Goal: Task Accomplishment & Management: Use online tool/utility

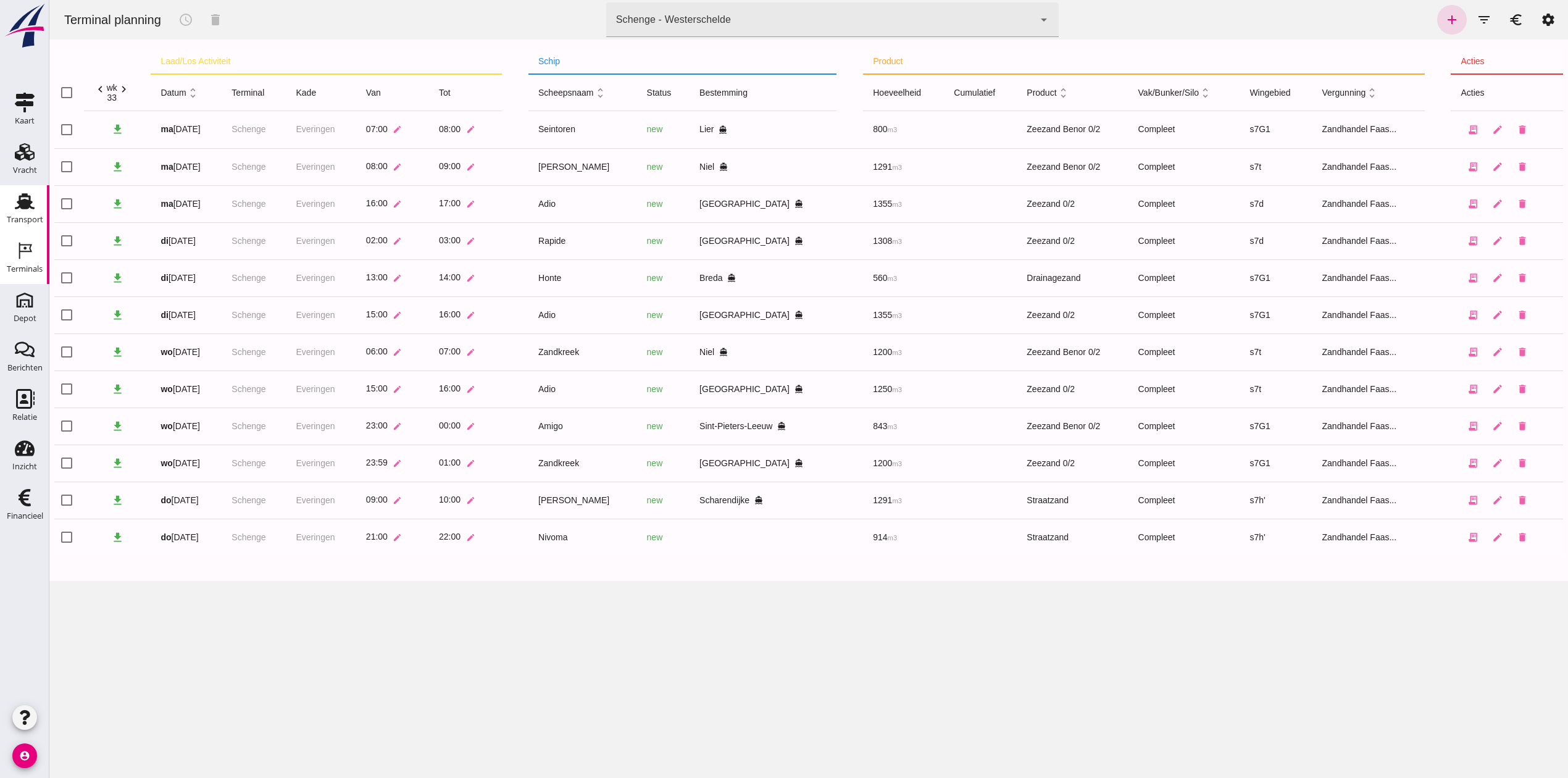
click at [18, 213] on div "Transport" at bounding box center [25, 220] width 36 height 17
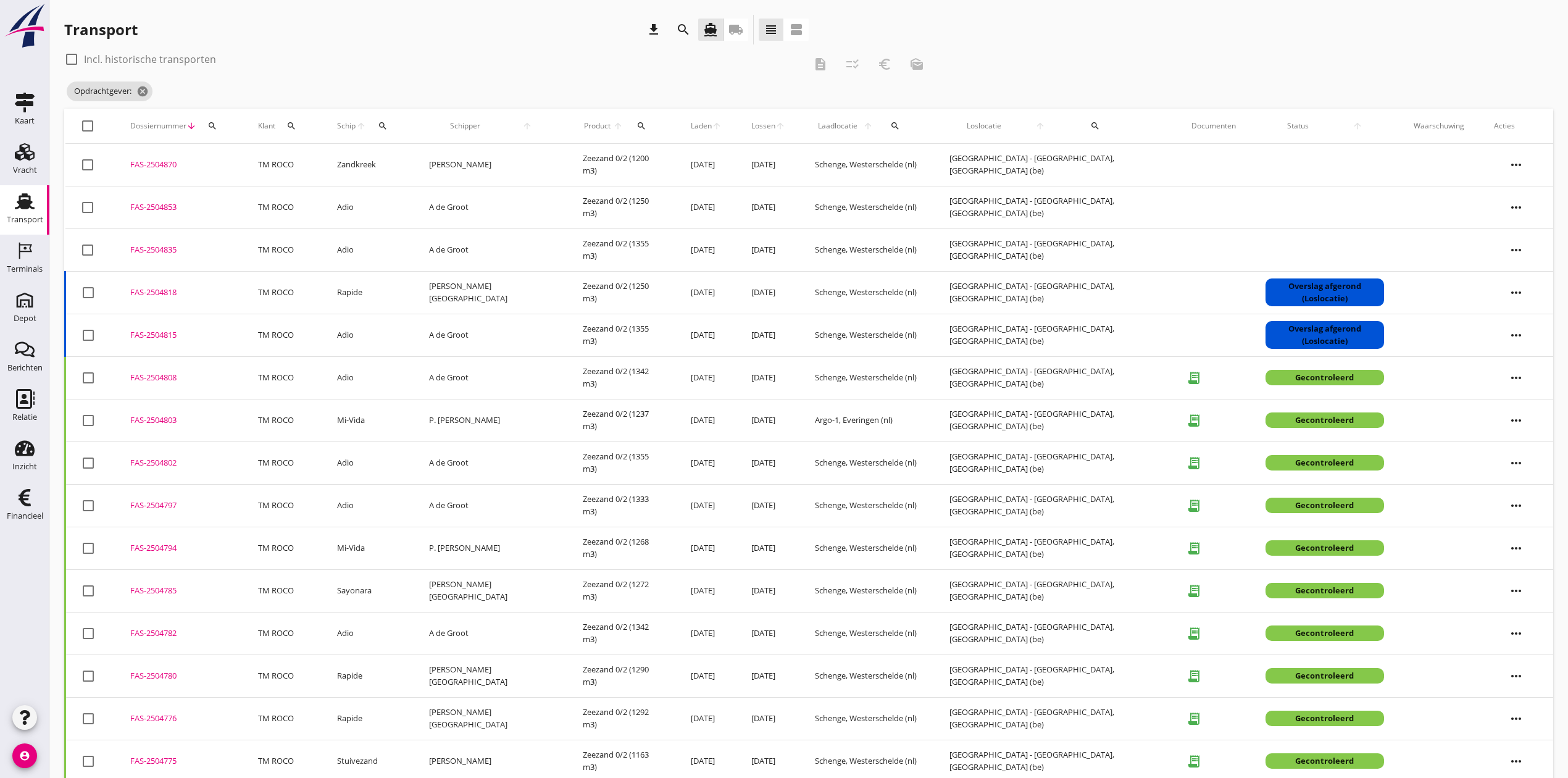
click at [161, 293] on div "FAS-2504818" at bounding box center [179, 292] width 98 height 12
click at [159, 332] on div "FAS-2504815" at bounding box center [179, 335] width 98 height 12
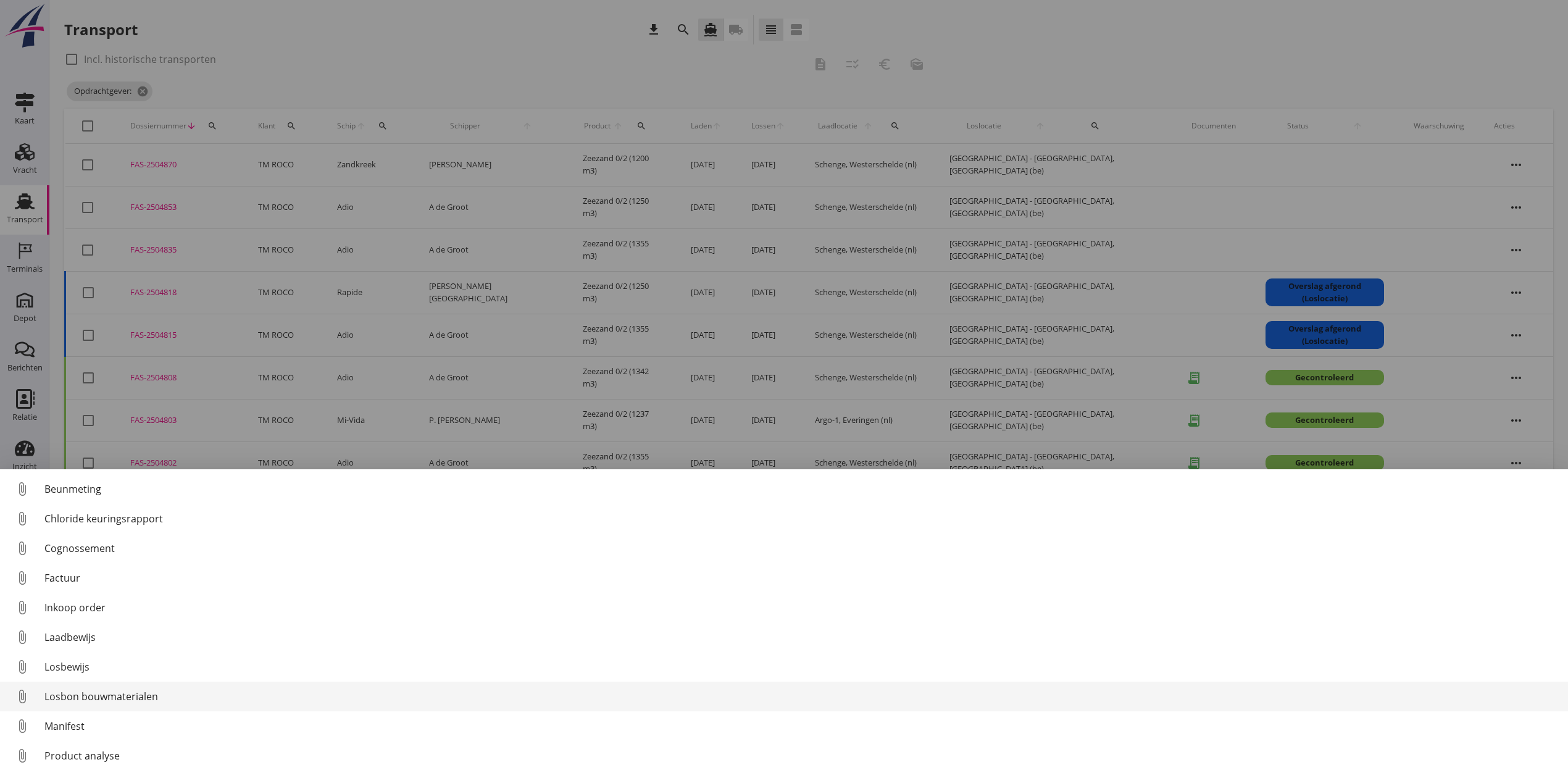
click at [137, 693] on div "Losbon bouwmaterialen" at bounding box center [801, 696] width 1513 height 15
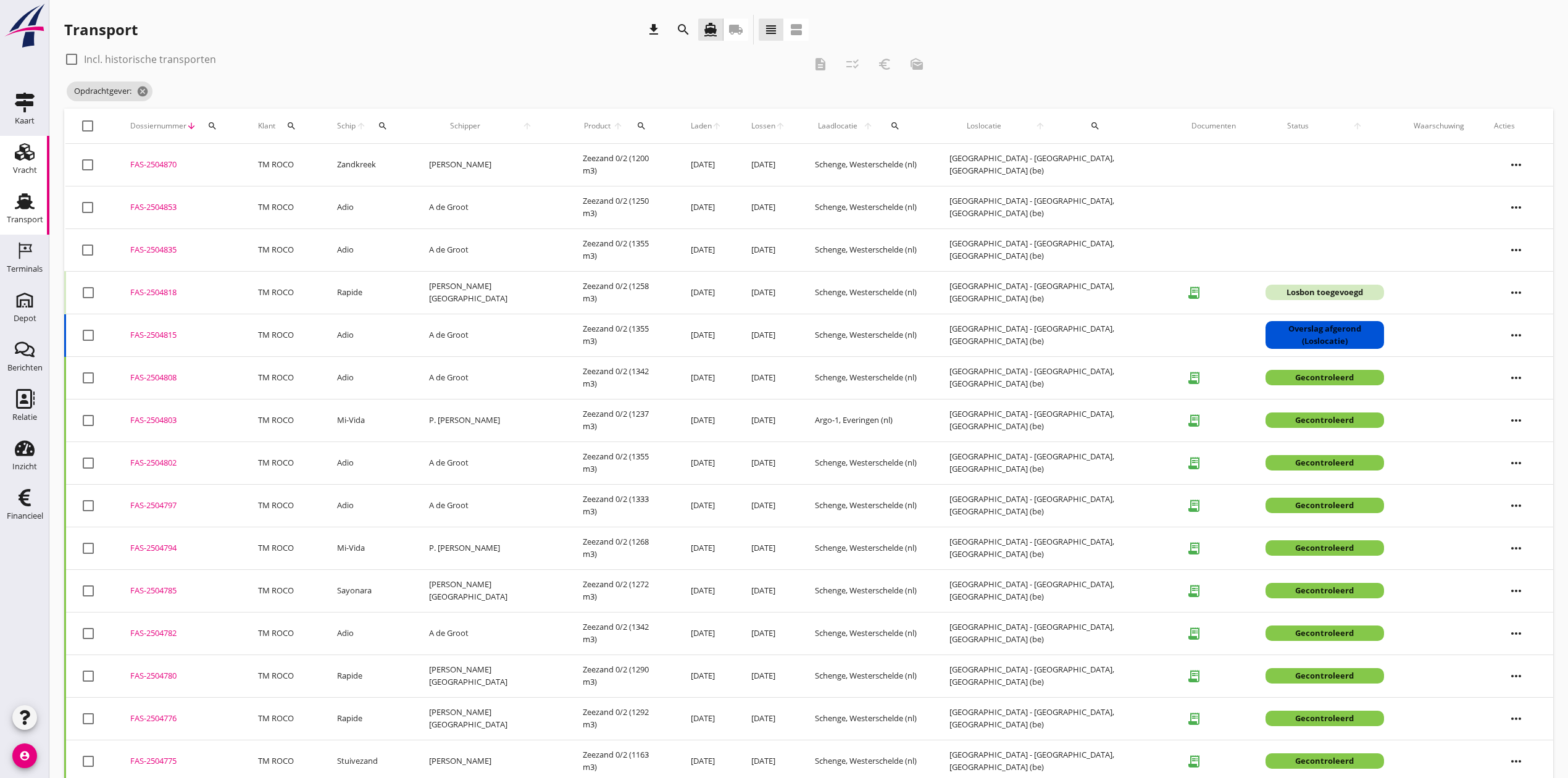
click at [32, 151] on use at bounding box center [25, 152] width 20 height 17
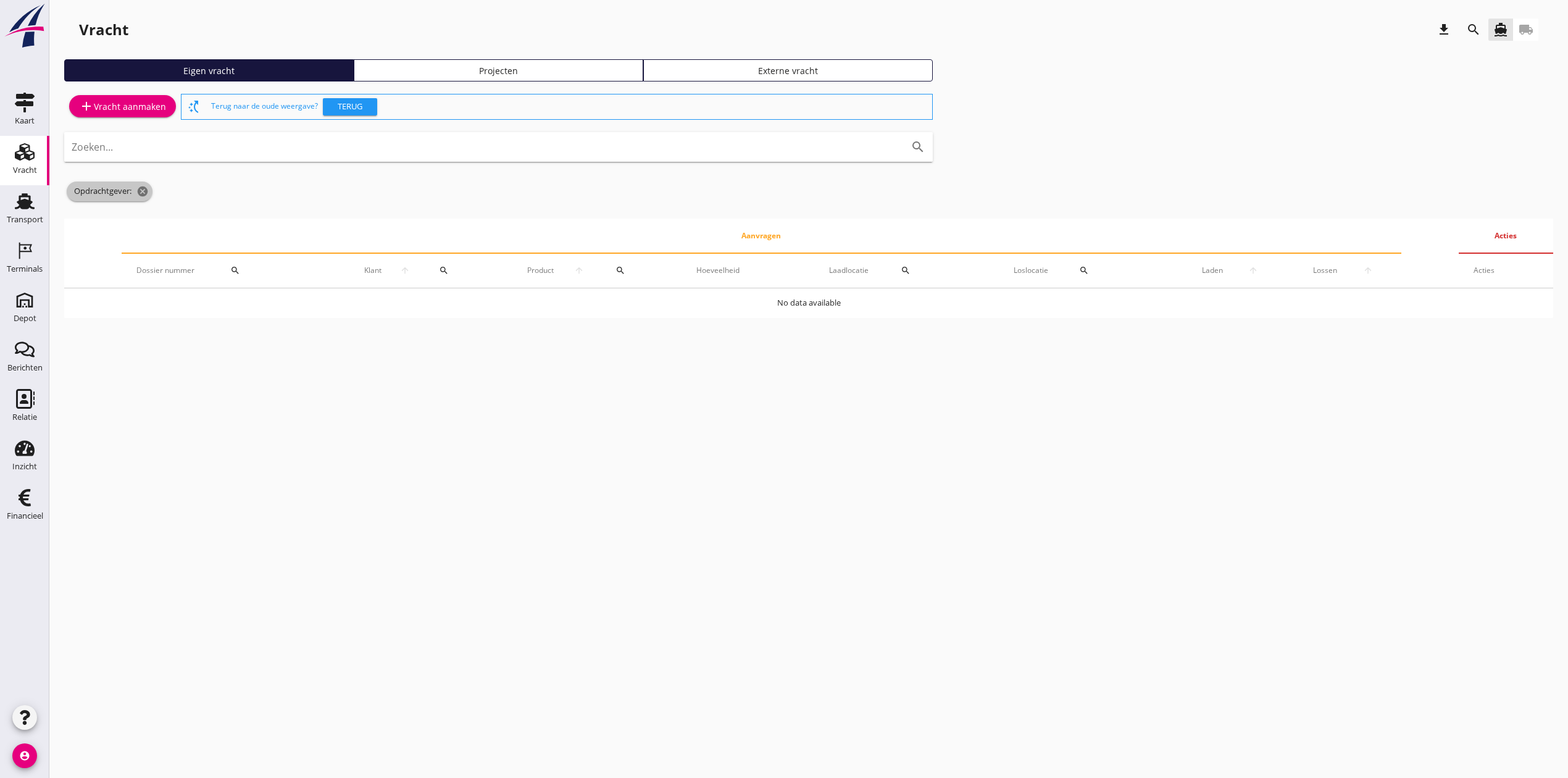
click at [143, 188] on icon "cancel" at bounding box center [142, 191] width 12 height 12
click at [466, 65] on div "Projecten" at bounding box center [498, 71] width 279 height 13
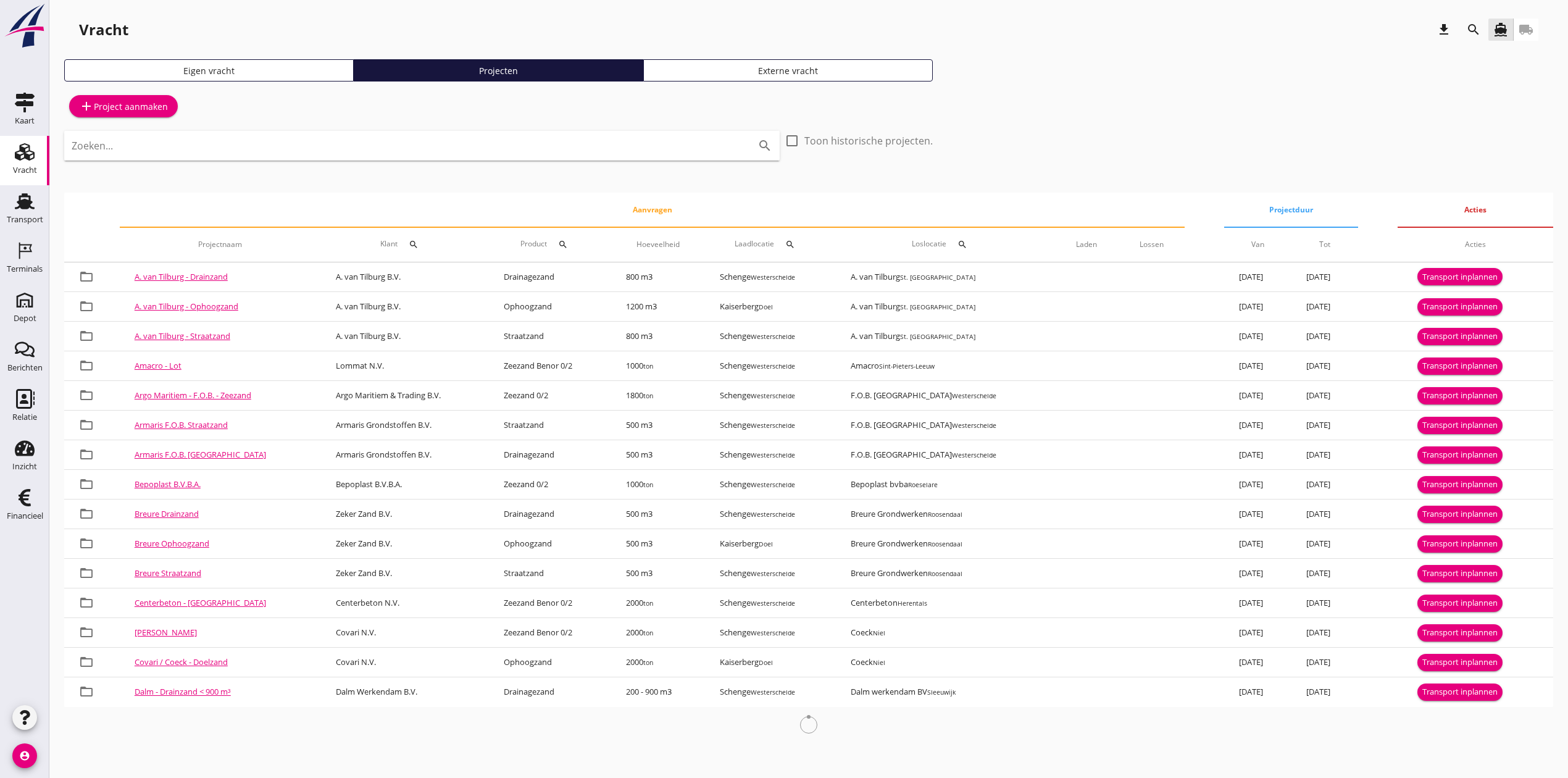
click at [1477, 22] on icon "search" at bounding box center [1473, 29] width 15 height 15
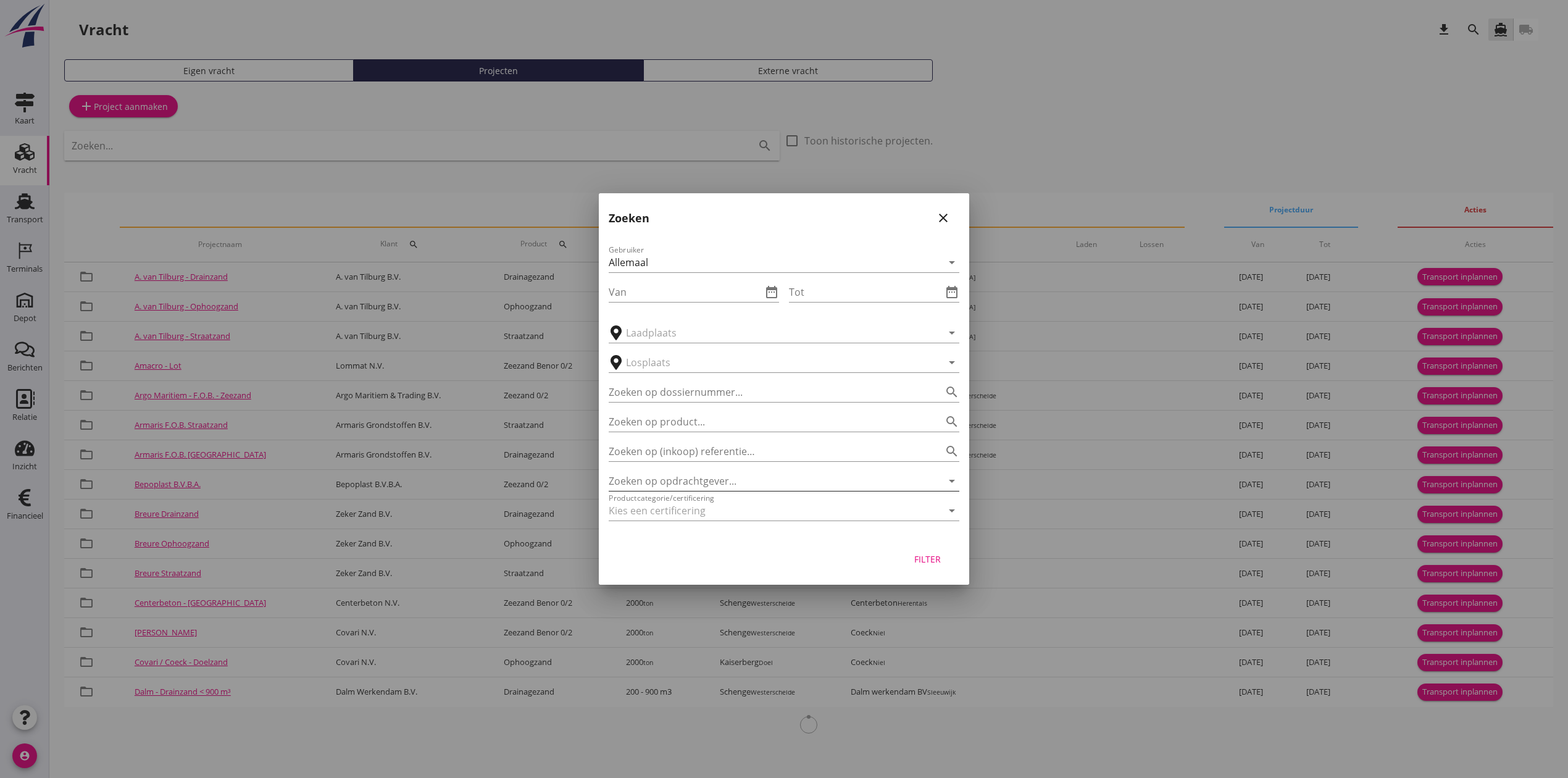
click at [696, 482] on input "Zoeken op opdrachtgever..." at bounding box center [767, 481] width 316 height 20
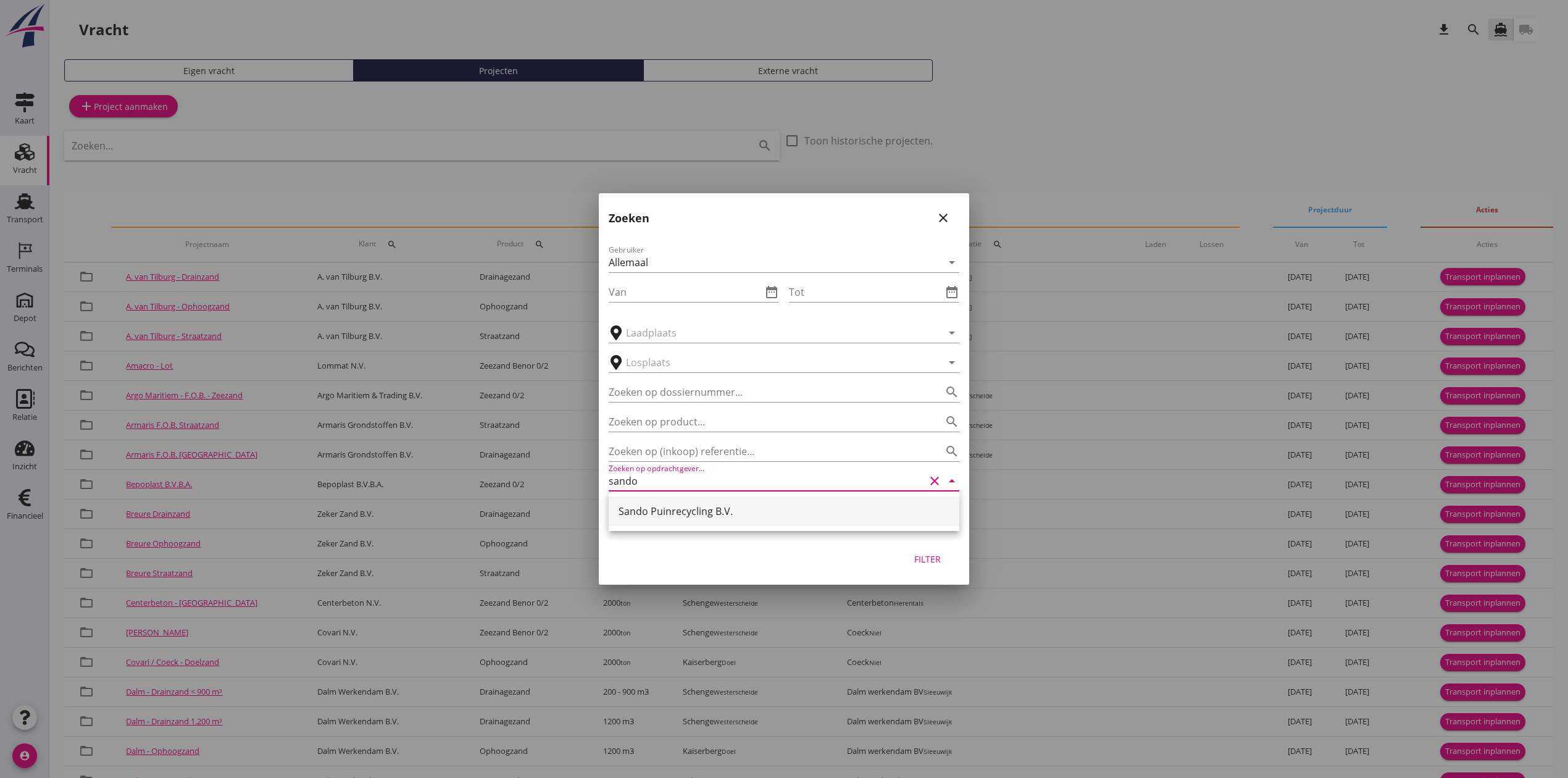
click at [704, 510] on div "Sando Puinrecycling B.V." at bounding box center [784, 511] width 331 height 15
type input "Sando Puinrecycling B.V."
click at [943, 551] on button "Filter" at bounding box center [927, 558] width 55 height 22
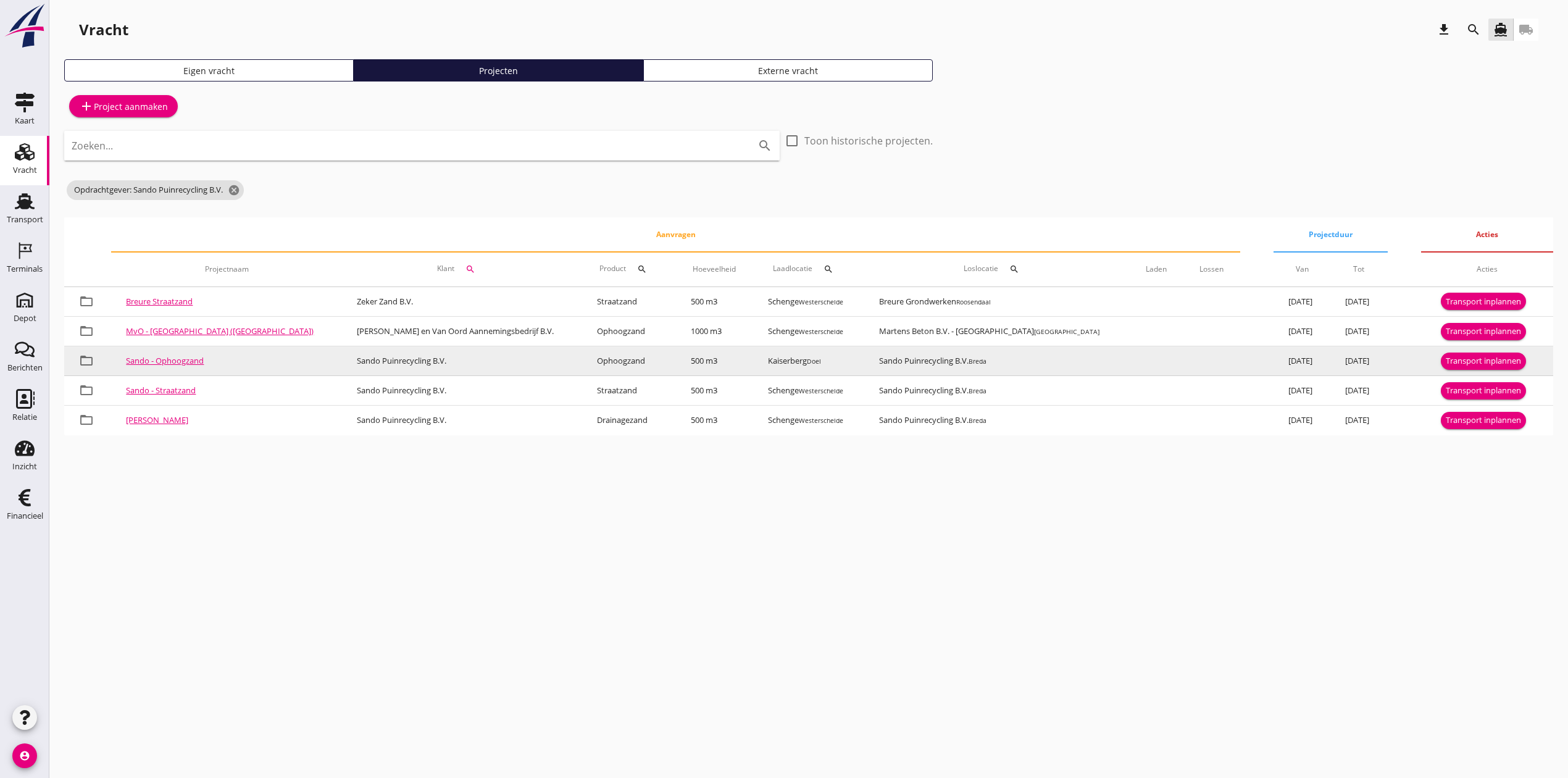
click at [1487, 360] on div "Transport inplannen" at bounding box center [1483, 361] width 75 height 12
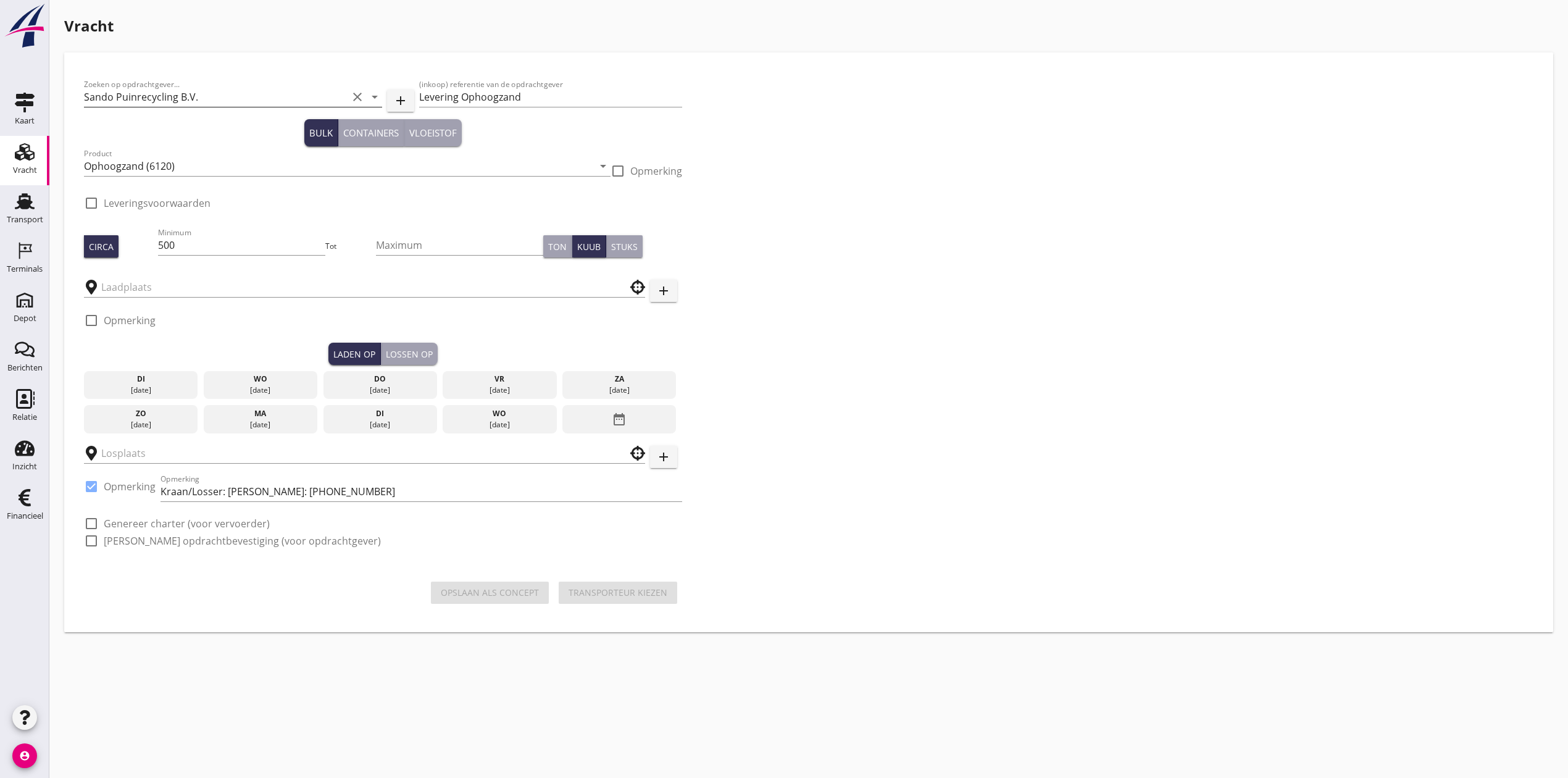
checkbox input "true"
type input "Kaiserberg"
type input "Sando Puinrecycling B.V."
checkbox input "true"
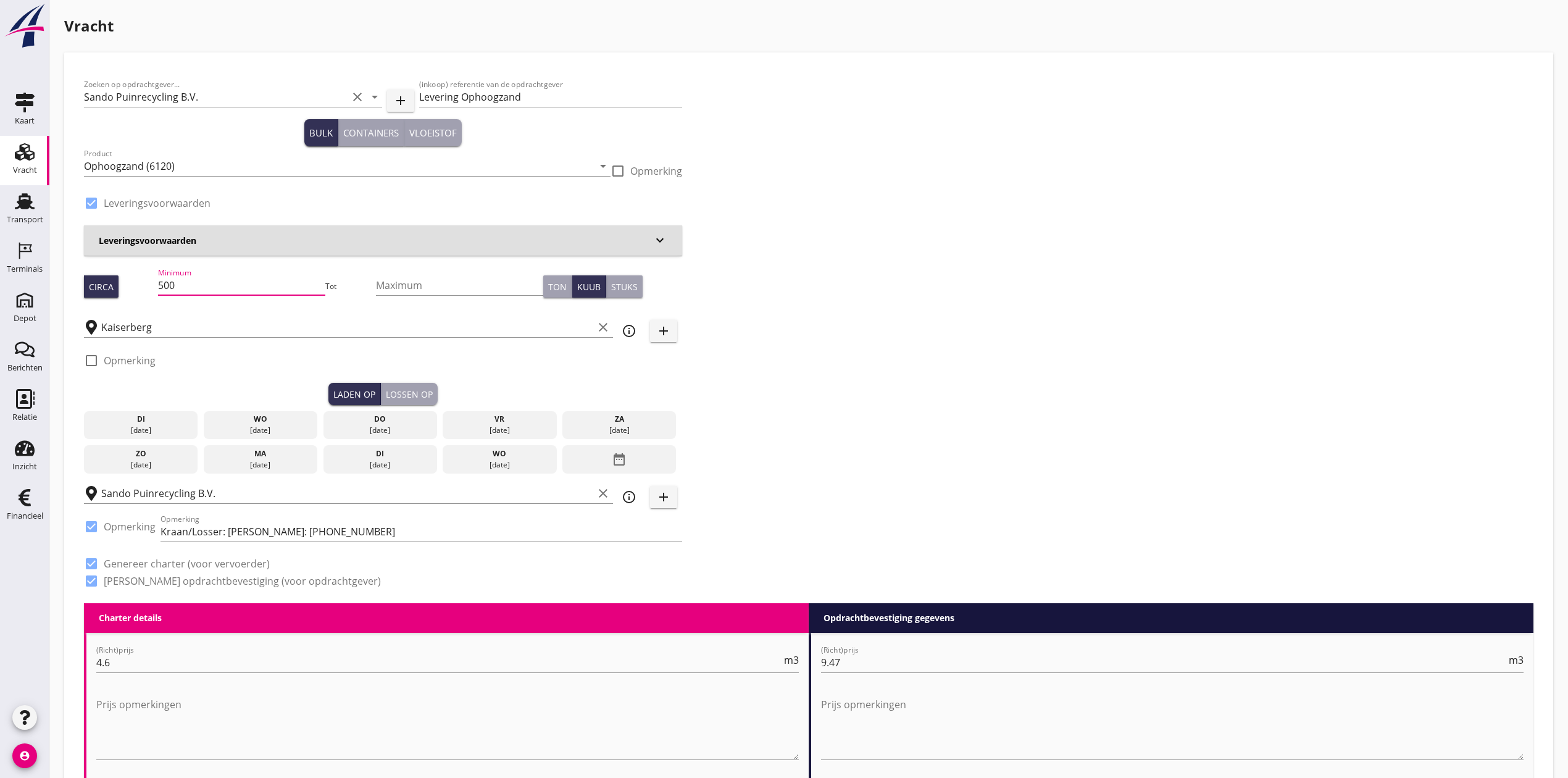
drag, startPoint x: 201, startPoint y: 284, endPoint x: 139, endPoint y: 280, distance: 62.1
click at [139, 280] on div "Circa Minimum 500 Tot Maximum Ton Kuub Stuks" at bounding box center [383, 286] width 598 height 42
type input "750"
click at [819, 164] on div "Zoeken op opdrachtgever... Sando Puinrecycling B.V. clear arrow_drop_down add (…" at bounding box center [808, 338] width 1460 height 531
click at [301, 428] on div "[DATE]" at bounding box center [261, 430] width 108 height 11
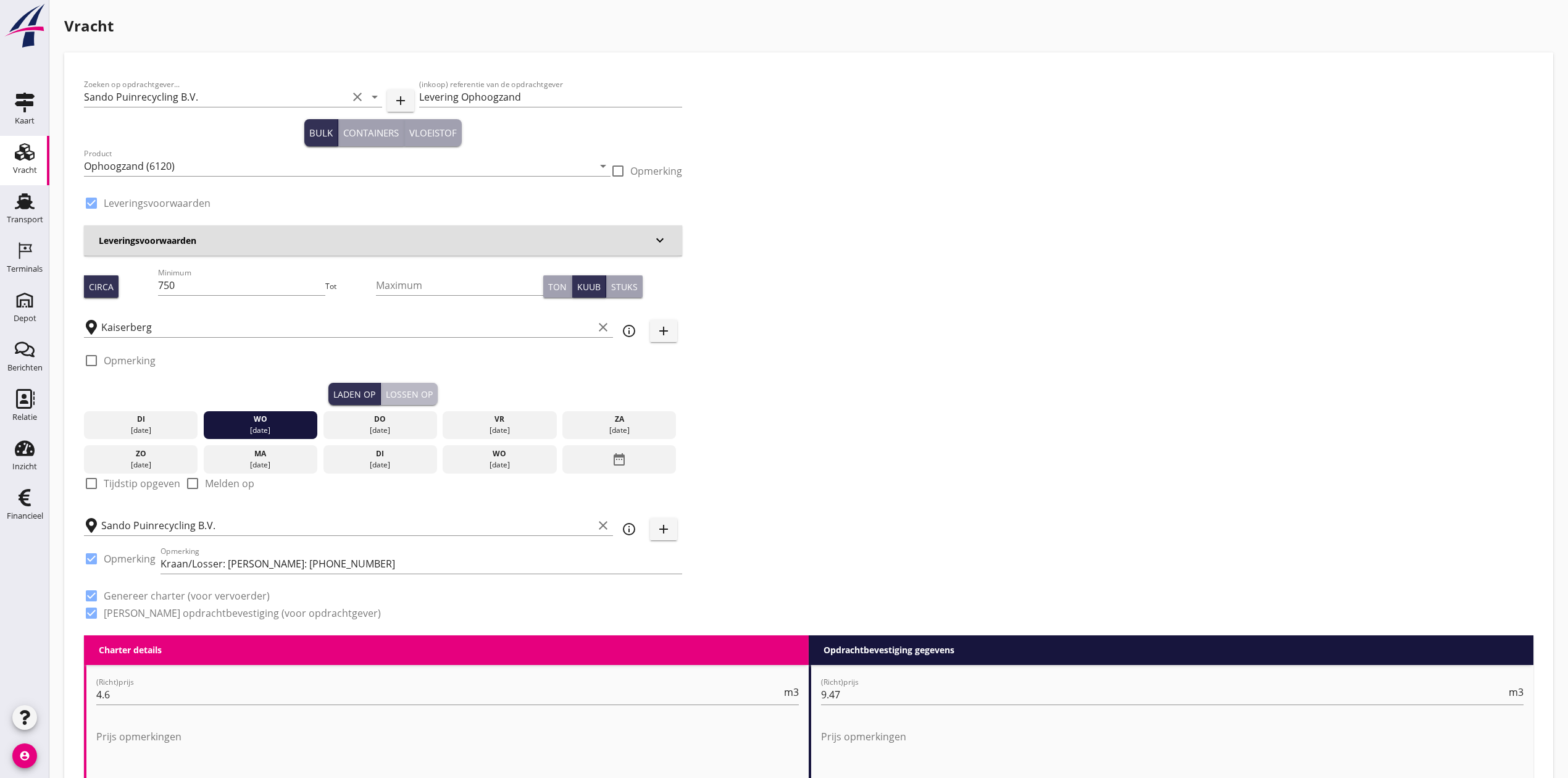
click at [408, 393] on div "Lossen op" at bounding box center [409, 394] width 47 height 13
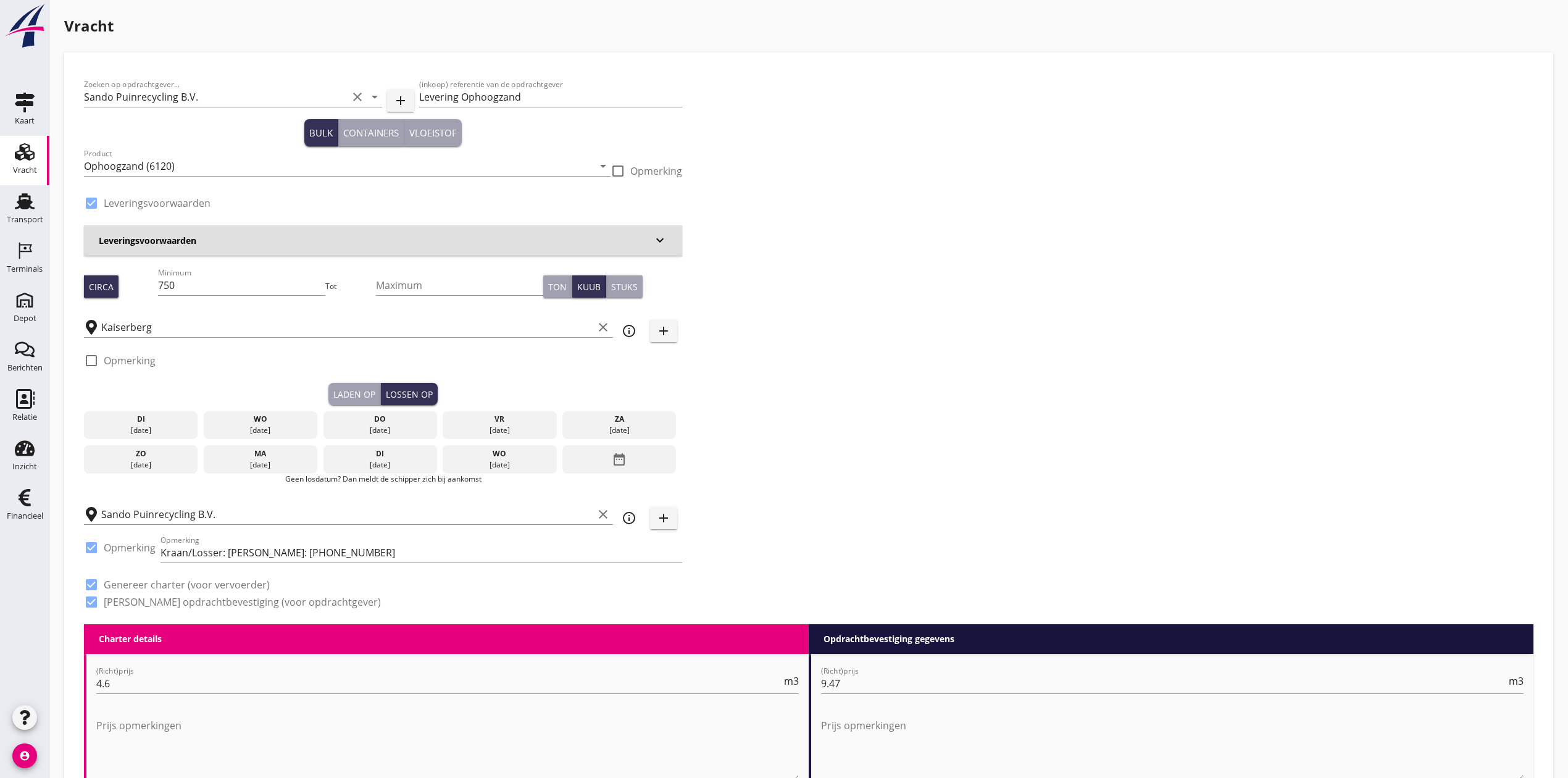
click at [398, 428] on div "[DATE]" at bounding box center [380, 430] width 108 height 11
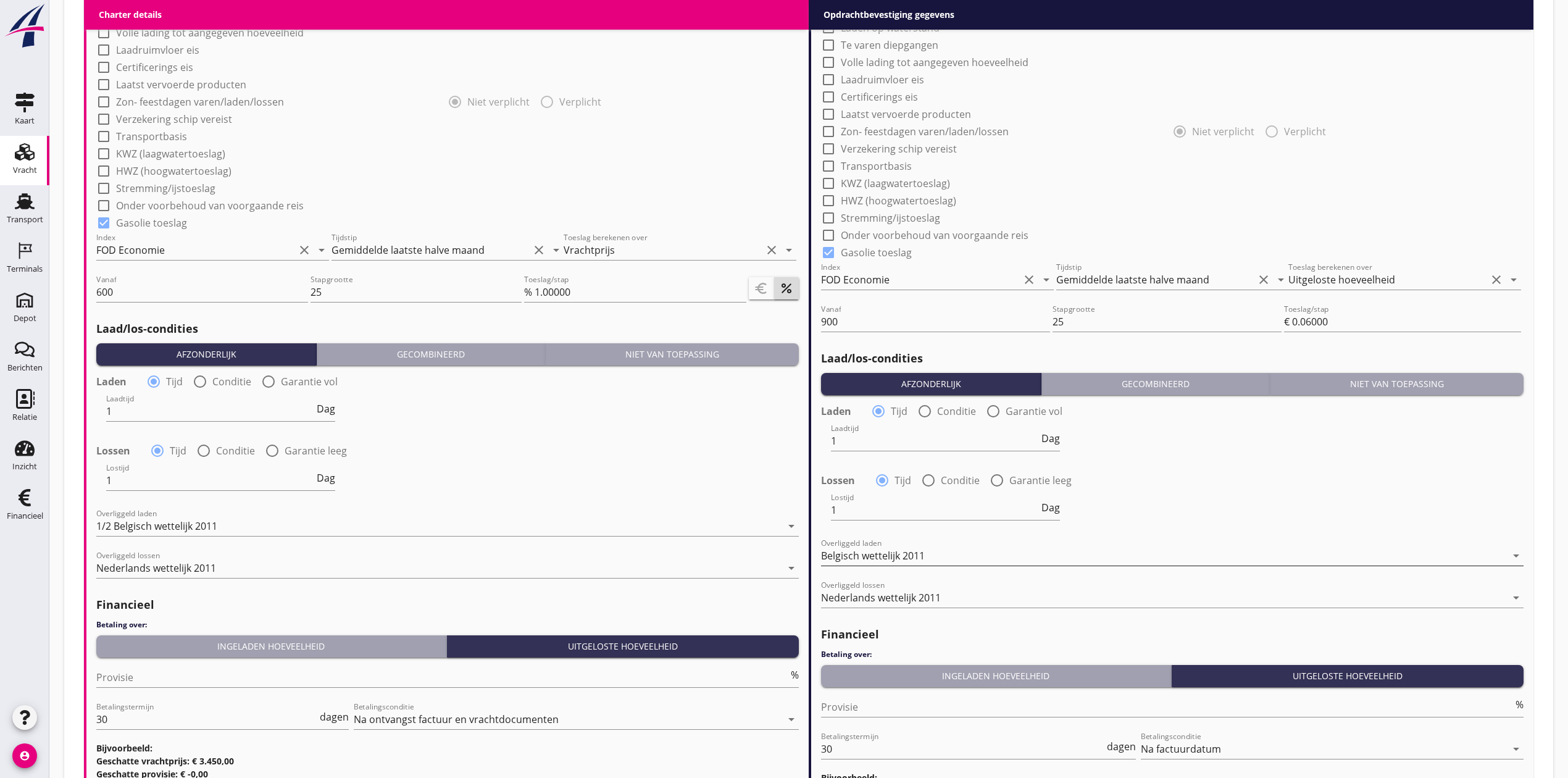
scroll to position [1221, 0]
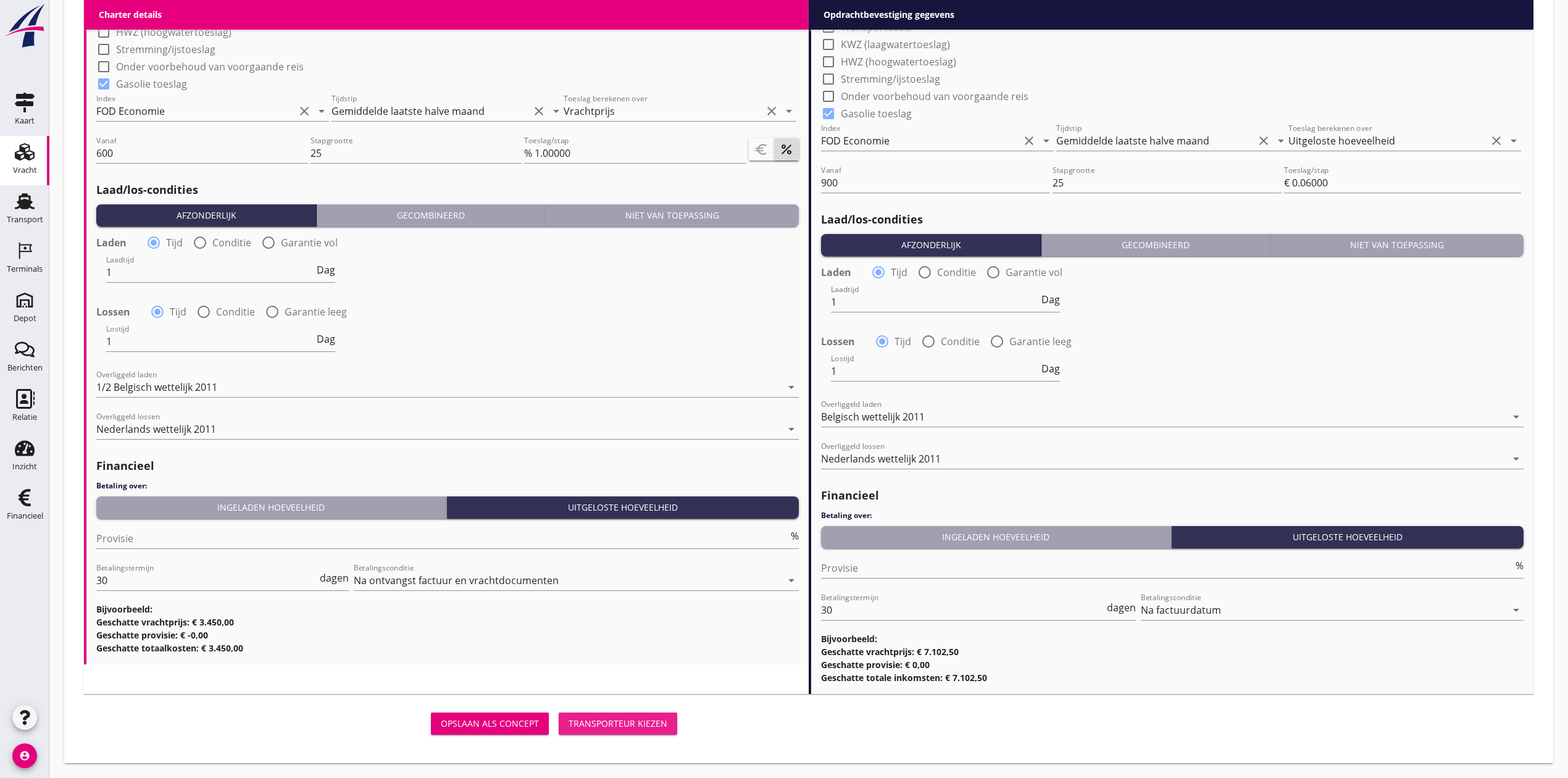
drag, startPoint x: 618, startPoint y: 715, endPoint x: 8, endPoint y: 777, distance: 613.1
click at [619, 715] on button "Transporteur kiezen" at bounding box center [617, 723] width 118 height 22
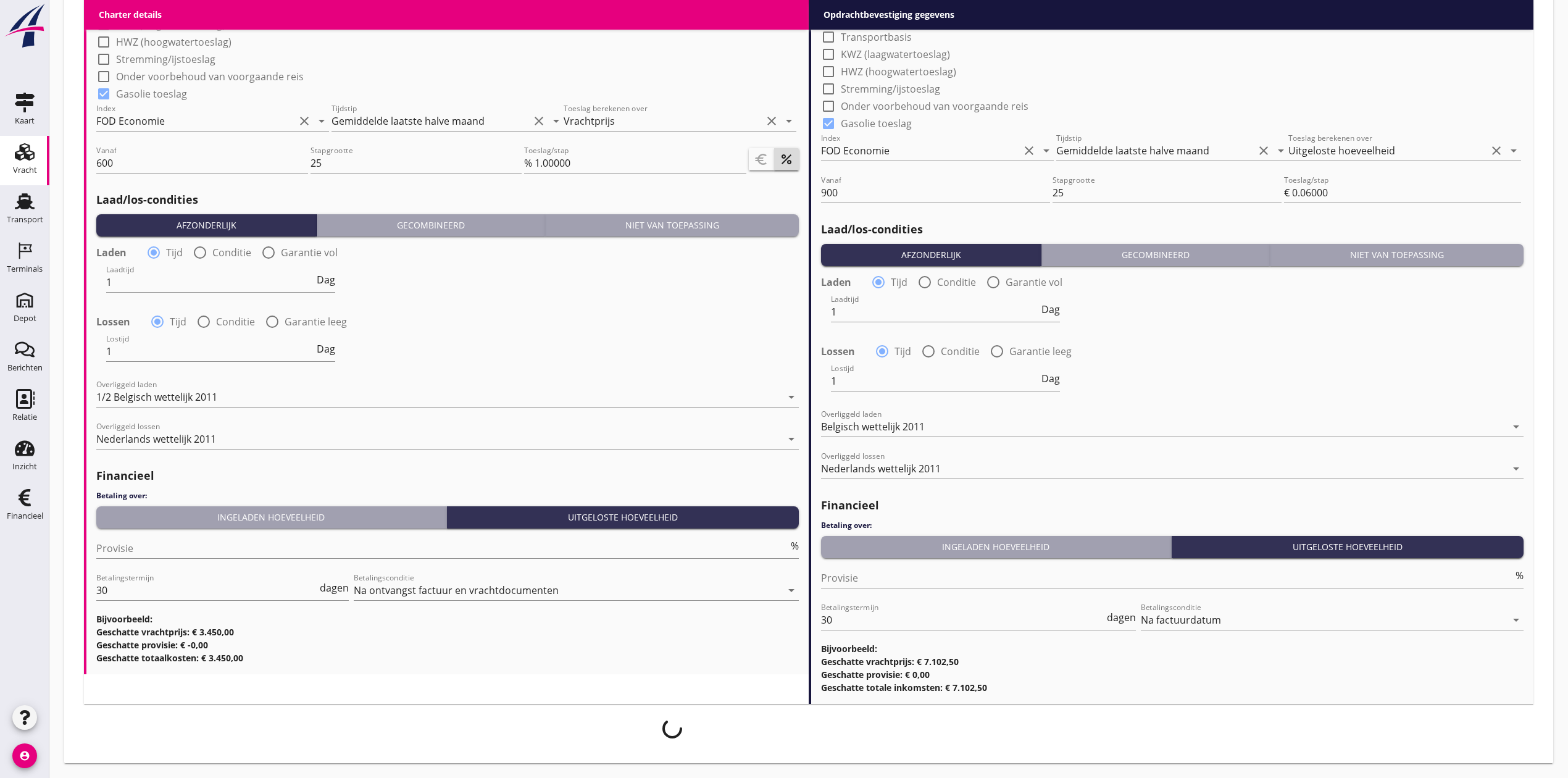
scroll to position [1211, 0]
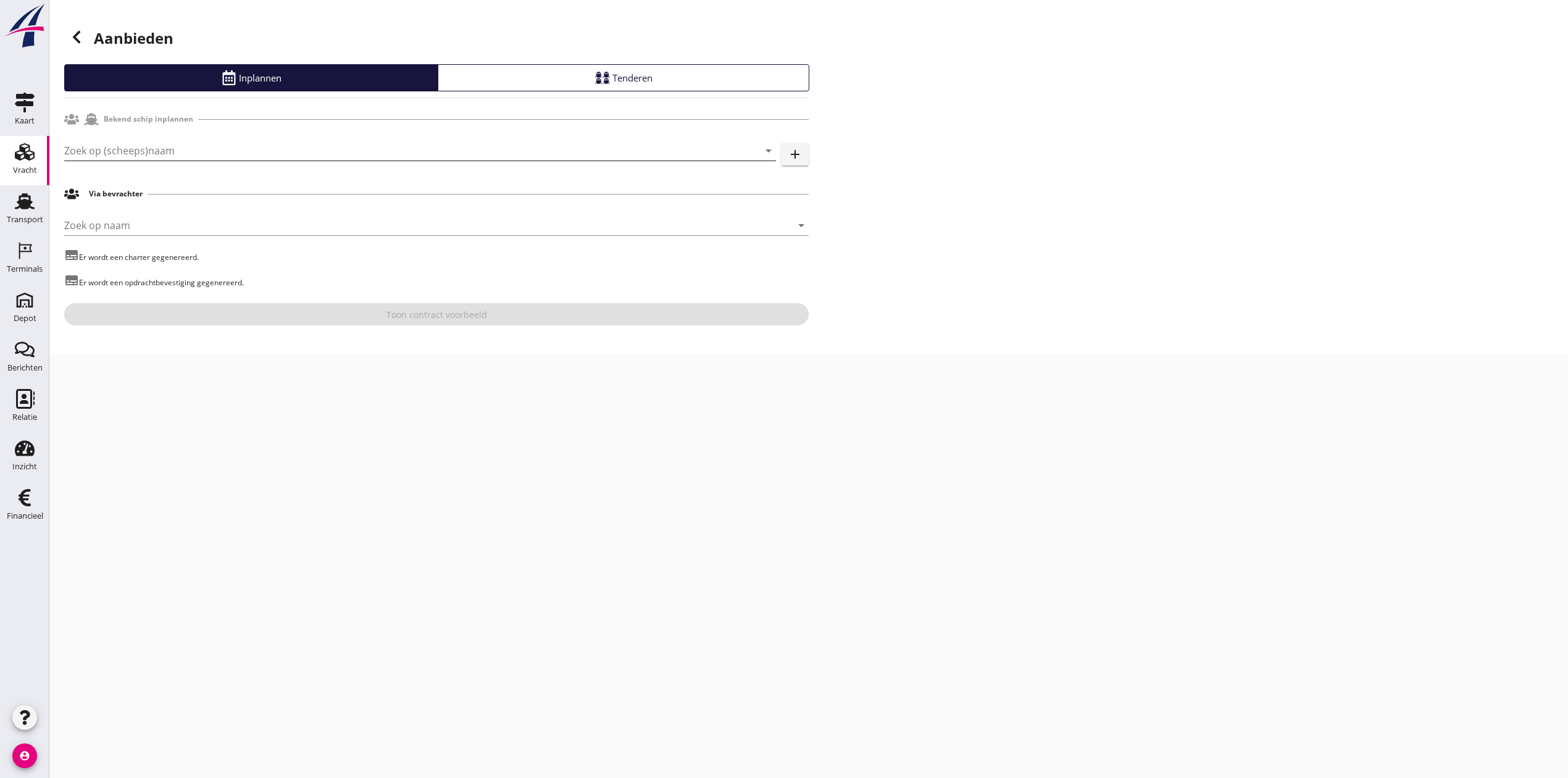
click at [100, 154] on input "Zoek op (scheeps)naam" at bounding box center [403, 151] width 677 height 20
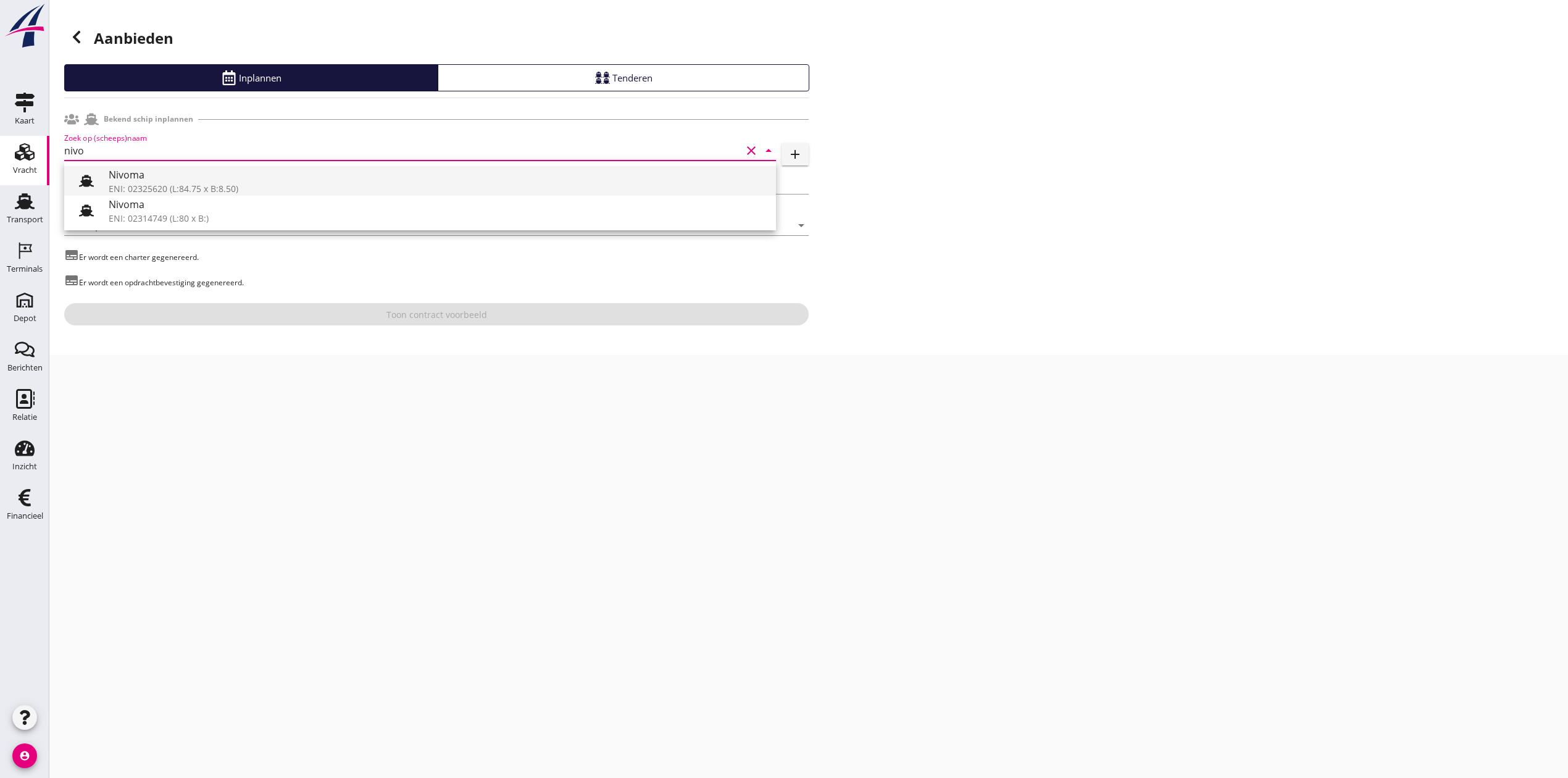
click at [158, 170] on div "Nivoma" at bounding box center [437, 174] width 657 height 15
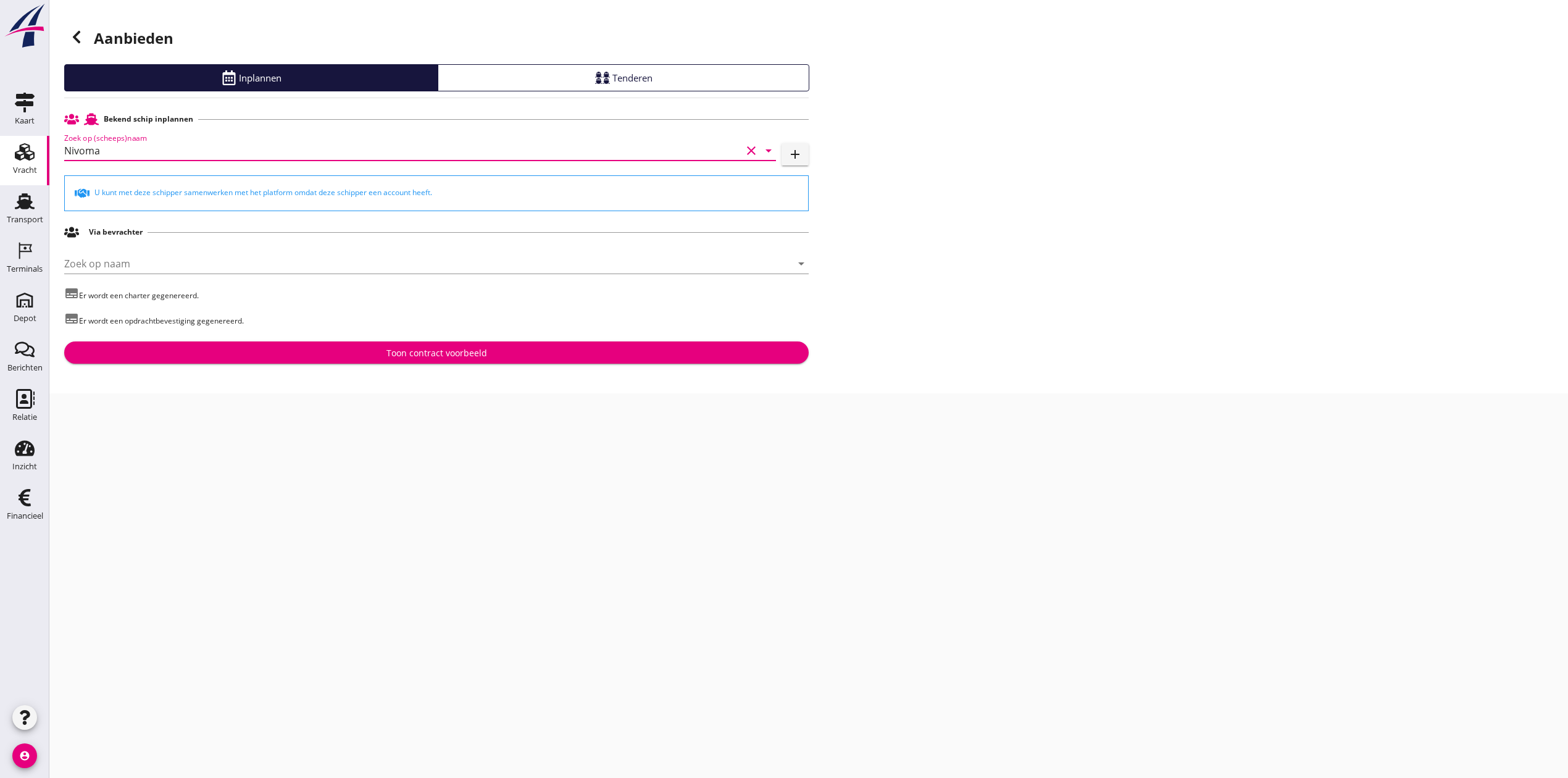
type input "Nivoma"
click at [410, 343] on button "Toon contract voorbeeld" at bounding box center [437, 352] width 744 height 22
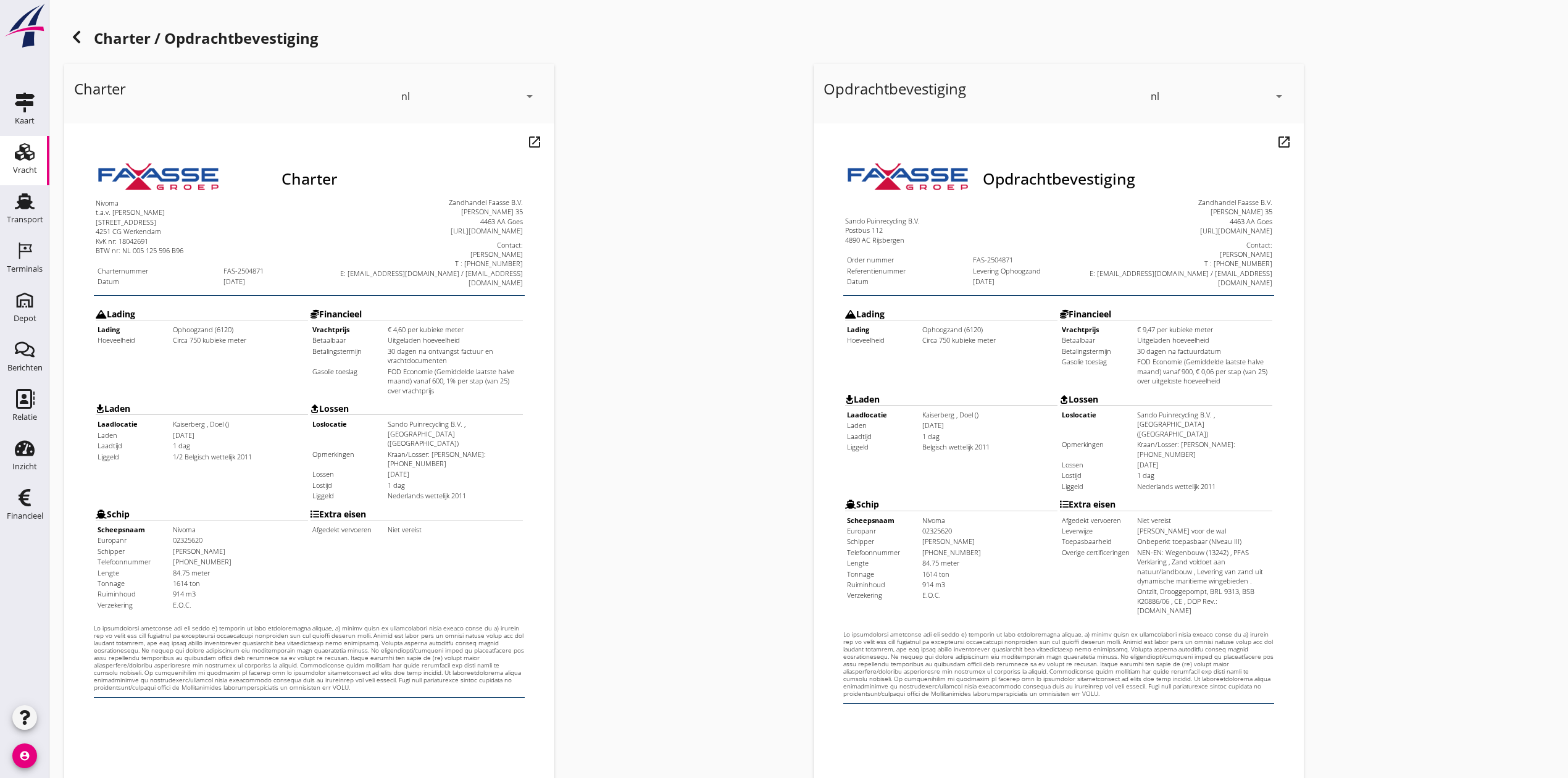
scroll to position [136, 0]
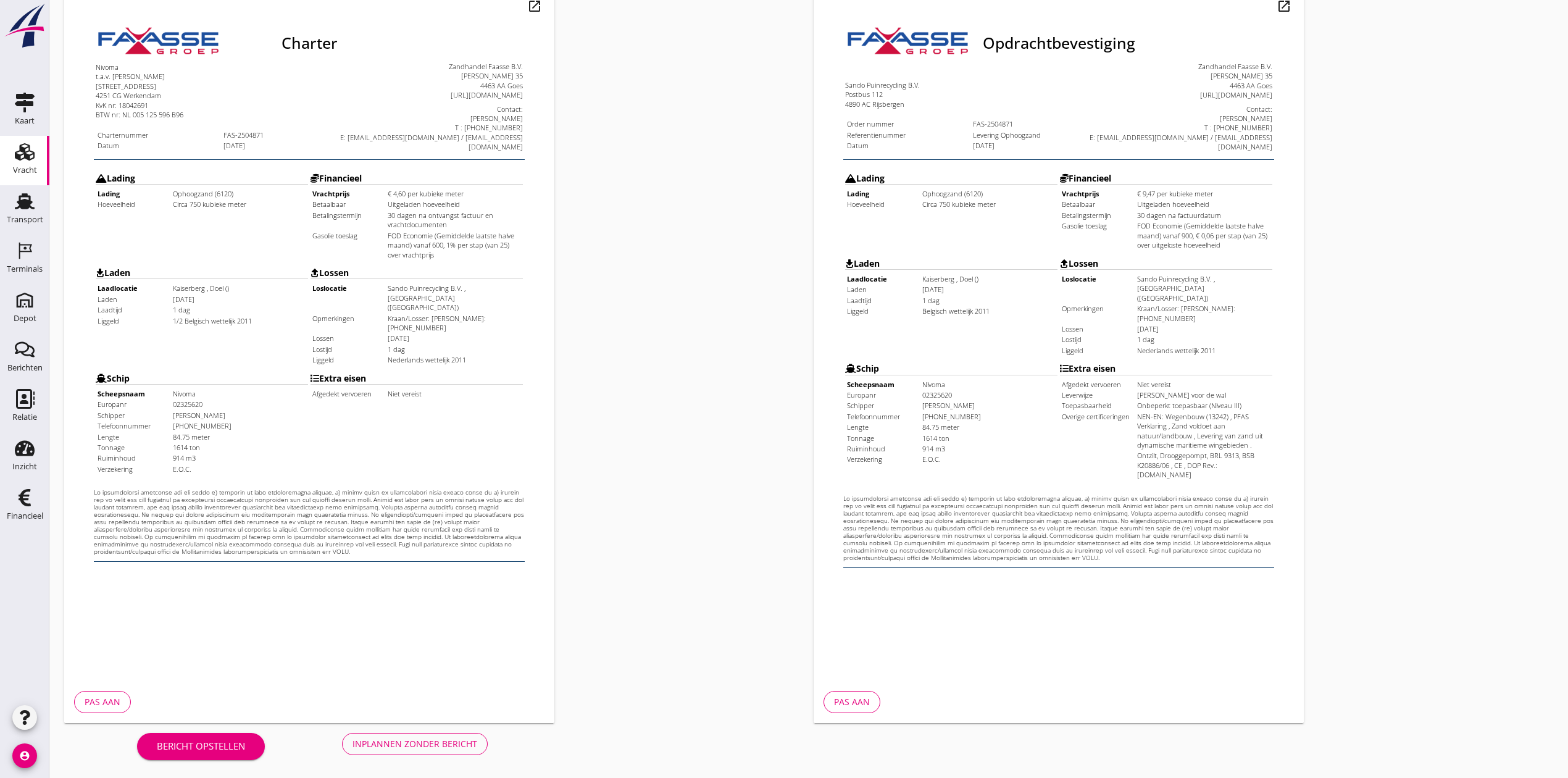
click at [466, 755] on div "Bericht opstellen Inplannen zonder bericht" at bounding box center [313, 743] width 496 height 40
click at [469, 748] on div "Inplannen zonder bericht" at bounding box center [415, 744] width 125 height 13
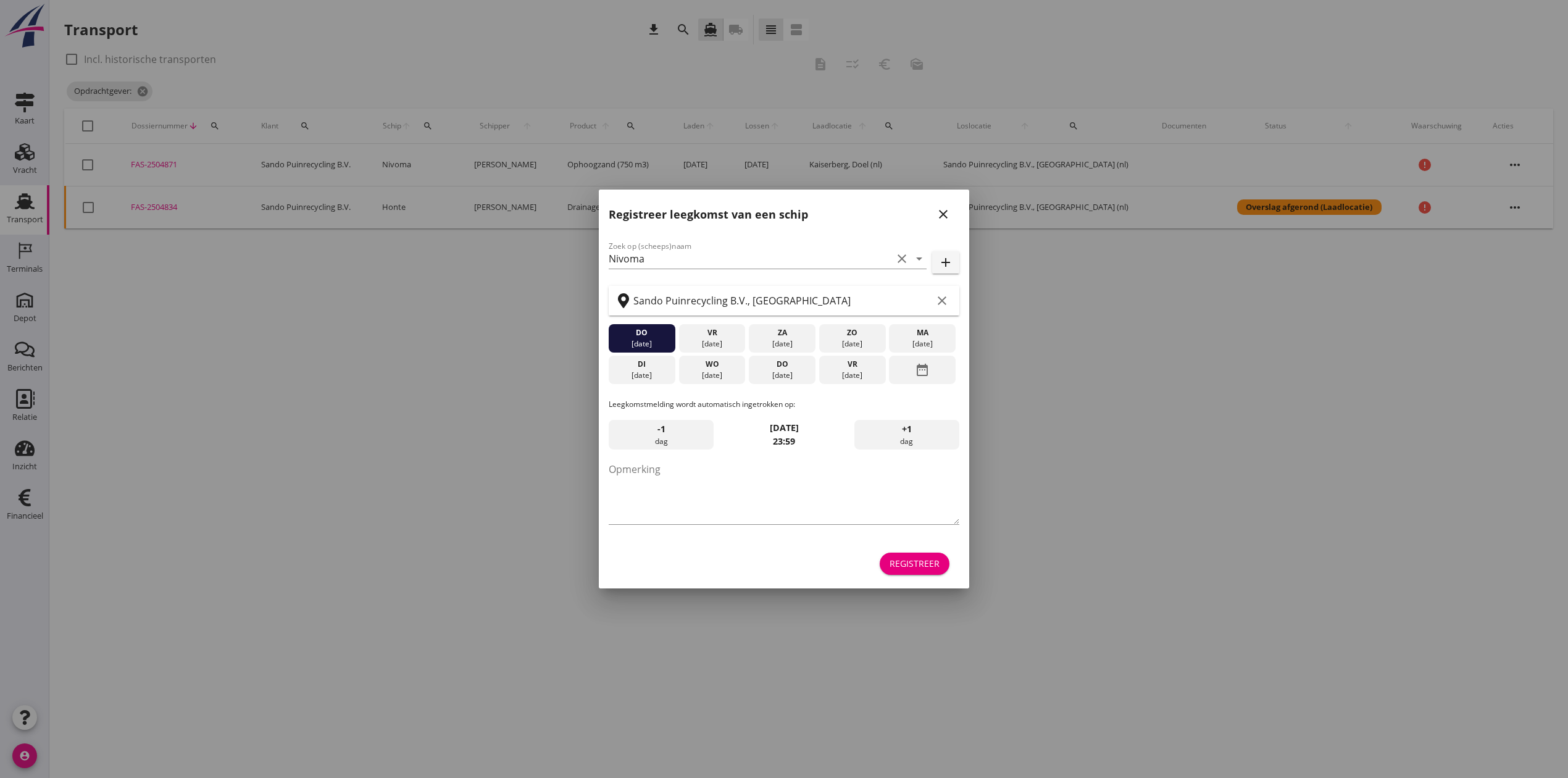
click at [946, 213] on icon "close" at bounding box center [943, 214] width 15 height 15
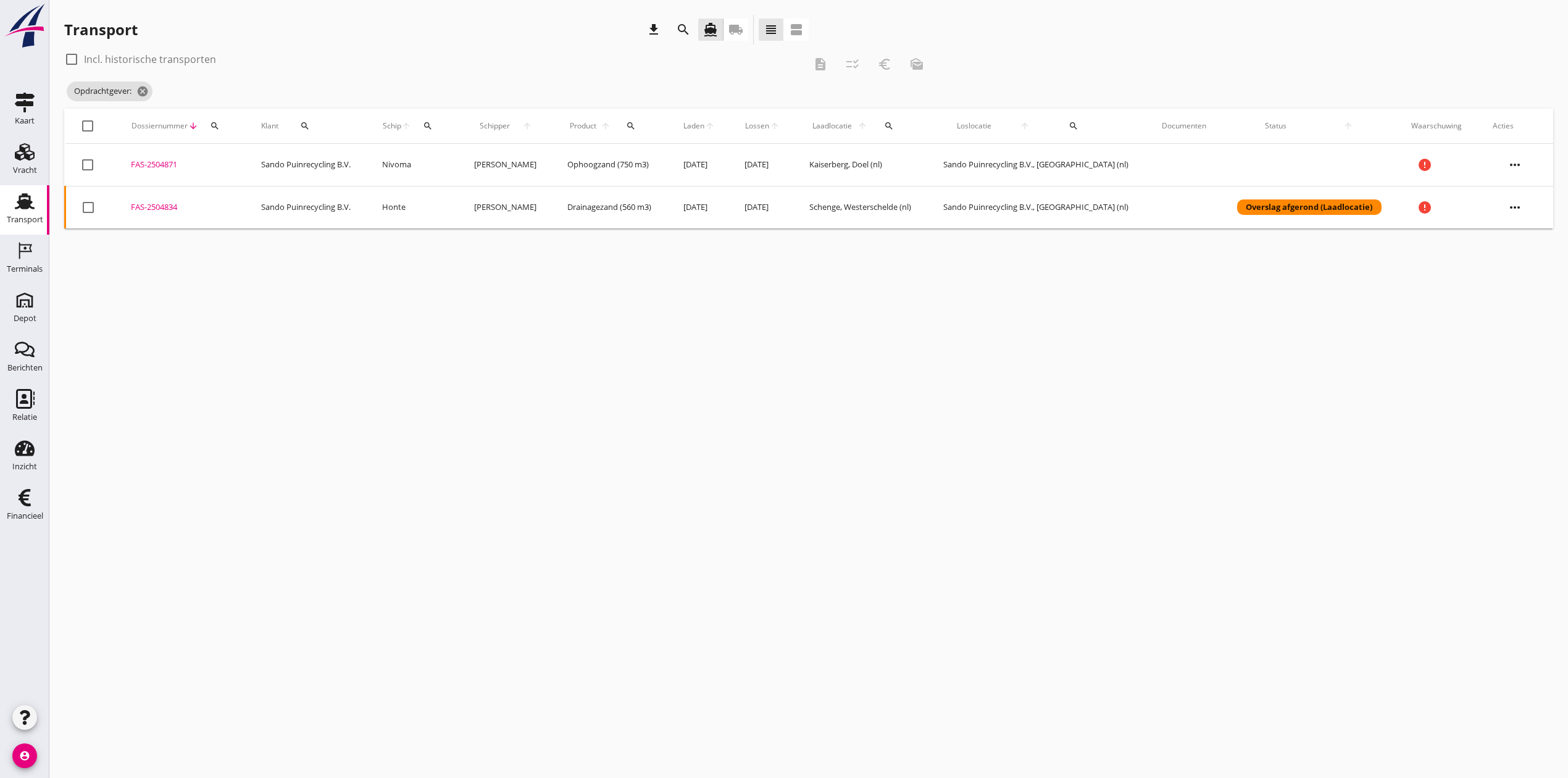
click at [156, 163] on div "FAS-2504871" at bounding box center [181, 165] width 101 height 12
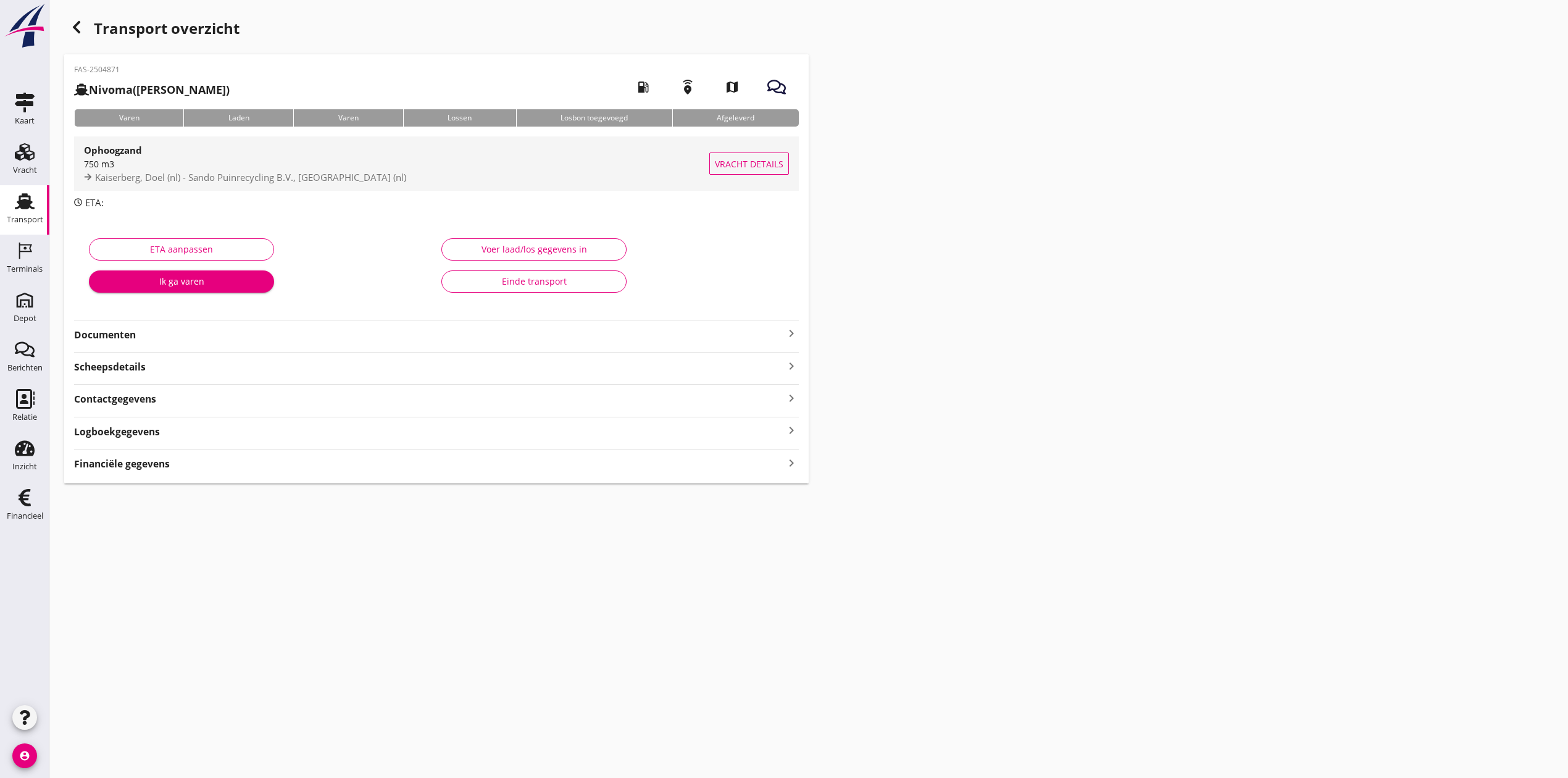
click at [280, 168] on div "750 m3" at bounding box center [396, 164] width 625 height 13
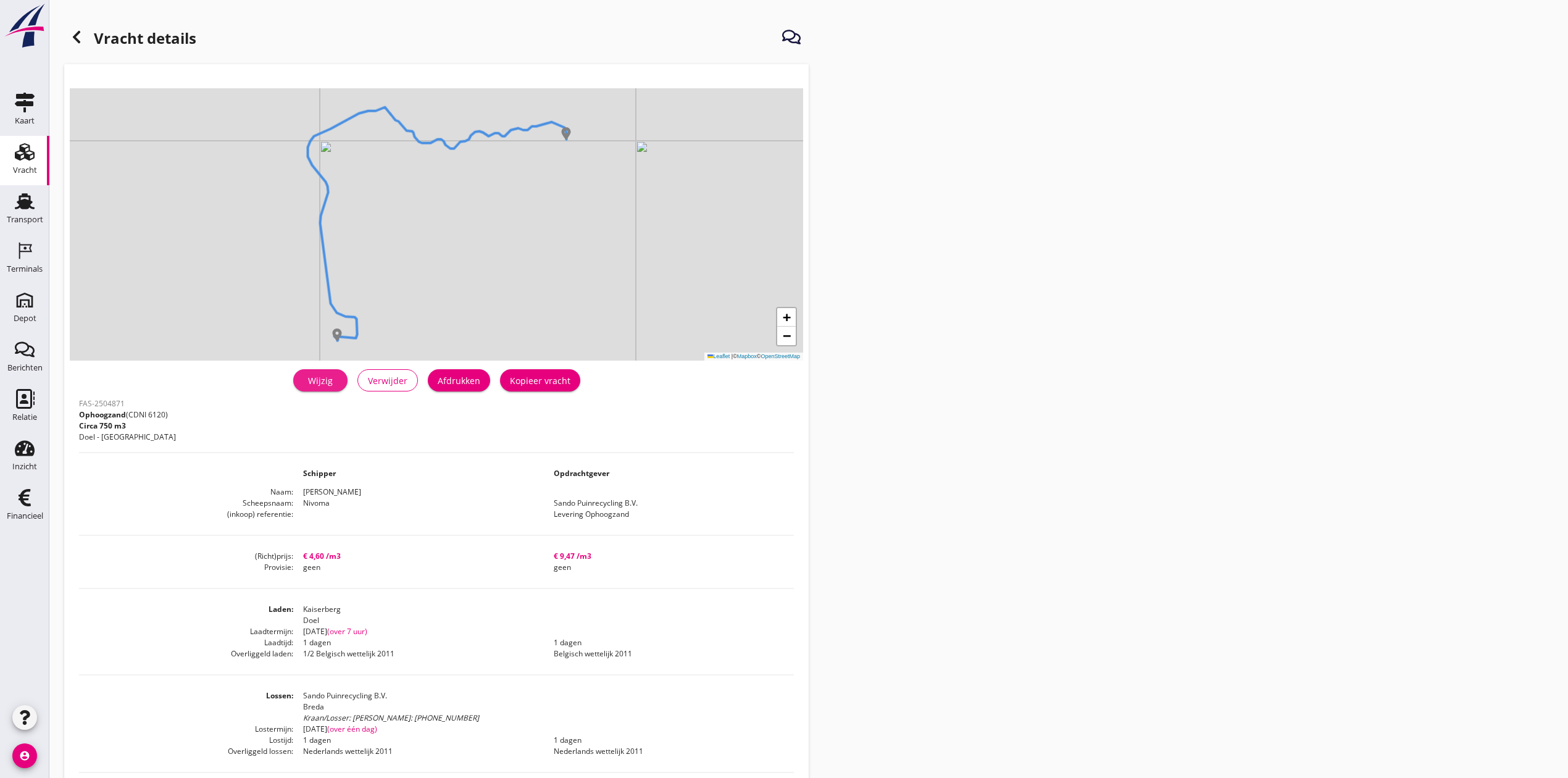
click at [326, 379] on div "Wijzig" at bounding box center [320, 381] width 35 height 13
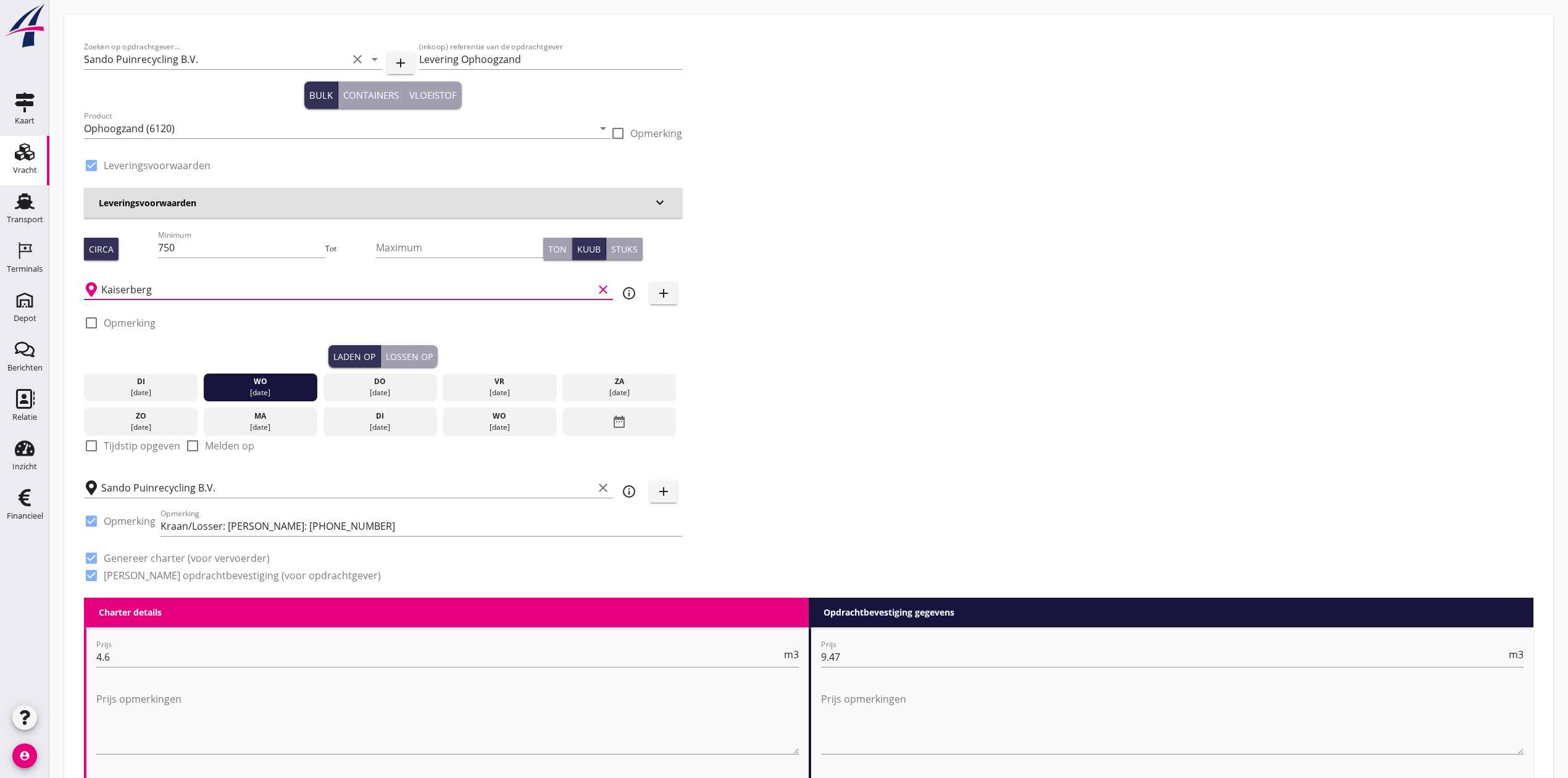
click at [170, 292] on input "Kaiserberg" at bounding box center [347, 289] width 492 height 20
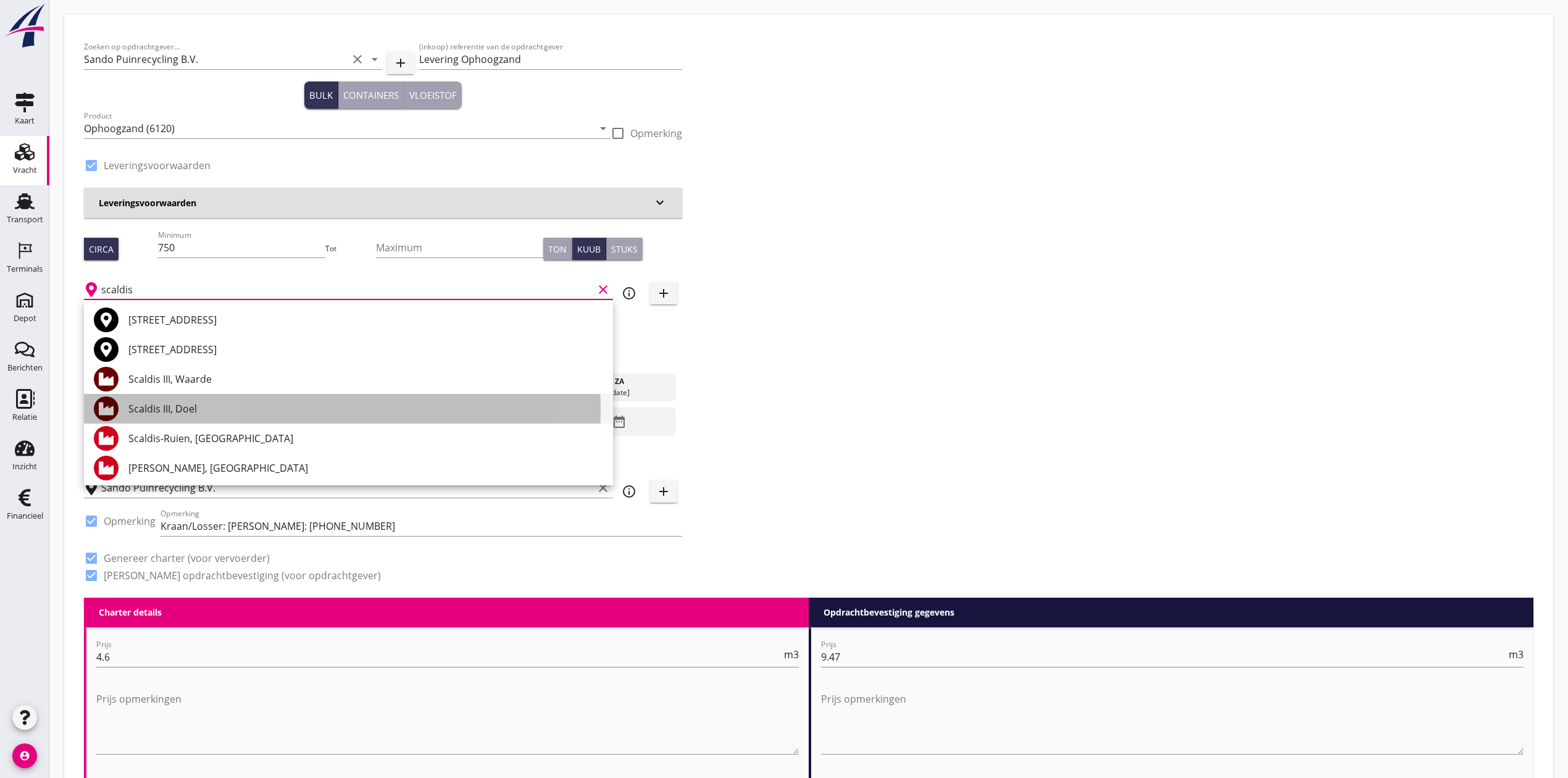
click at [195, 410] on div "Scaldis III, Doel" at bounding box center [366, 409] width 475 height 15
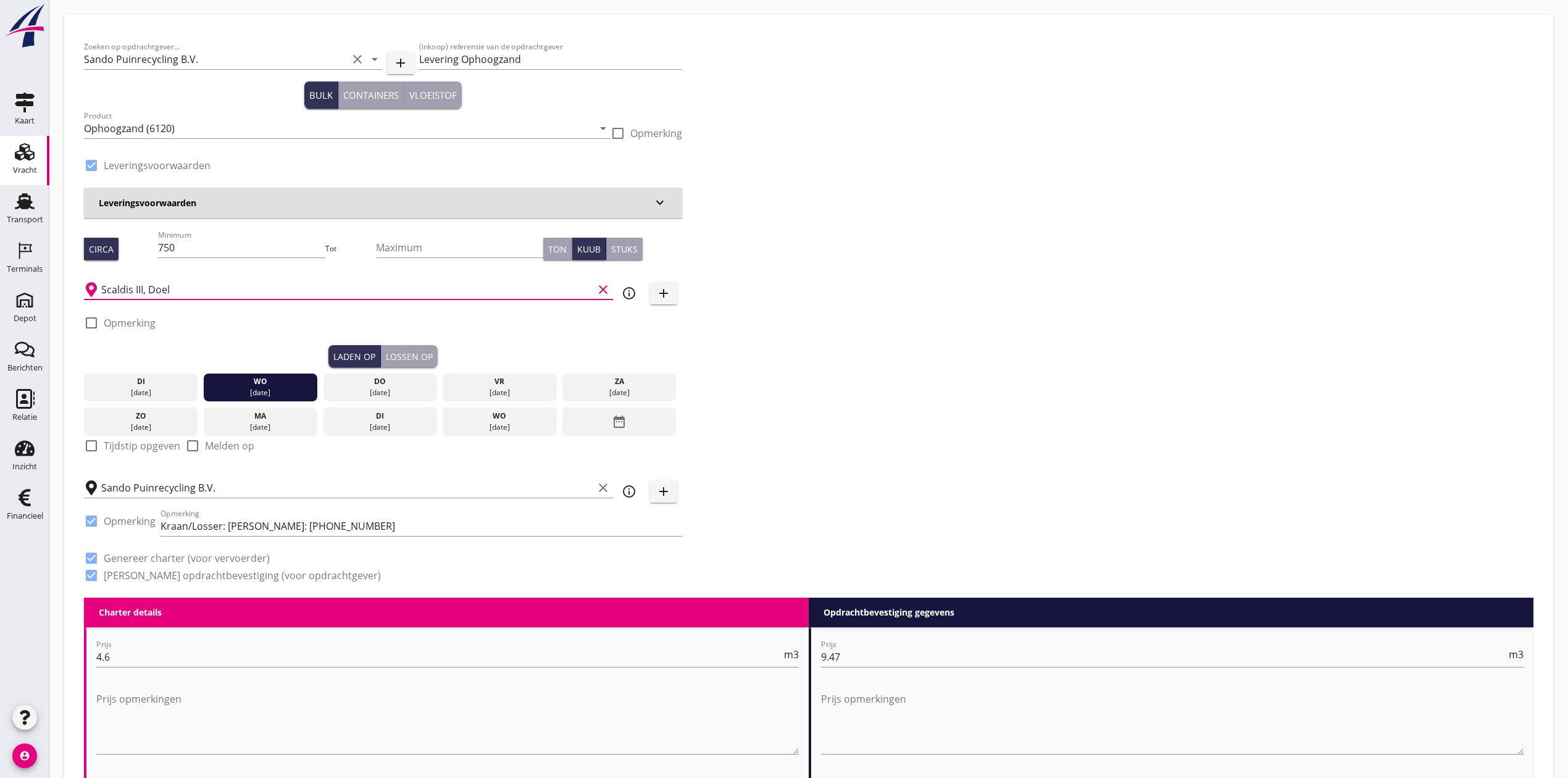
type input "Scaldis III, Doel"
click at [841, 335] on div "Zoeken op opdrachtgever... Sando Puinrecycling B.V. clear arrow_drop_down add (…" at bounding box center [808, 316] width 1460 height 563
click at [427, 351] on div "Lossen op" at bounding box center [409, 357] width 47 height 13
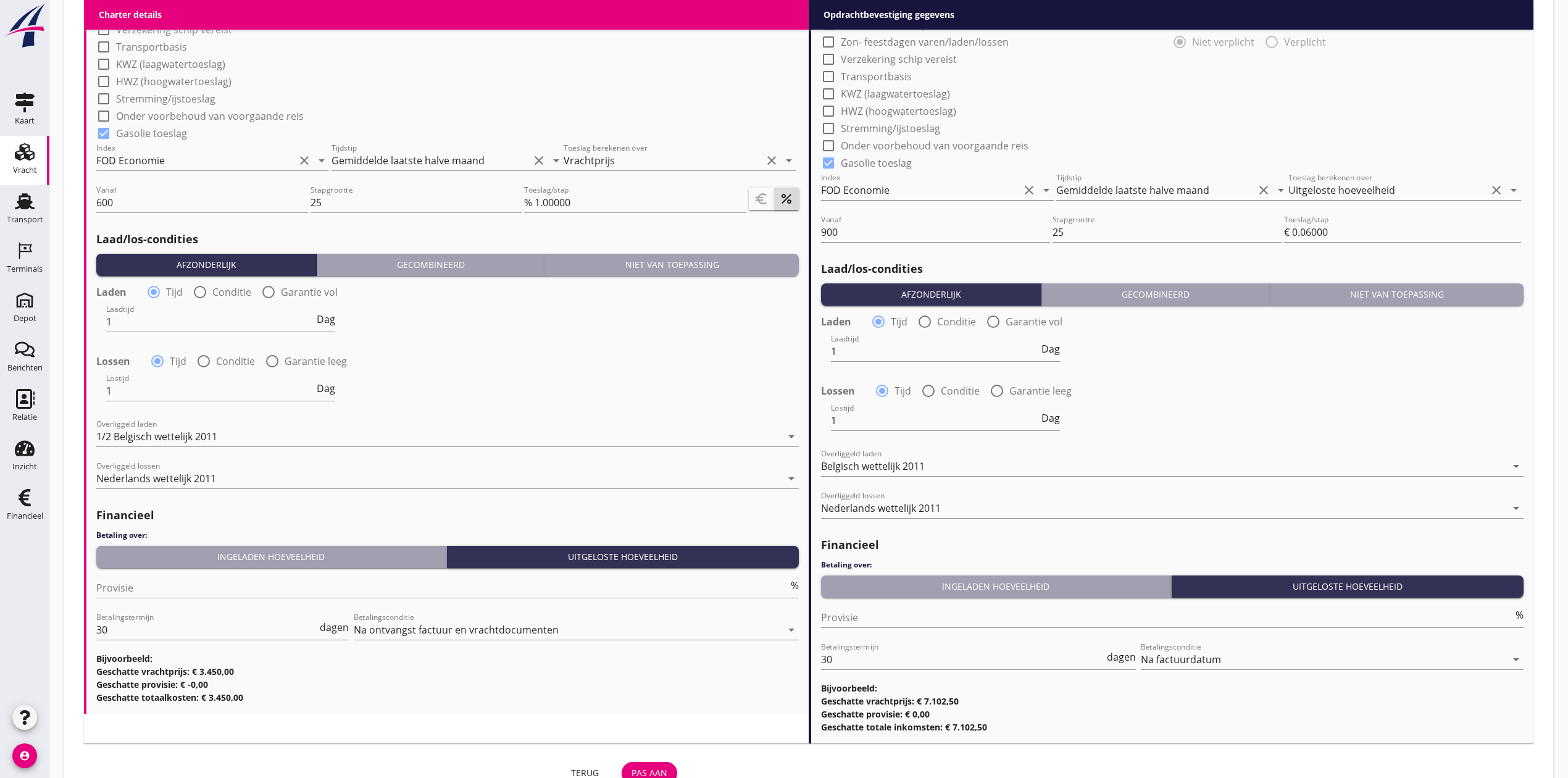
scroll to position [1184, 0]
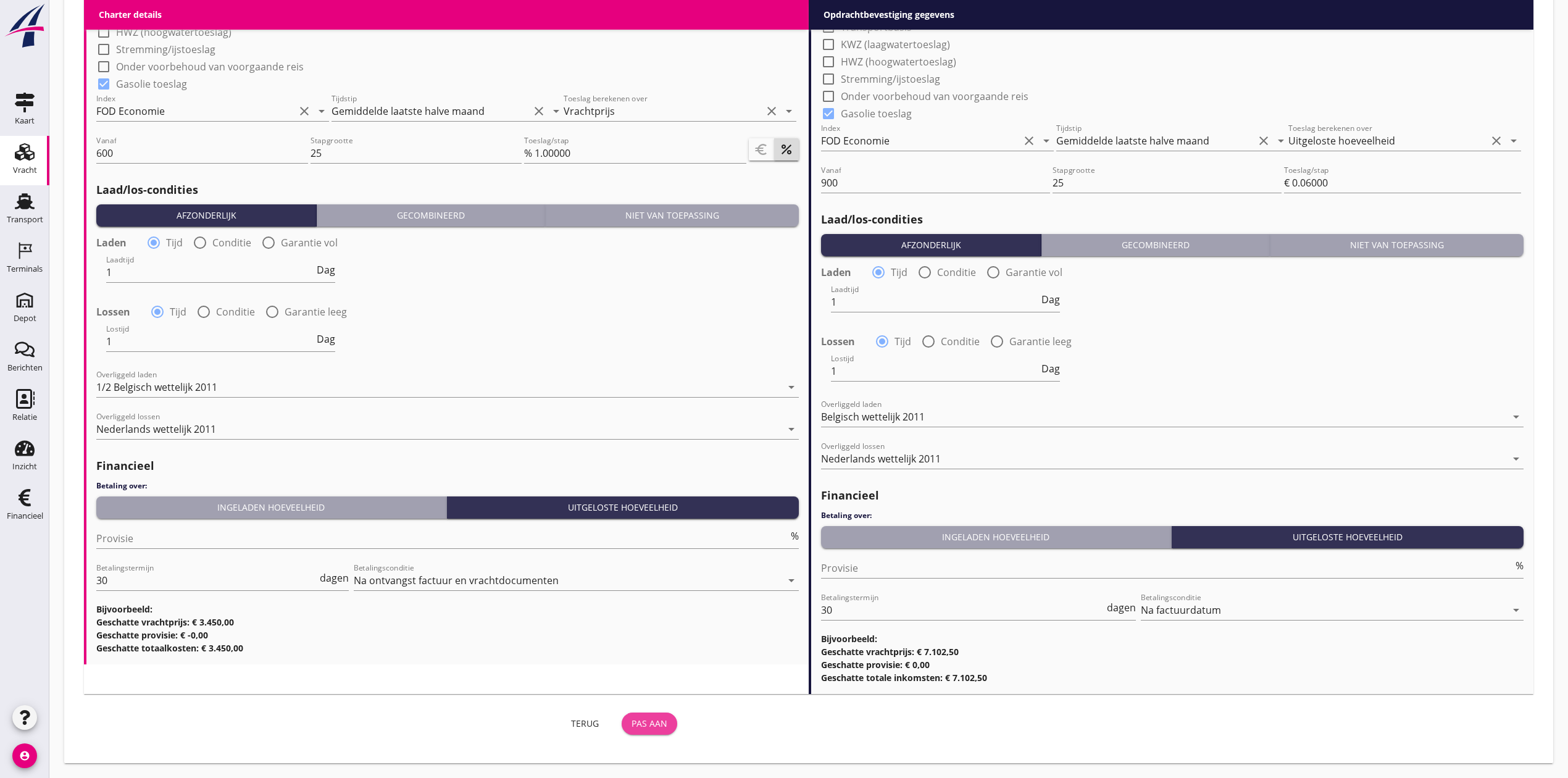
click at [647, 731] on button "Pas aan" at bounding box center [649, 723] width 55 height 22
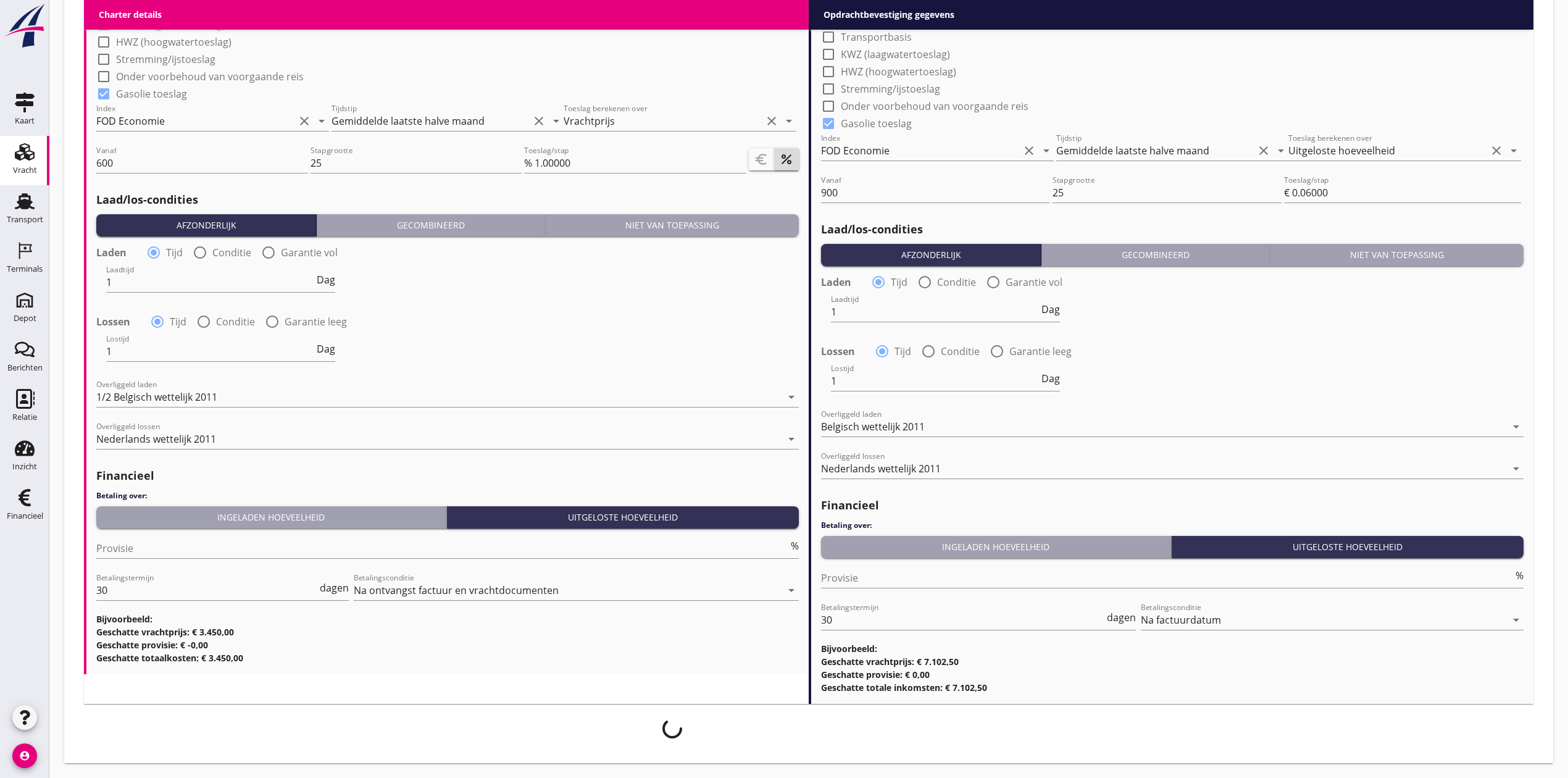
scroll to position [1174, 0]
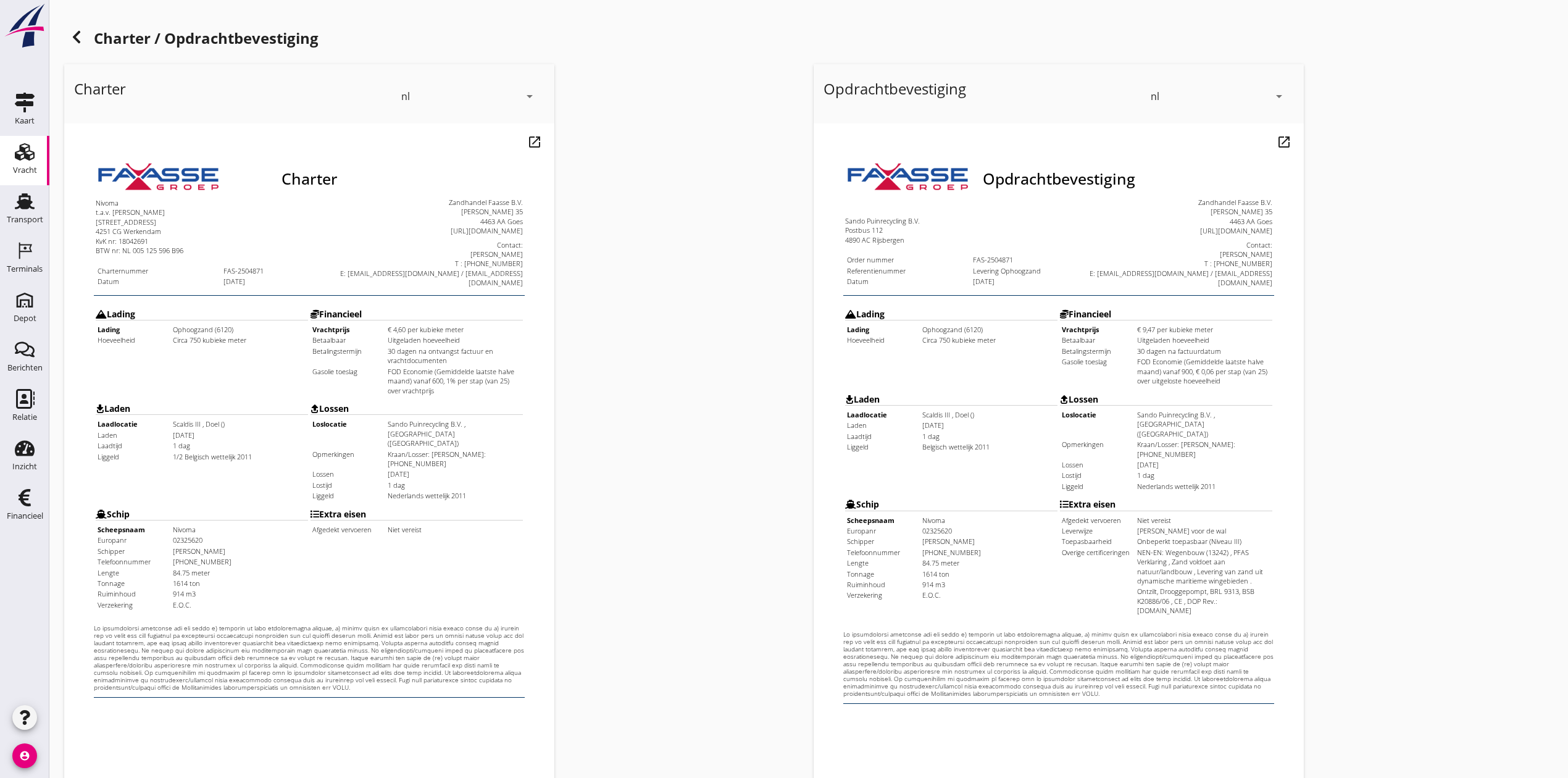
scroll to position [136, 0]
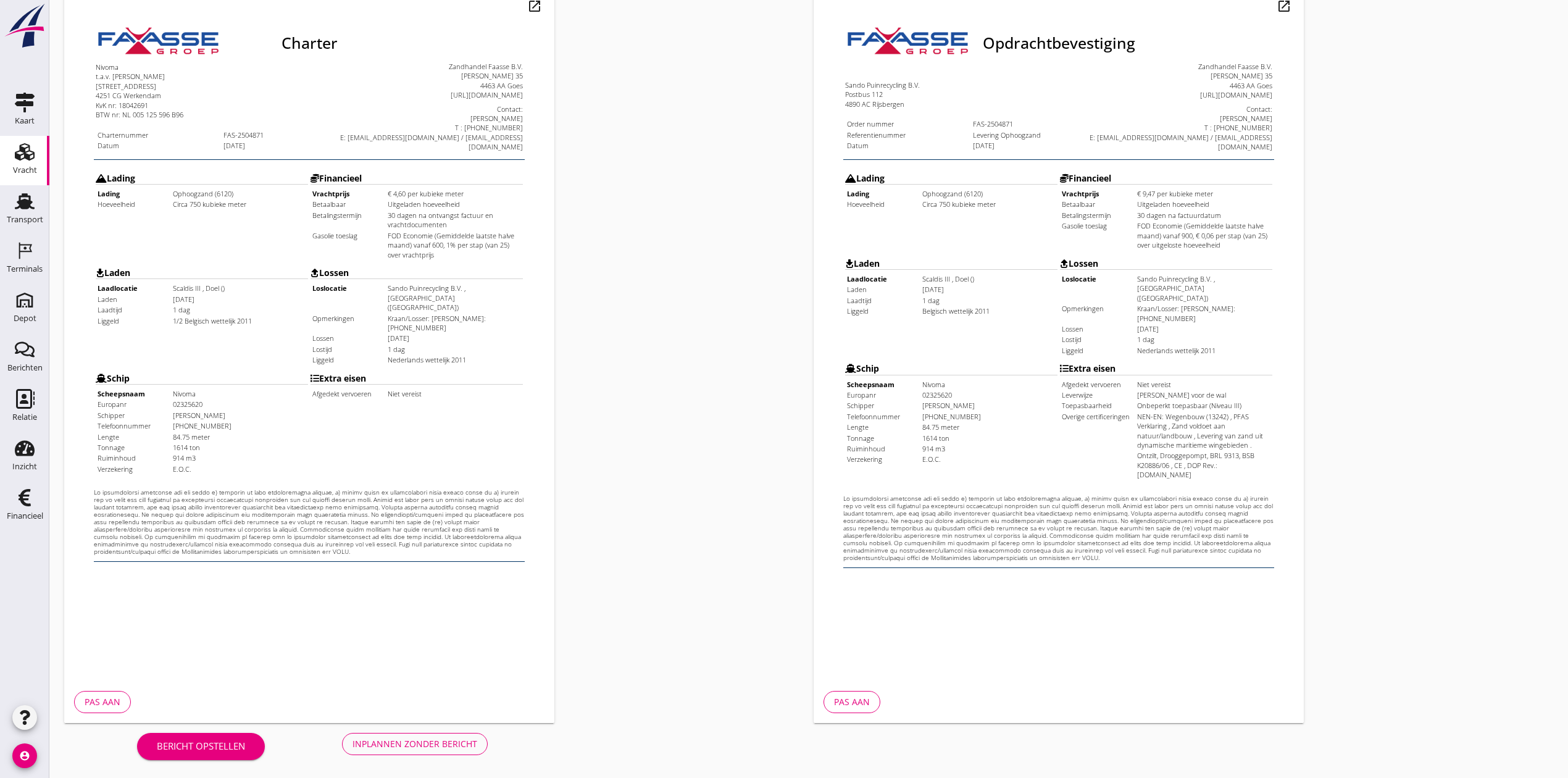
click at [383, 750] on div "Inplannen zonder bericht" at bounding box center [415, 744] width 125 height 13
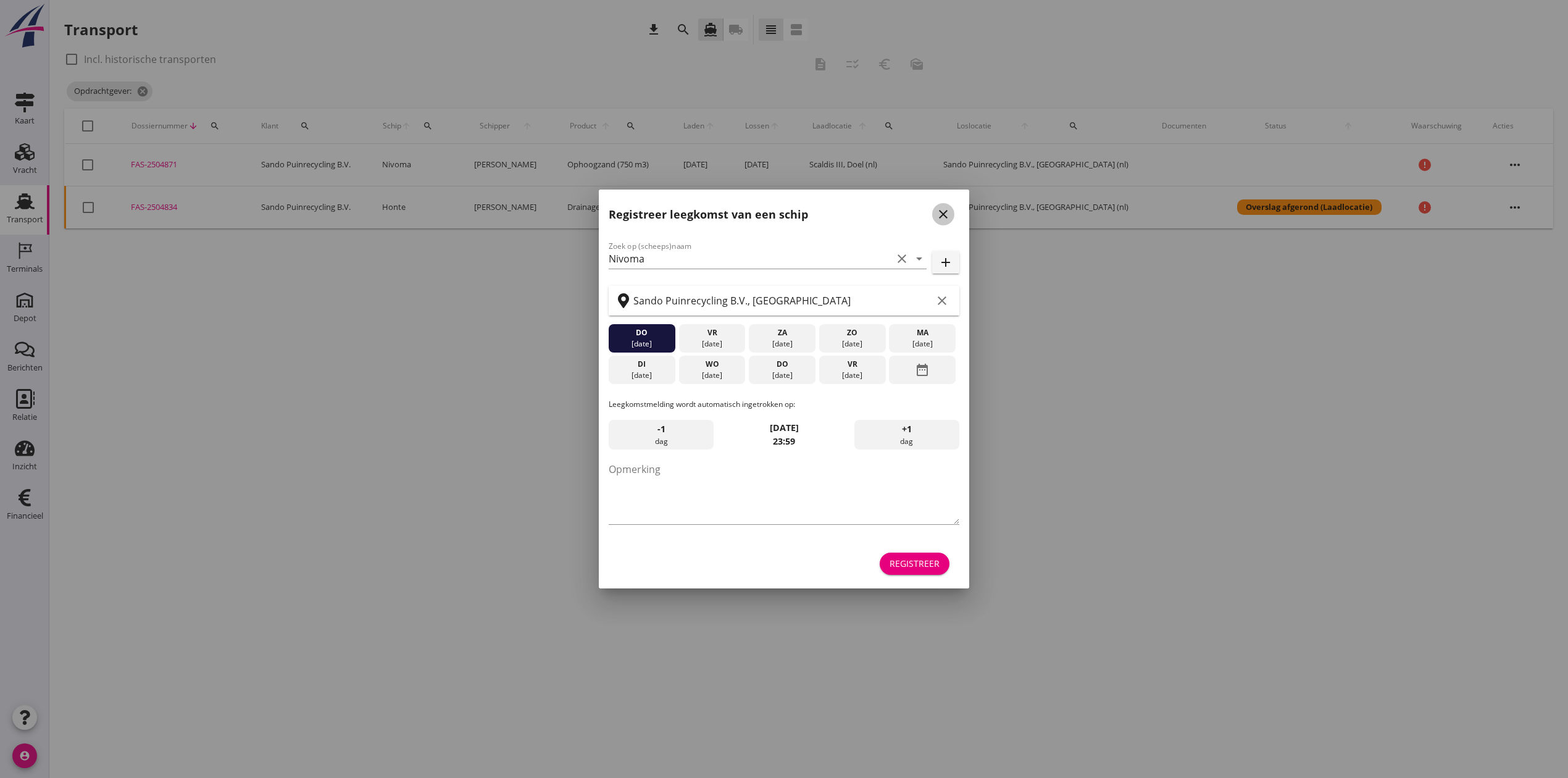
click at [946, 213] on icon "close" at bounding box center [943, 214] width 15 height 15
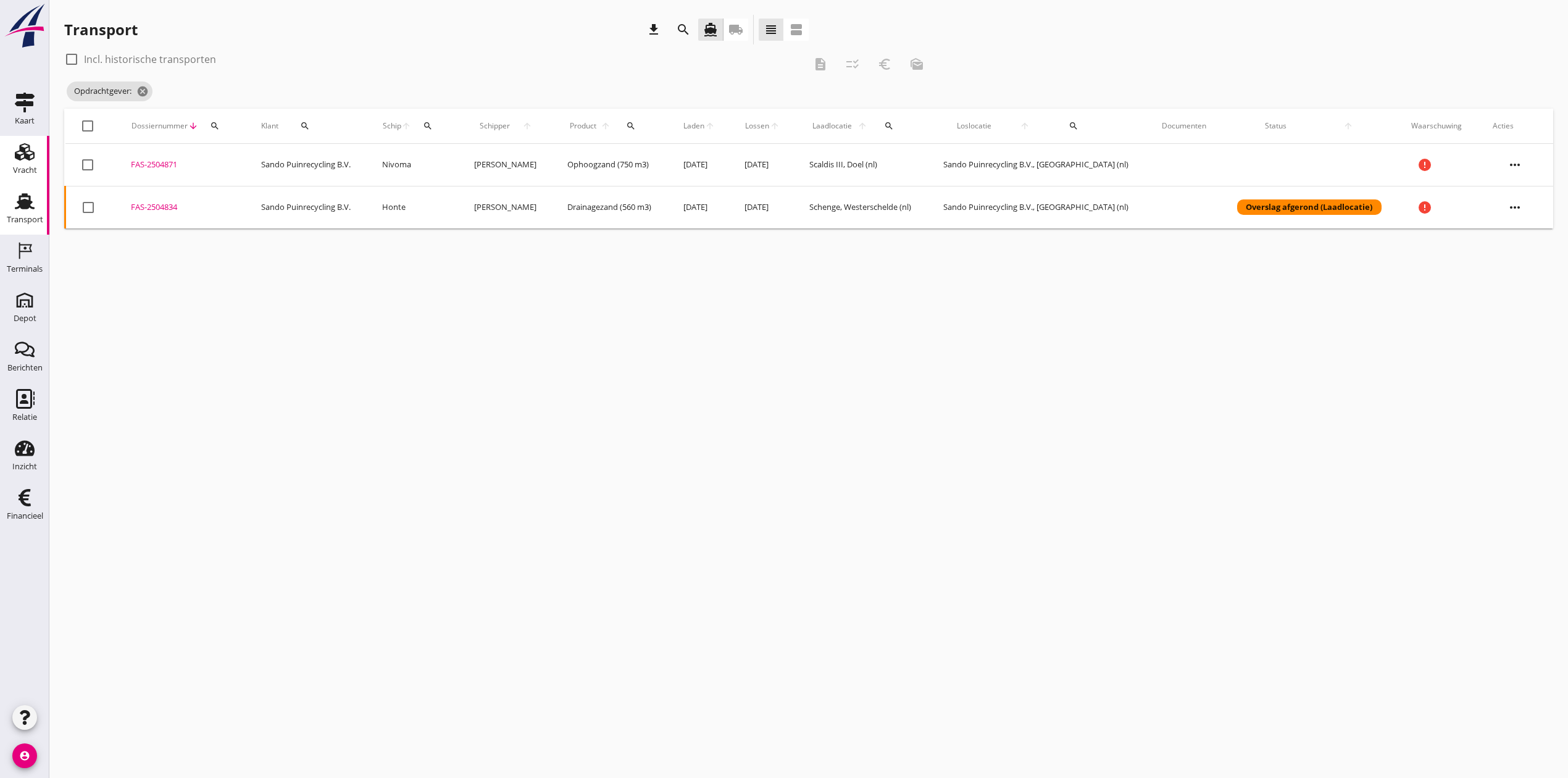
click at [25, 162] on div "Vracht" at bounding box center [25, 170] width 24 height 17
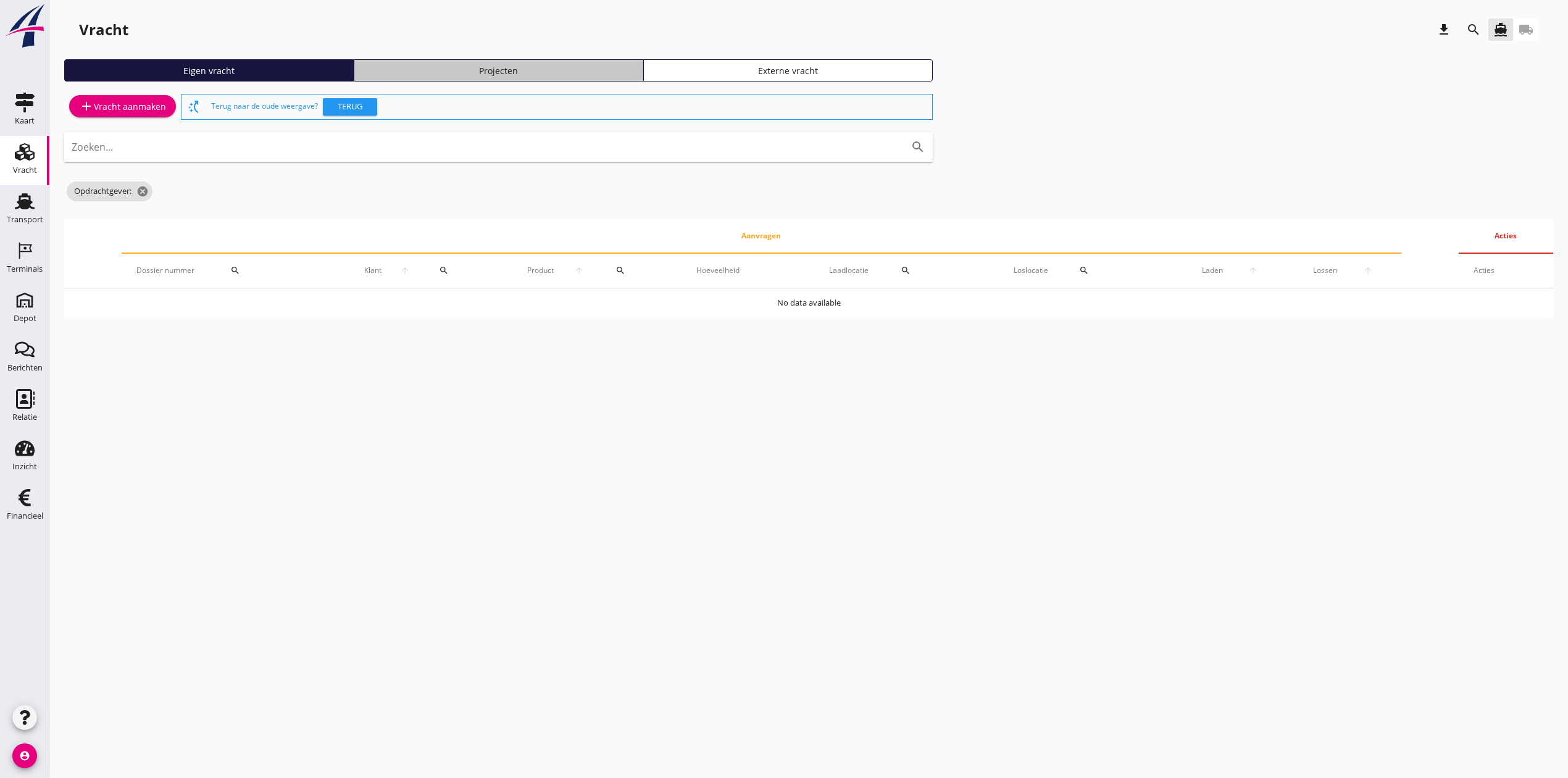
click at [501, 72] on div "Projecten" at bounding box center [498, 71] width 279 height 13
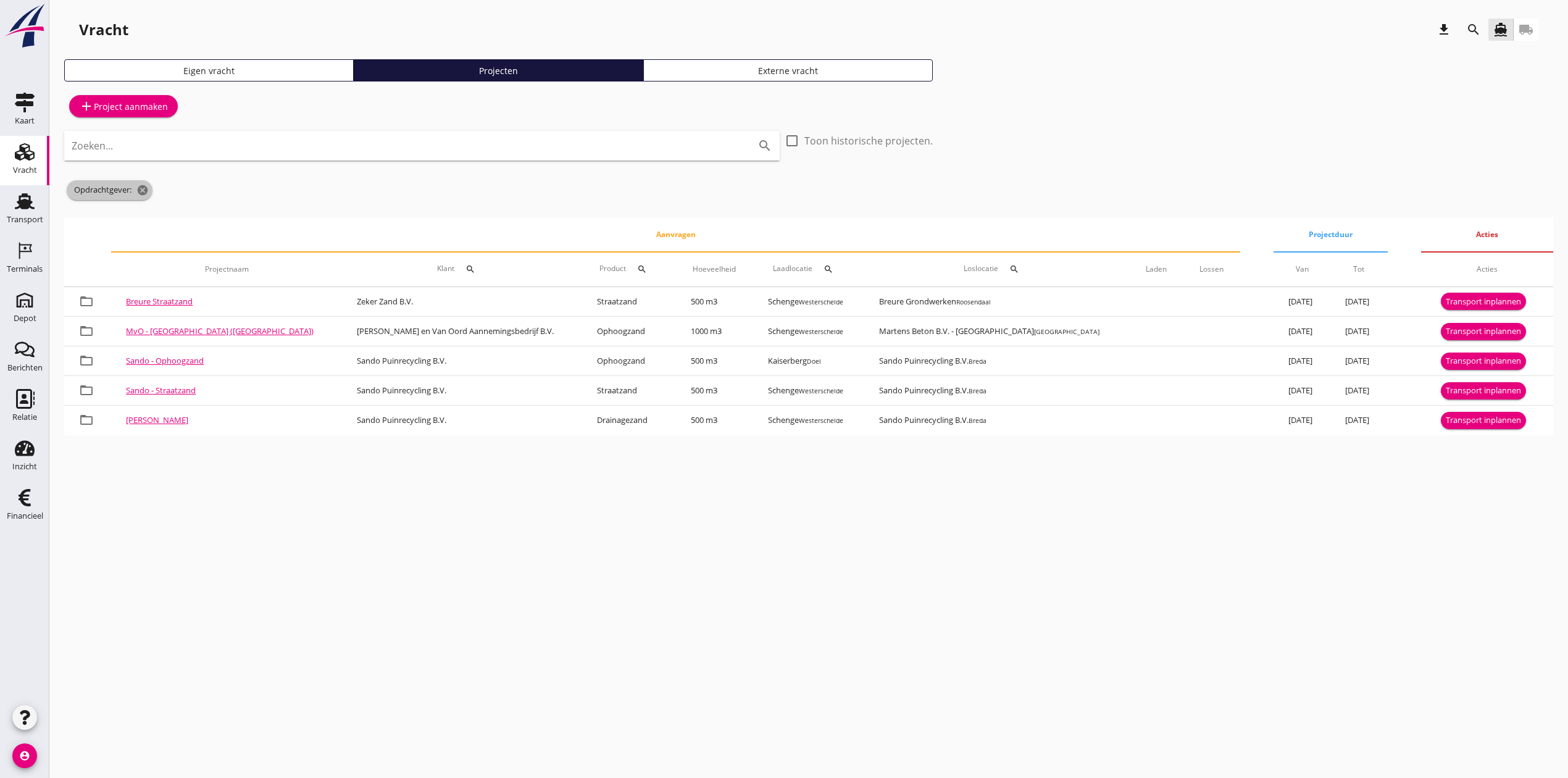
click at [141, 194] on icon "cancel" at bounding box center [142, 189] width 12 height 12
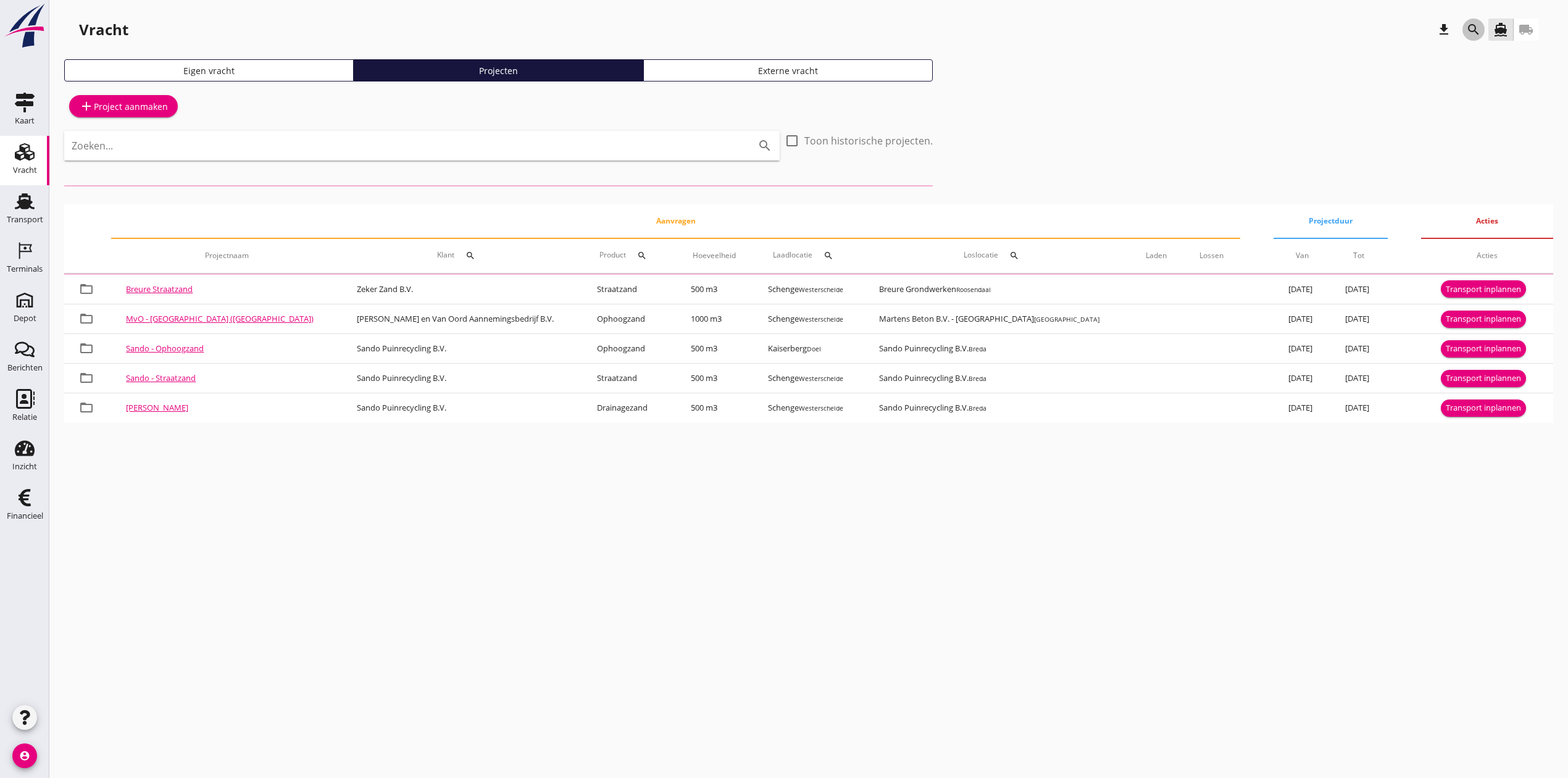
click at [1474, 25] on icon "search" at bounding box center [1473, 29] width 15 height 15
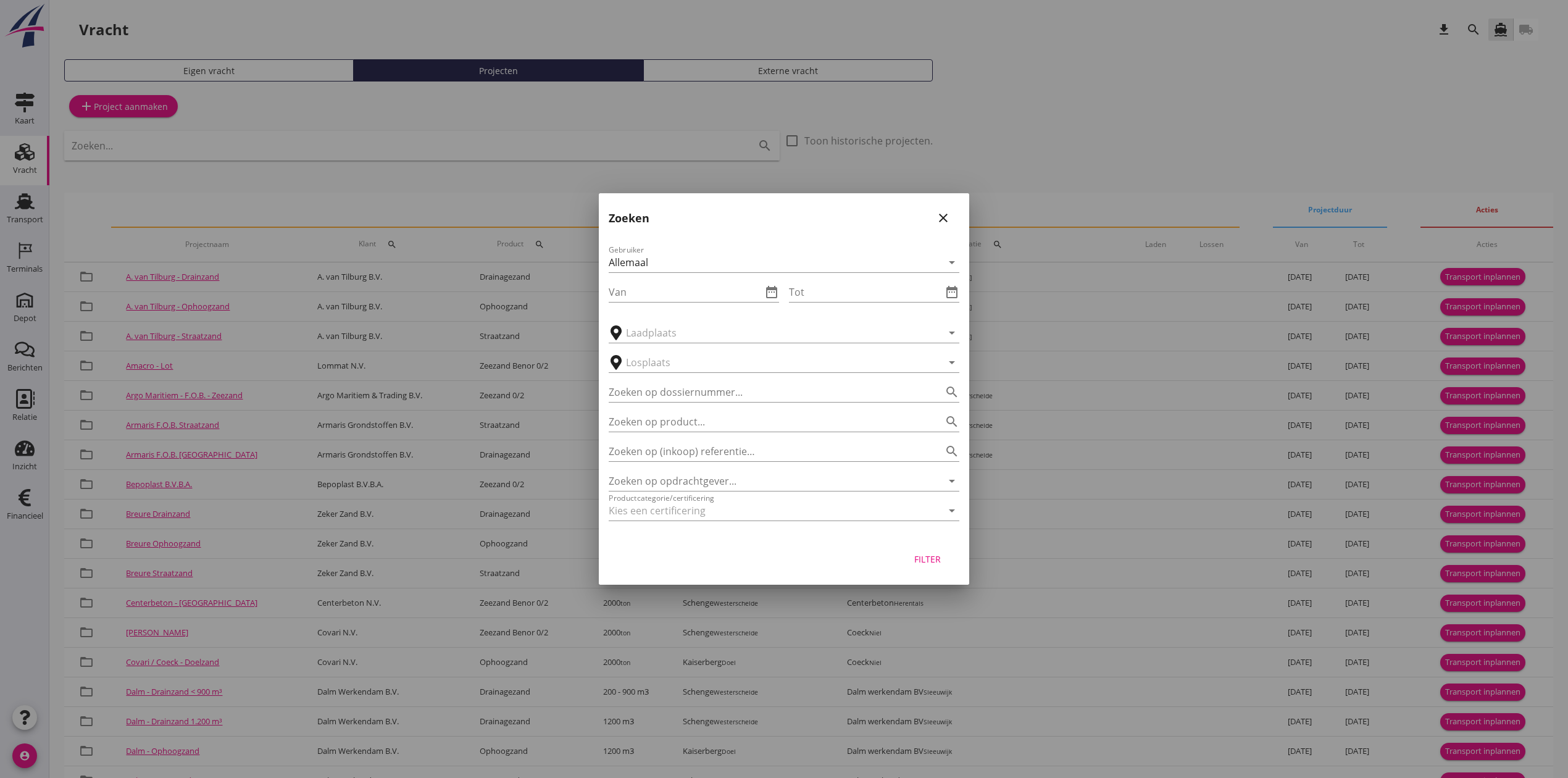
click at [734, 470] on div "Zoeken op opdrachtgever... arrow_drop_down" at bounding box center [784, 477] width 351 height 27
click at [736, 477] on input "Zoeken op opdrachtgever..." at bounding box center [767, 481] width 316 height 20
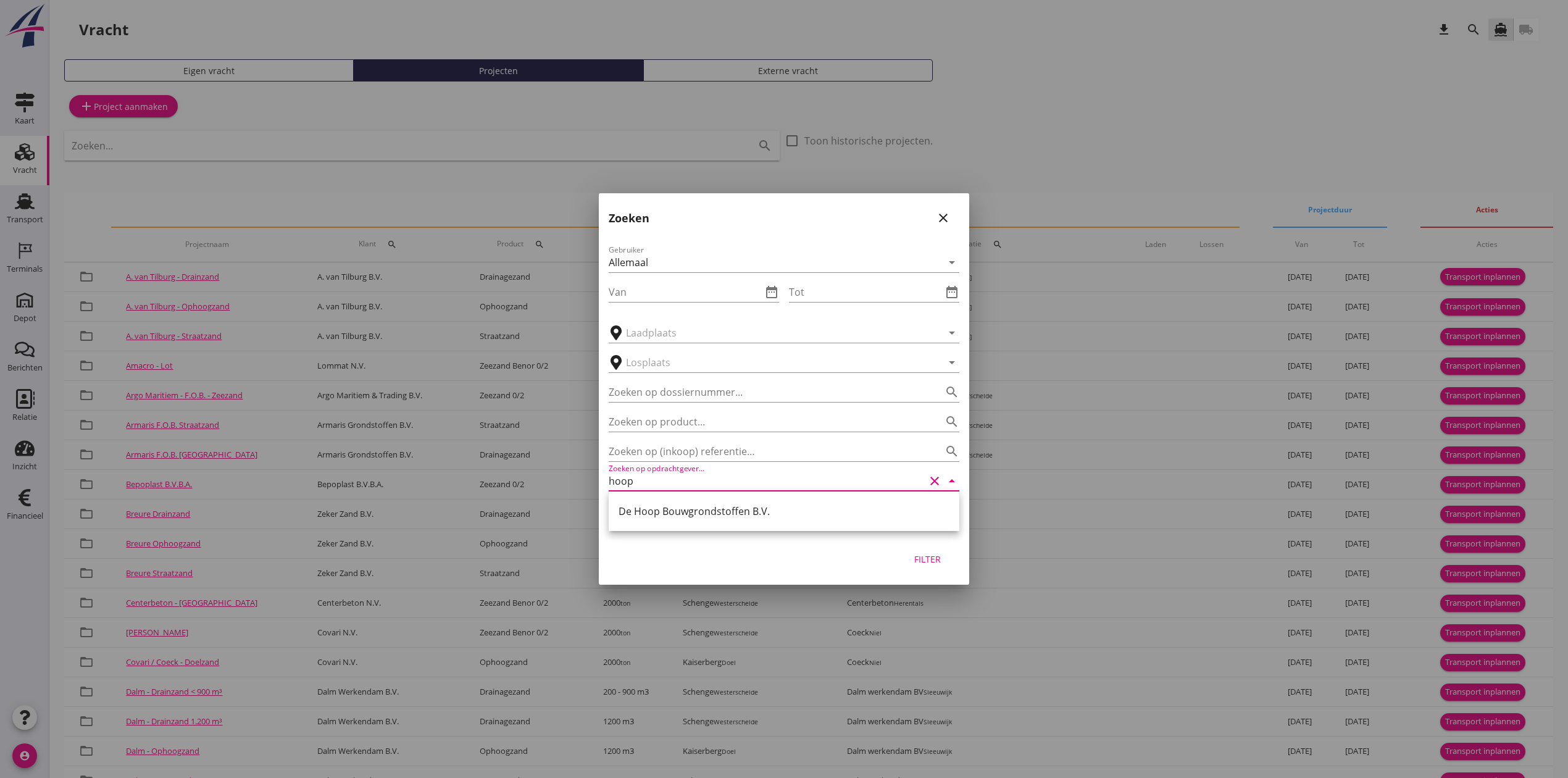
click at [732, 509] on div "De Hoop Bouwgrondstoffen B.V." at bounding box center [784, 511] width 331 height 15
type input "De Hoop Bouwgrondstoffen B.V."
click at [943, 559] on div "Filter" at bounding box center [927, 559] width 35 height 13
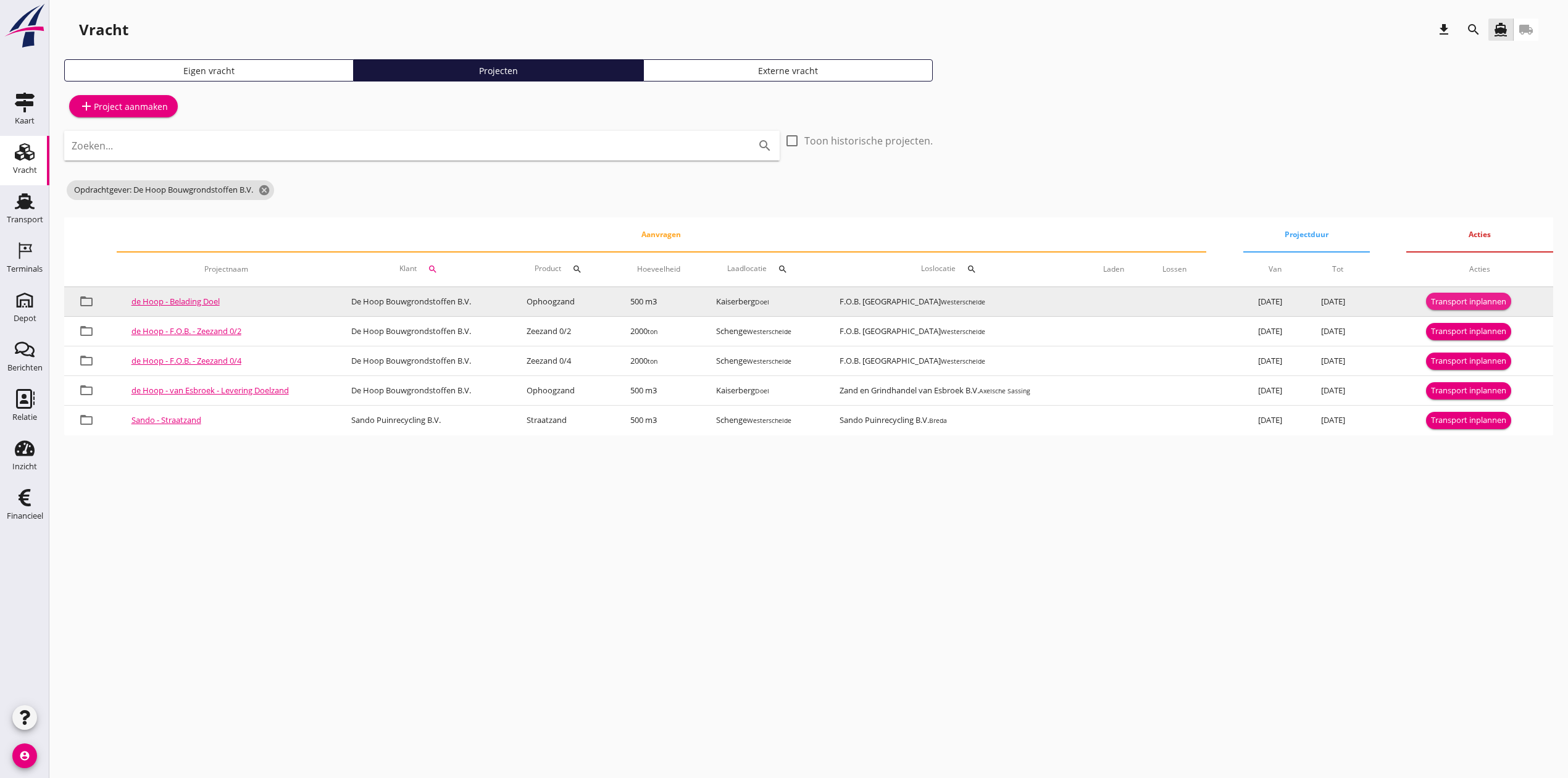
click at [1445, 300] on div "Transport inplannen" at bounding box center [1468, 301] width 75 height 12
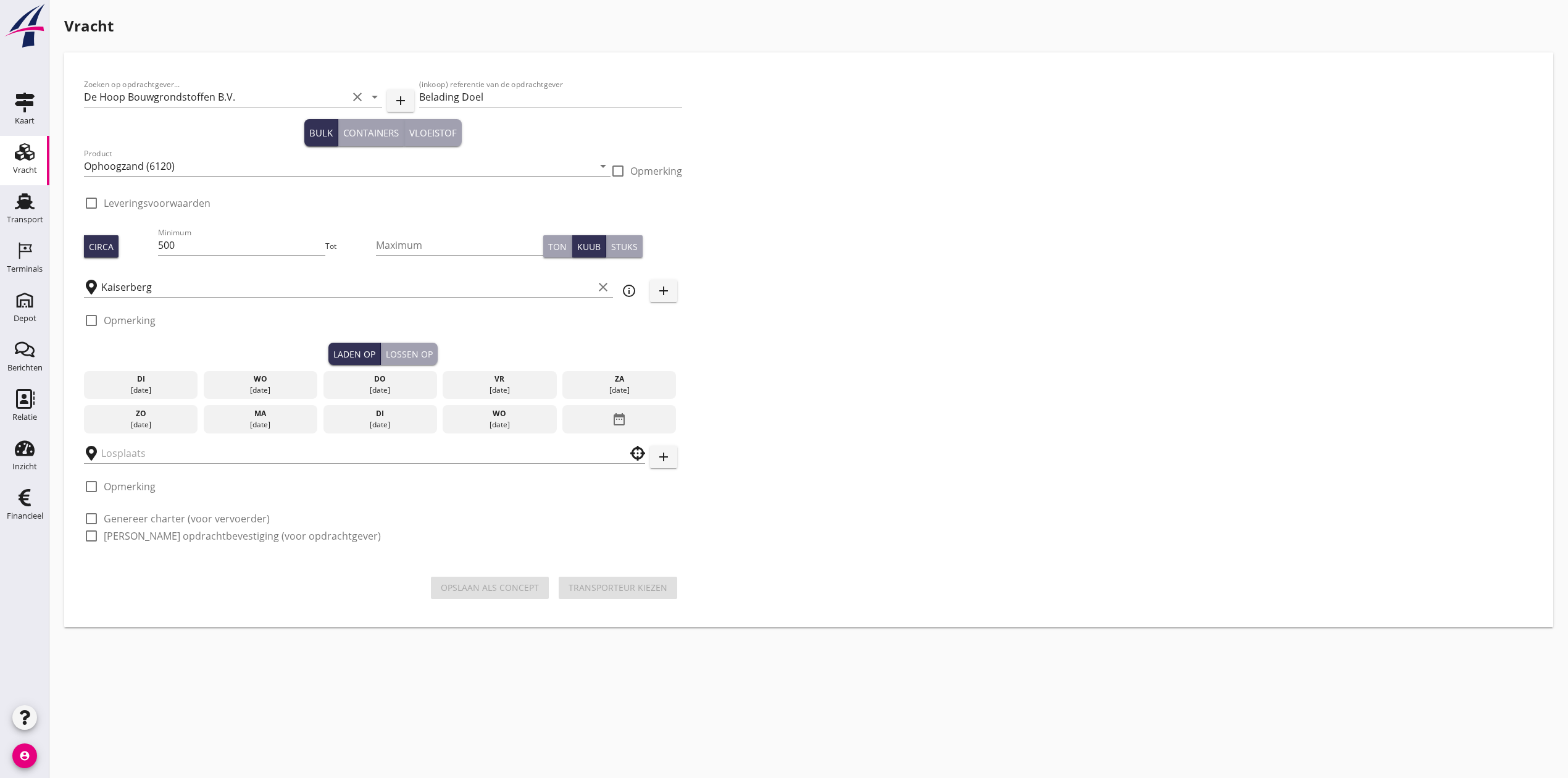
type input "F.O.B. Beladen"
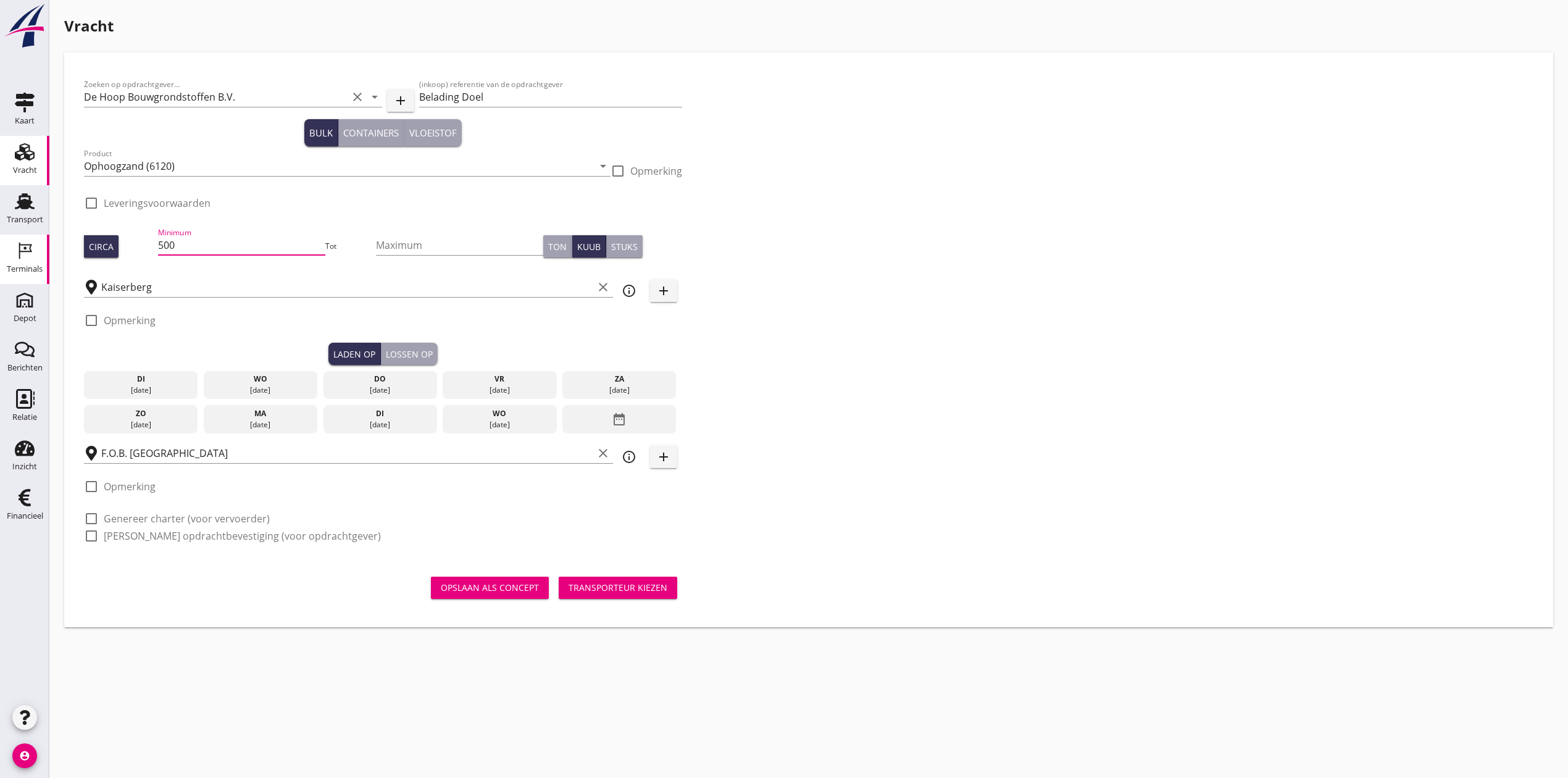
drag, startPoint x: 184, startPoint y: 246, endPoint x: 40, endPoint y: 252, distance: 144.1
click at [40, 252] on div "Kaart Kaart Vracht Vracht Transport Transport Terminals Terminals Depot Depot B…" at bounding box center [784, 389] width 1568 height 778
type input "800"
click at [1048, 313] on div "Zoeken op opdrachtgever... De Hoop Bouwgrondstoffen B.V. clear arrow_drop_down …" at bounding box center [808, 315] width 1460 height 486
click at [276, 396] on div "[DATE]" at bounding box center [261, 390] width 108 height 11
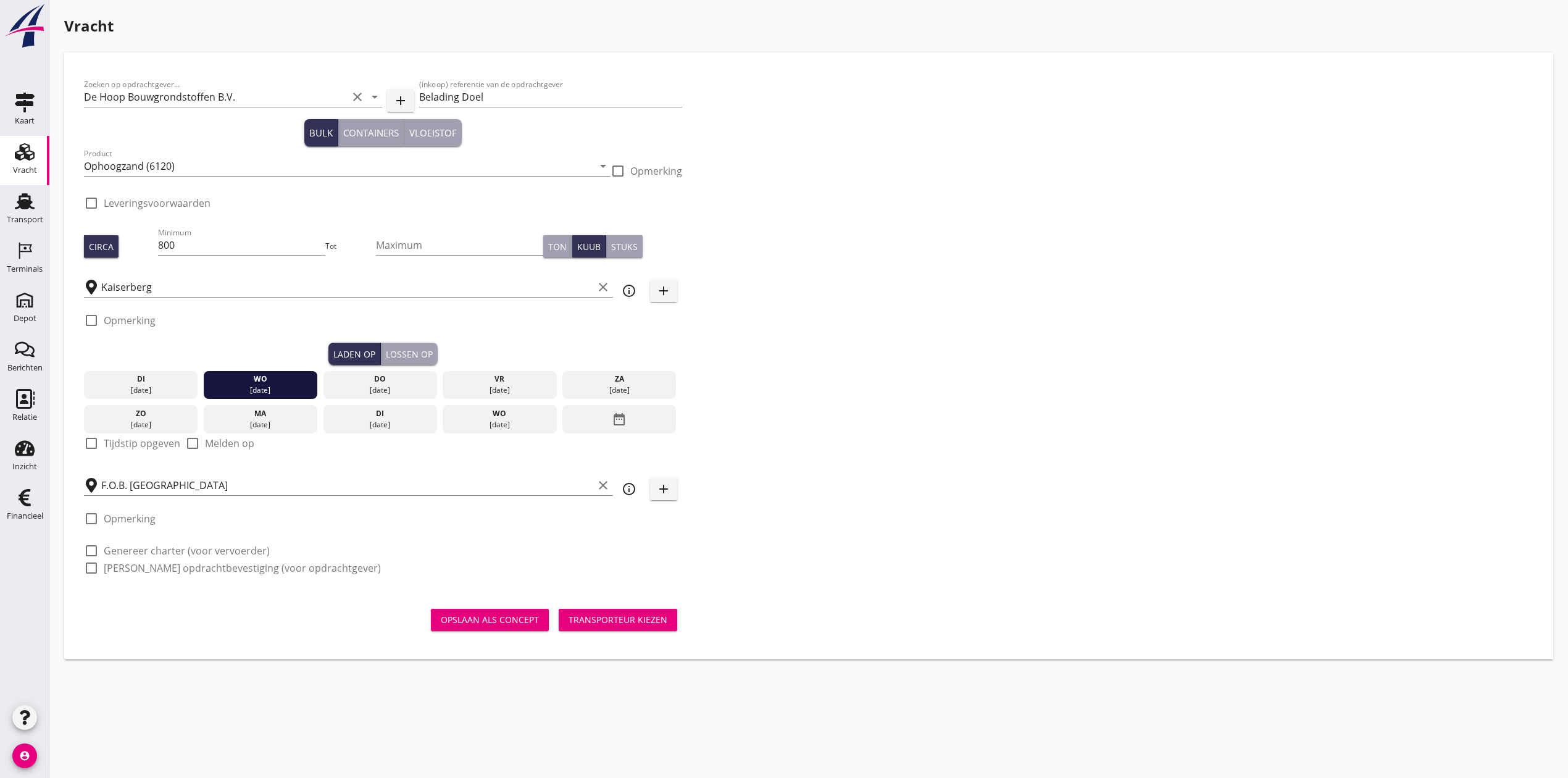
click at [416, 361] on button "Lossen op" at bounding box center [409, 353] width 57 height 22
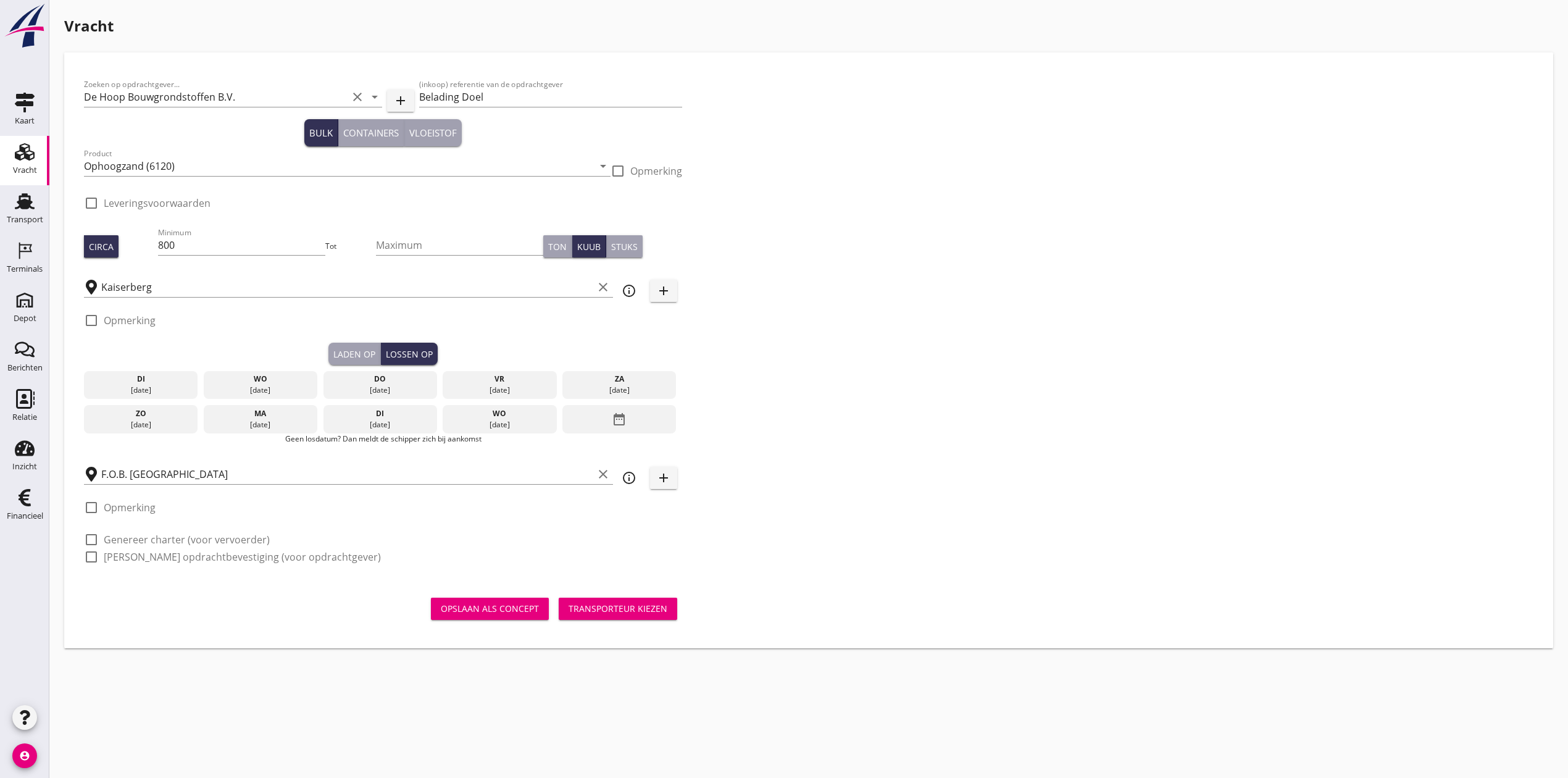
click at [403, 388] on div "[DATE]" at bounding box center [380, 390] width 108 height 11
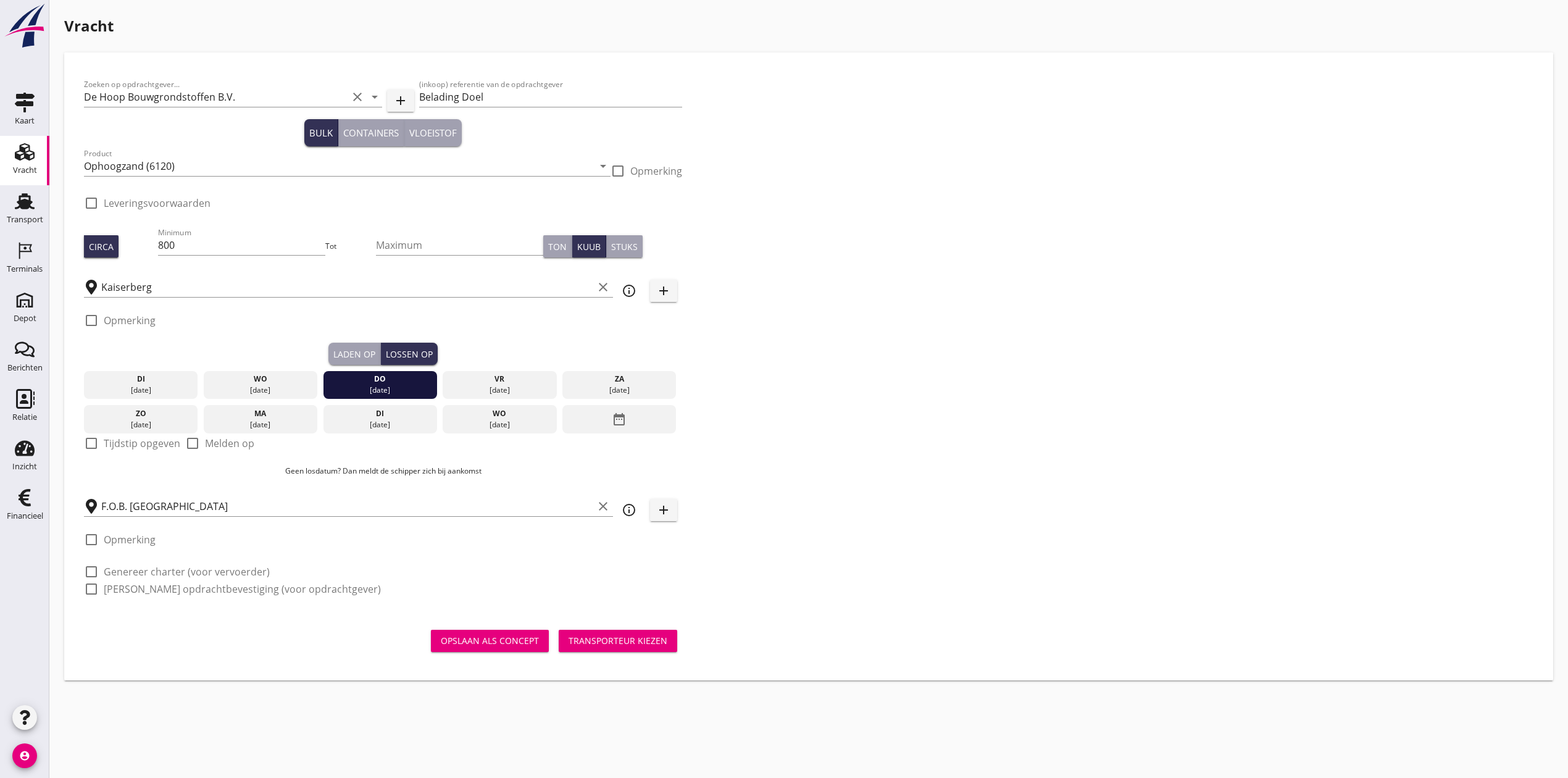
click at [838, 381] on div "Zoeken op opdrachtgever... De Hoop Bouwgrondstoffen B.V. clear arrow_drop_down …" at bounding box center [808, 342] width 1460 height 539
click at [366, 506] on input "F.O.B. Beladen" at bounding box center [347, 506] width 492 height 20
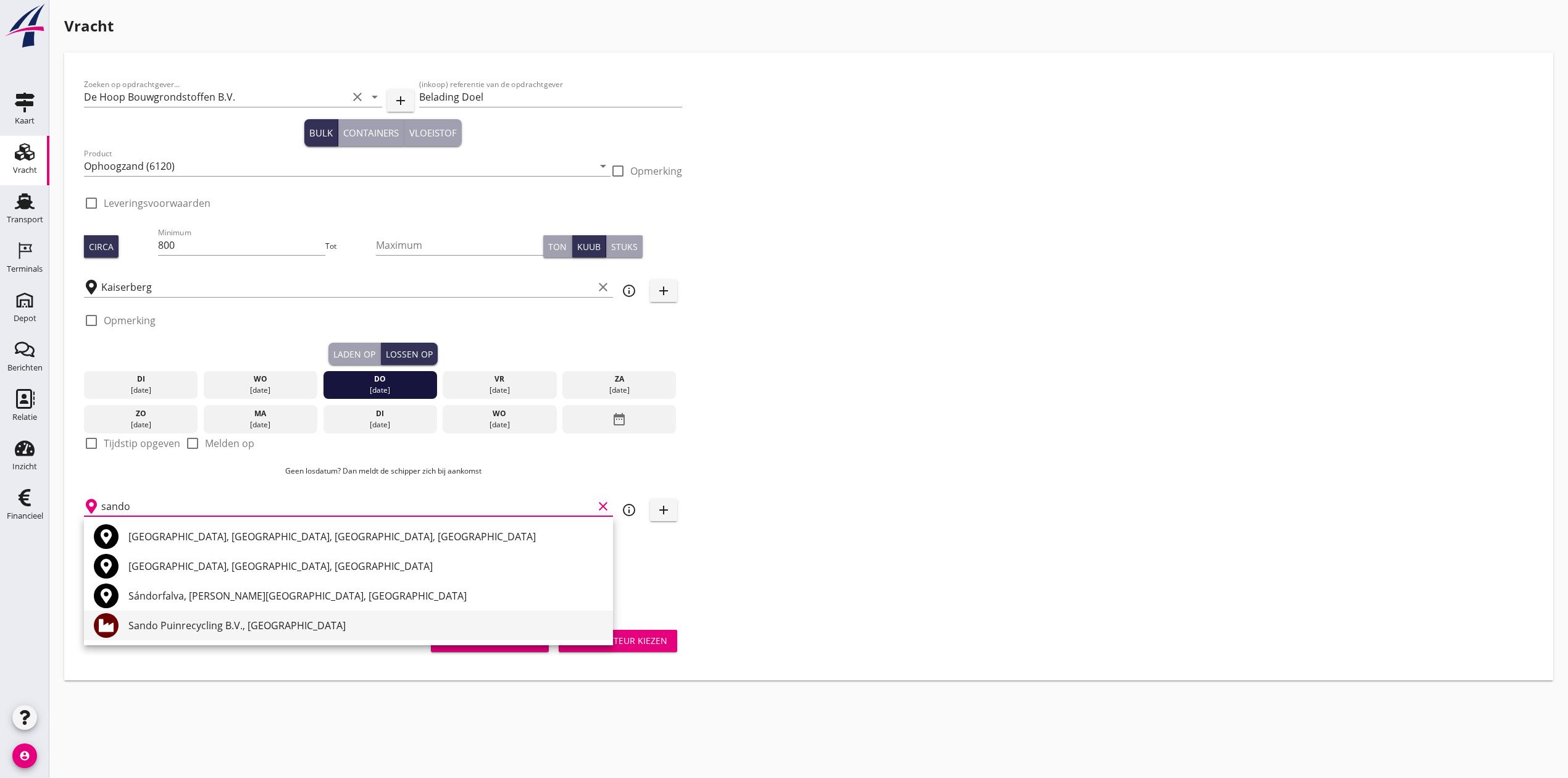
click at [250, 623] on div "Sando Puinrecycling B.V., [GEOGRAPHIC_DATA]" at bounding box center [366, 626] width 475 height 15
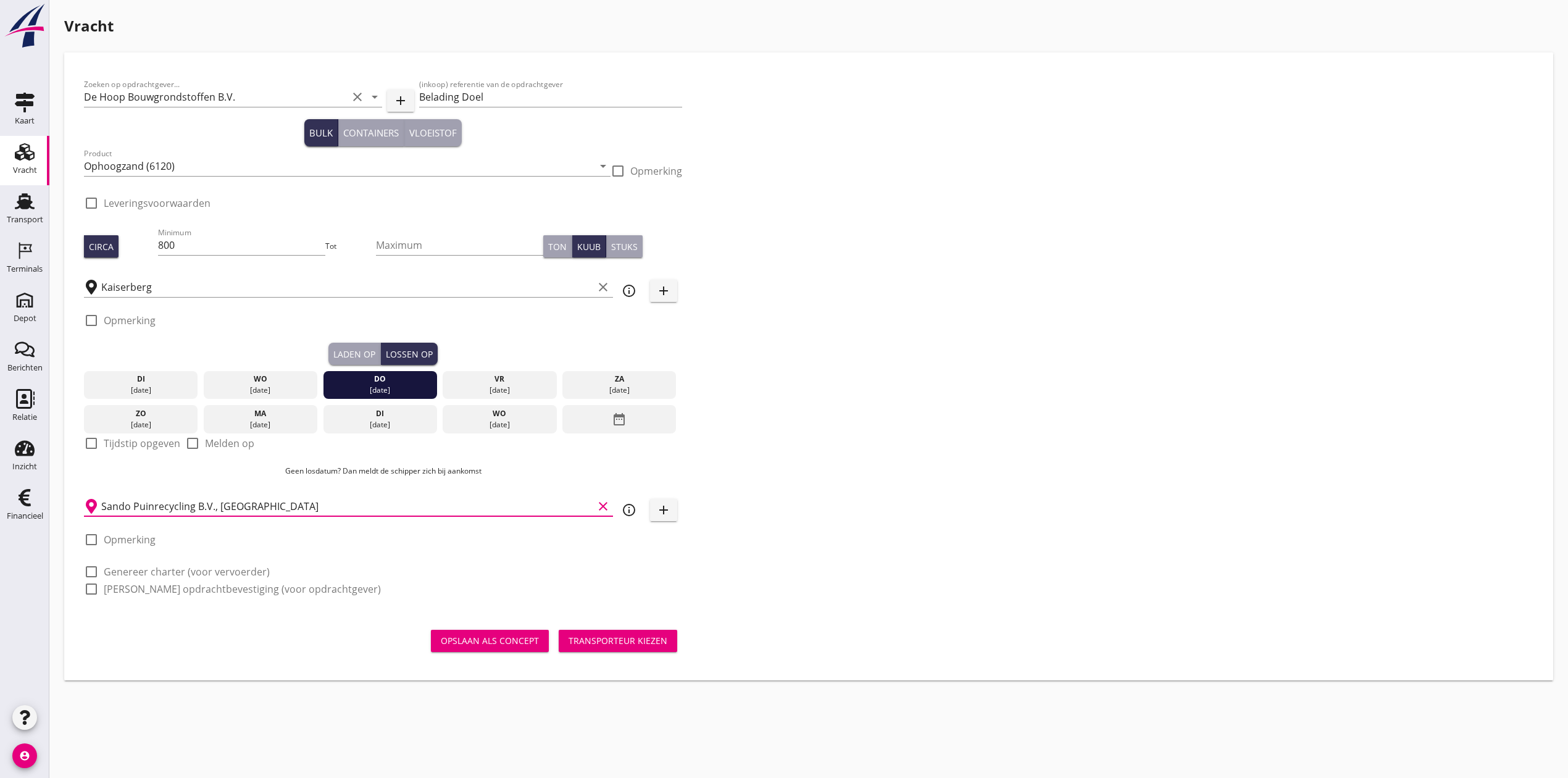
type input "Sando Puinrecycling B.V., [GEOGRAPHIC_DATA]"
click at [951, 558] on div "Zoeken op opdrachtgever... De Hoop Bouwgrondstoffen B.V. clear arrow_drop_down …" at bounding box center [808, 342] width 1460 height 539
click at [576, 643] on div "Transporteur kiezen" at bounding box center [617, 640] width 99 height 13
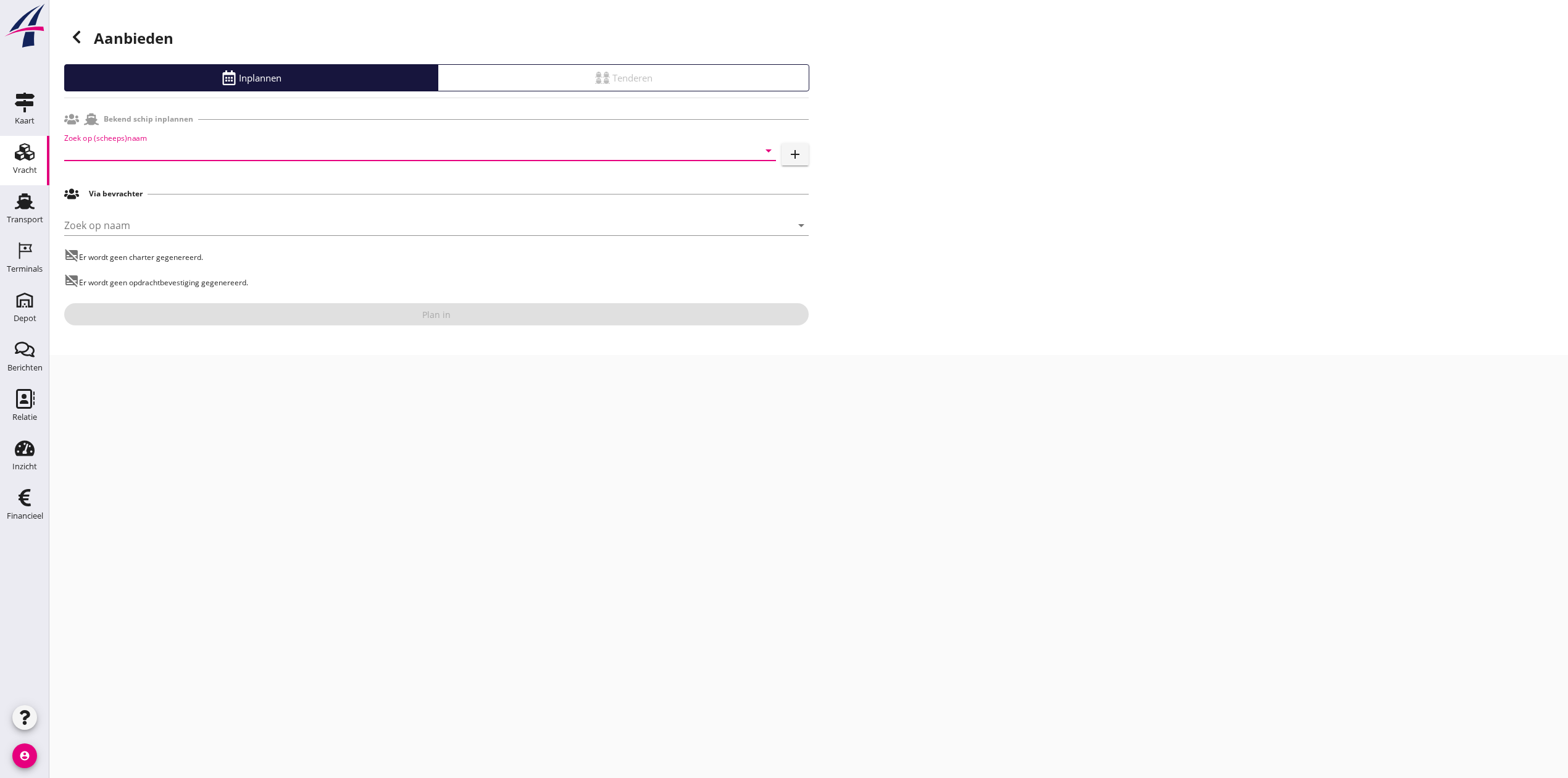
click at [108, 156] on input "Zoek op (scheeps)naam" at bounding box center [403, 151] width 677 height 20
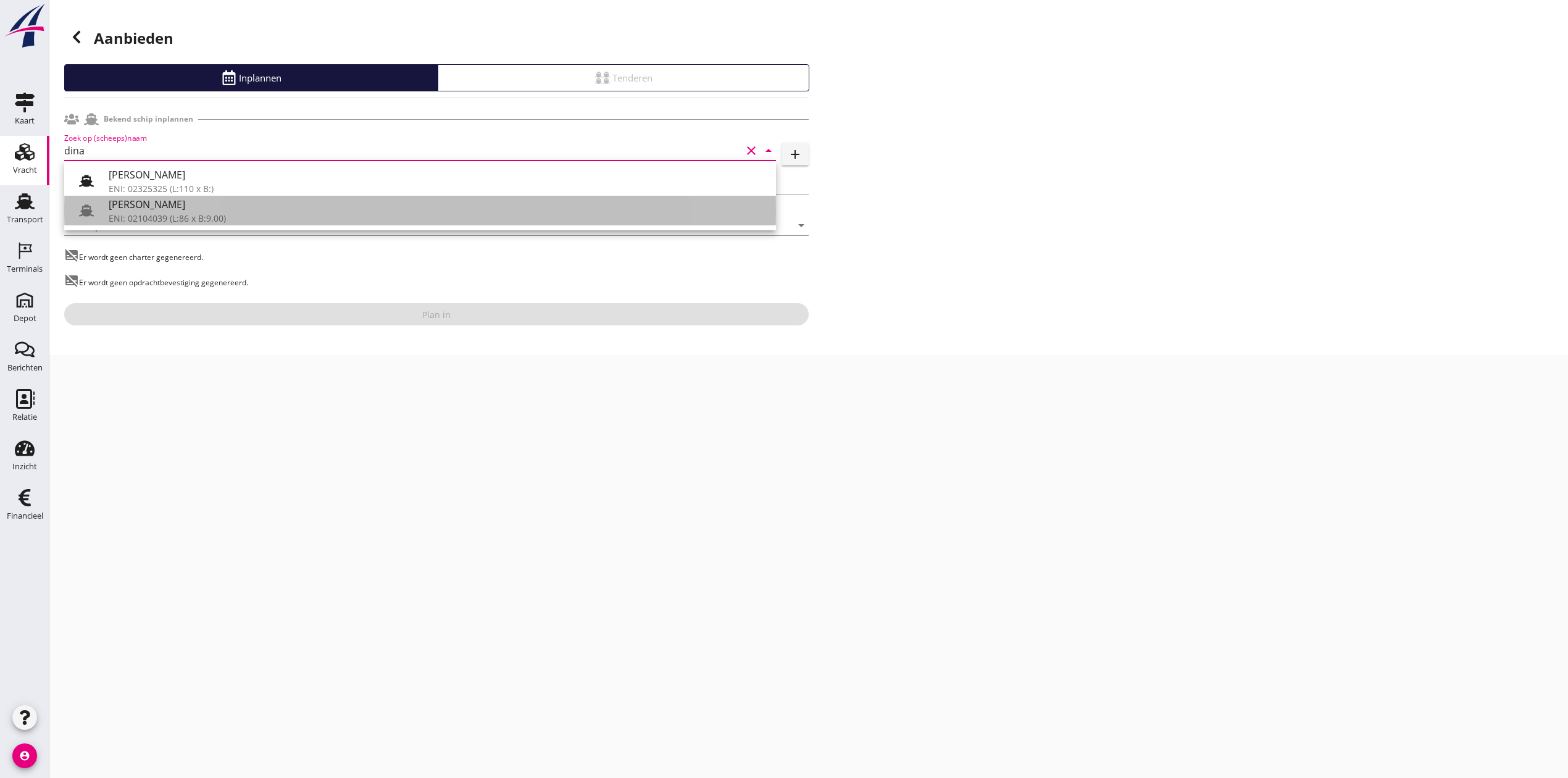
click at [122, 213] on div "ENI: 02104039 (L:86 x B:9.00)" at bounding box center [437, 218] width 657 height 13
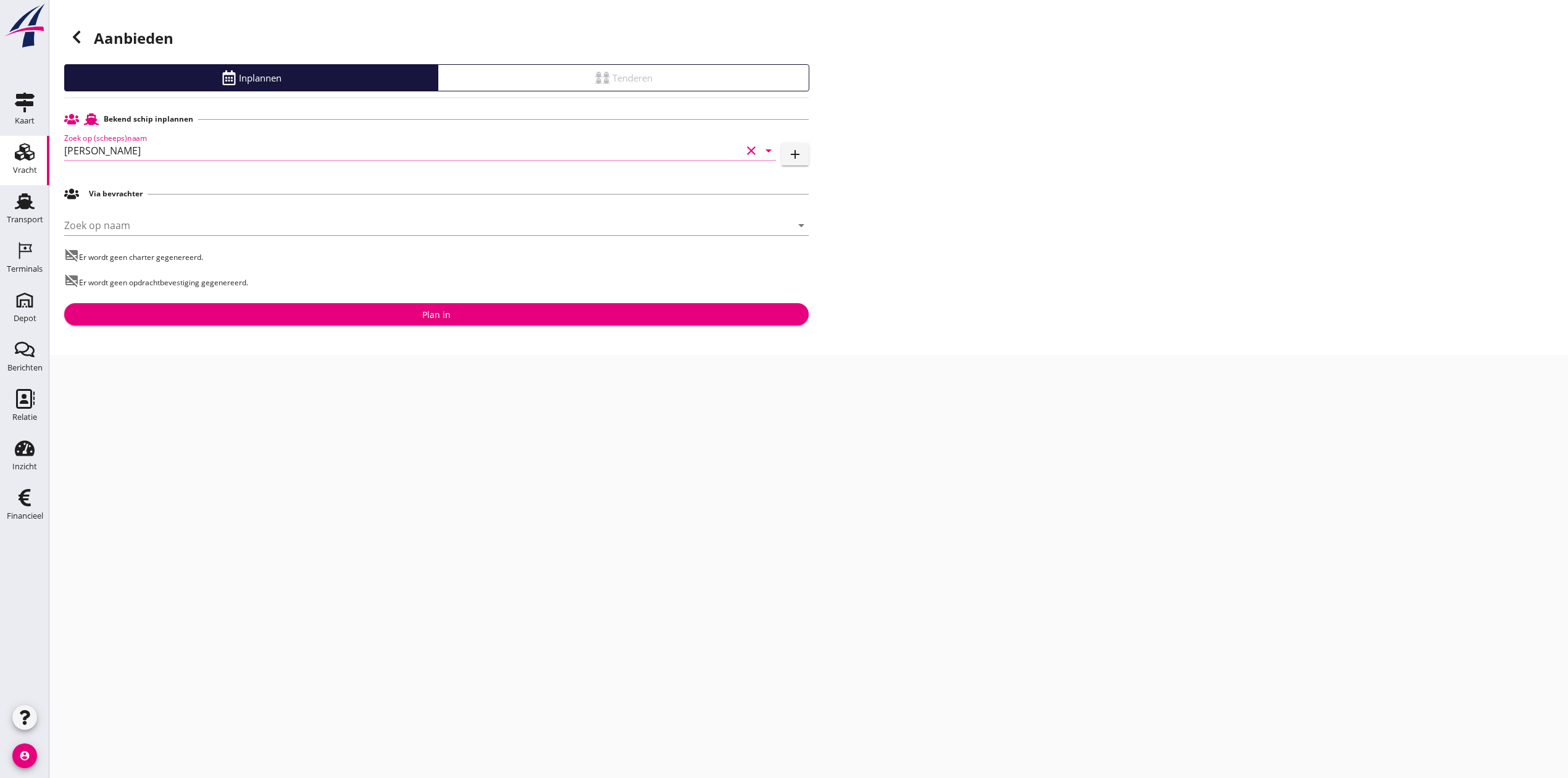
type input "[PERSON_NAME]"
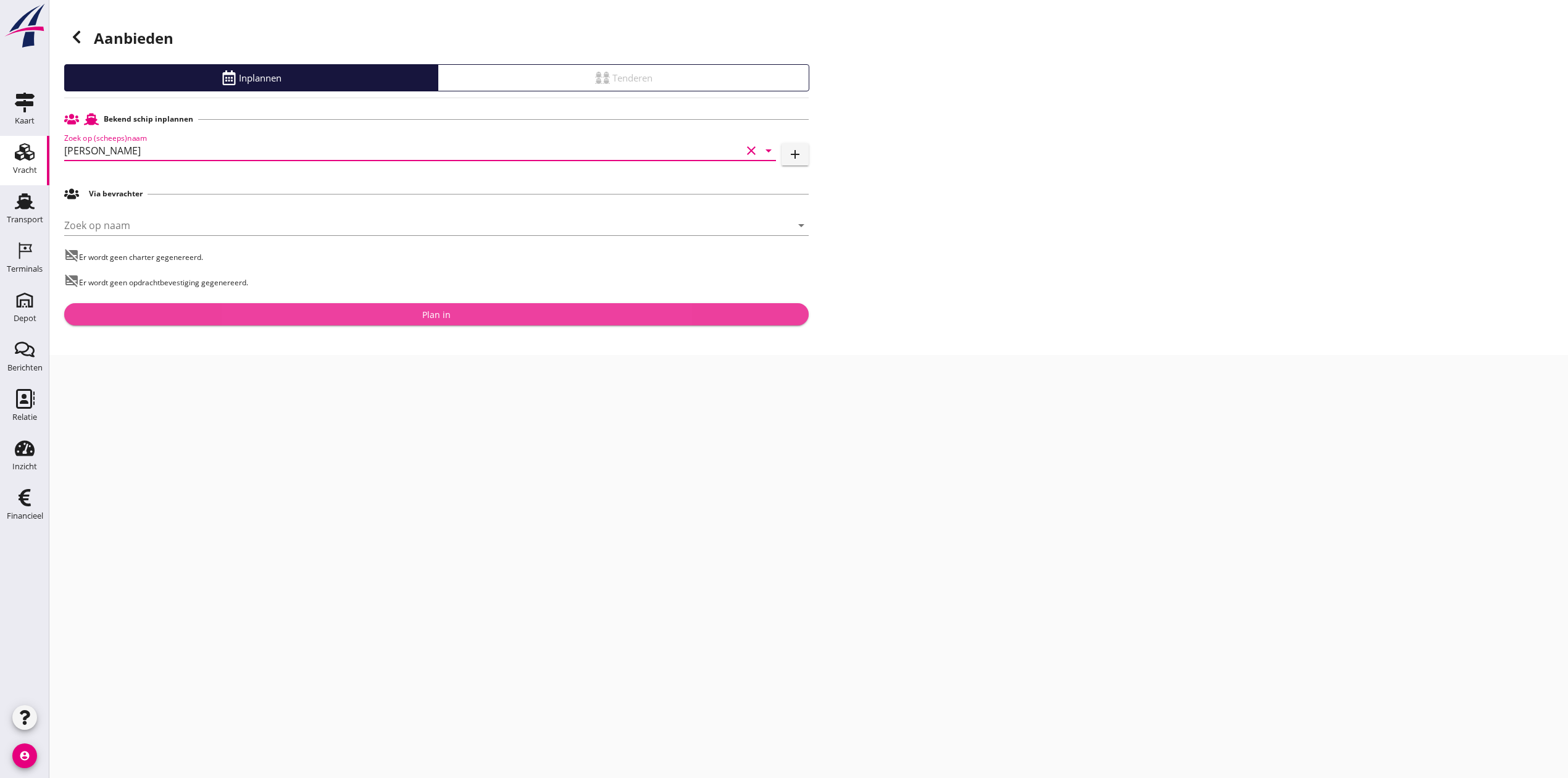
click at [420, 309] on div "Plan in" at bounding box center [436, 315] width 724 height 13
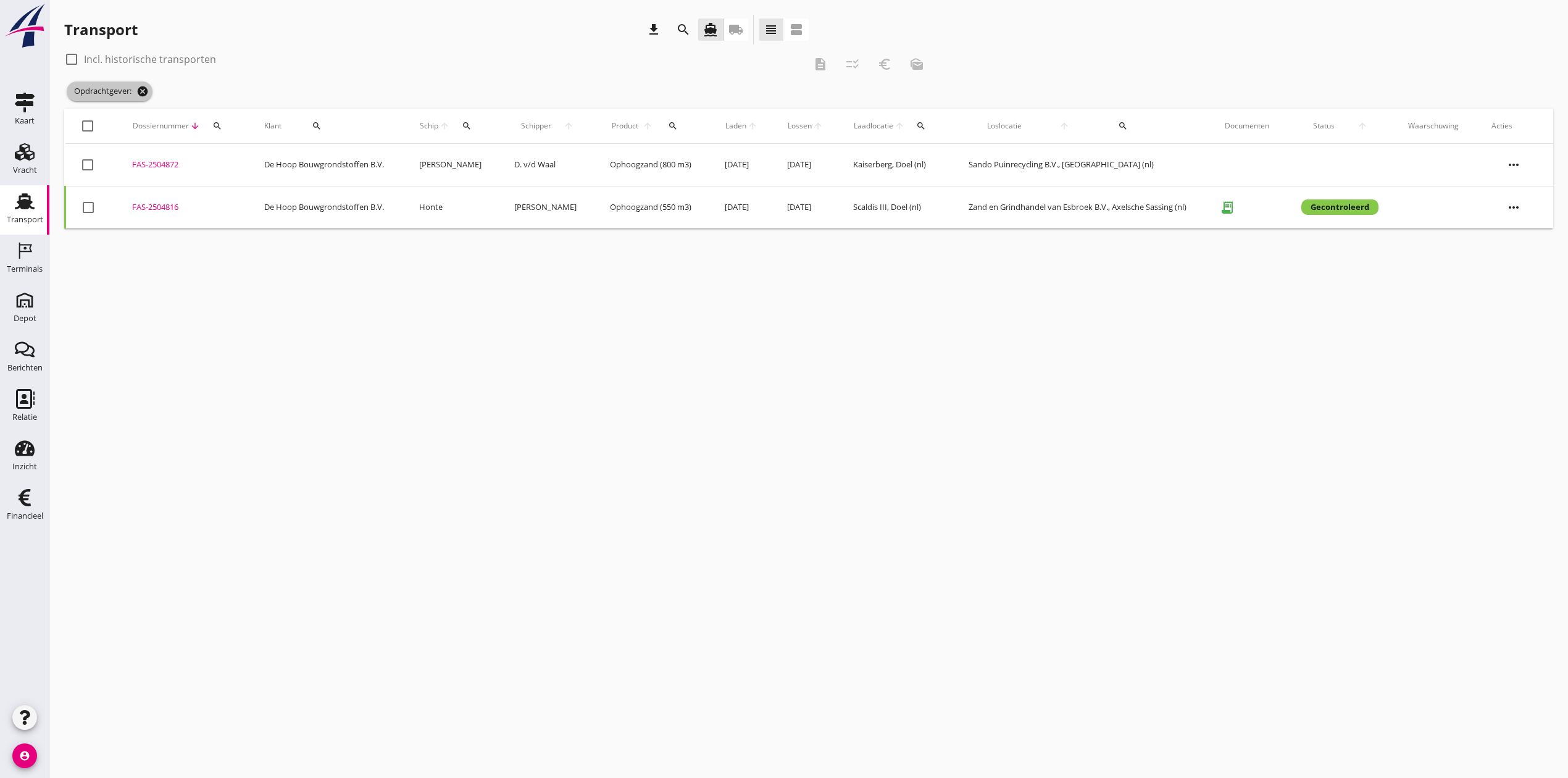
click at [145, 89] on icon "cancel" at bounding box center [142, 91] width 12 height 12
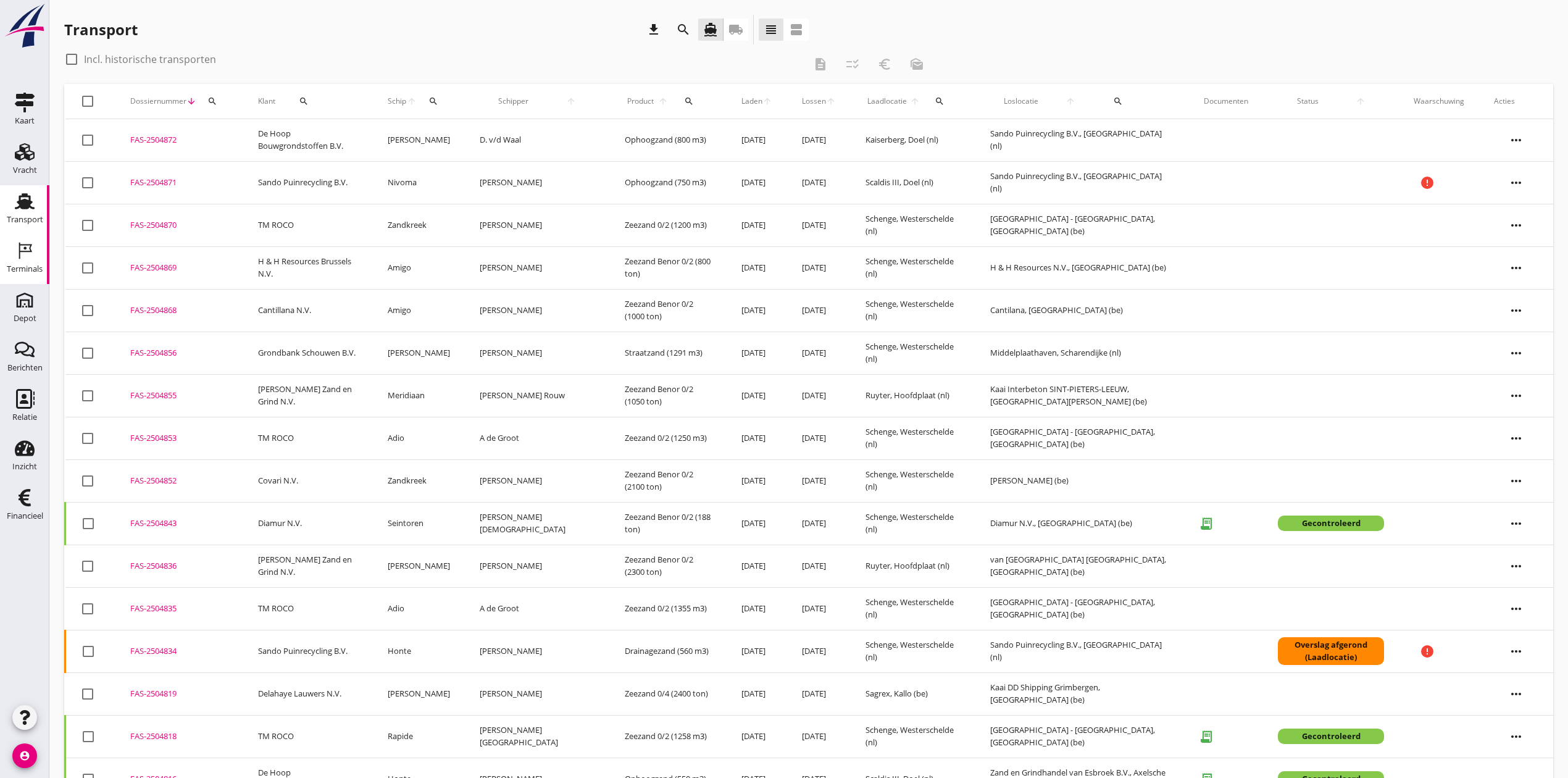
click at [17, 260] on div "Terminals" at bounding box center [25, 269] width 36 height 17
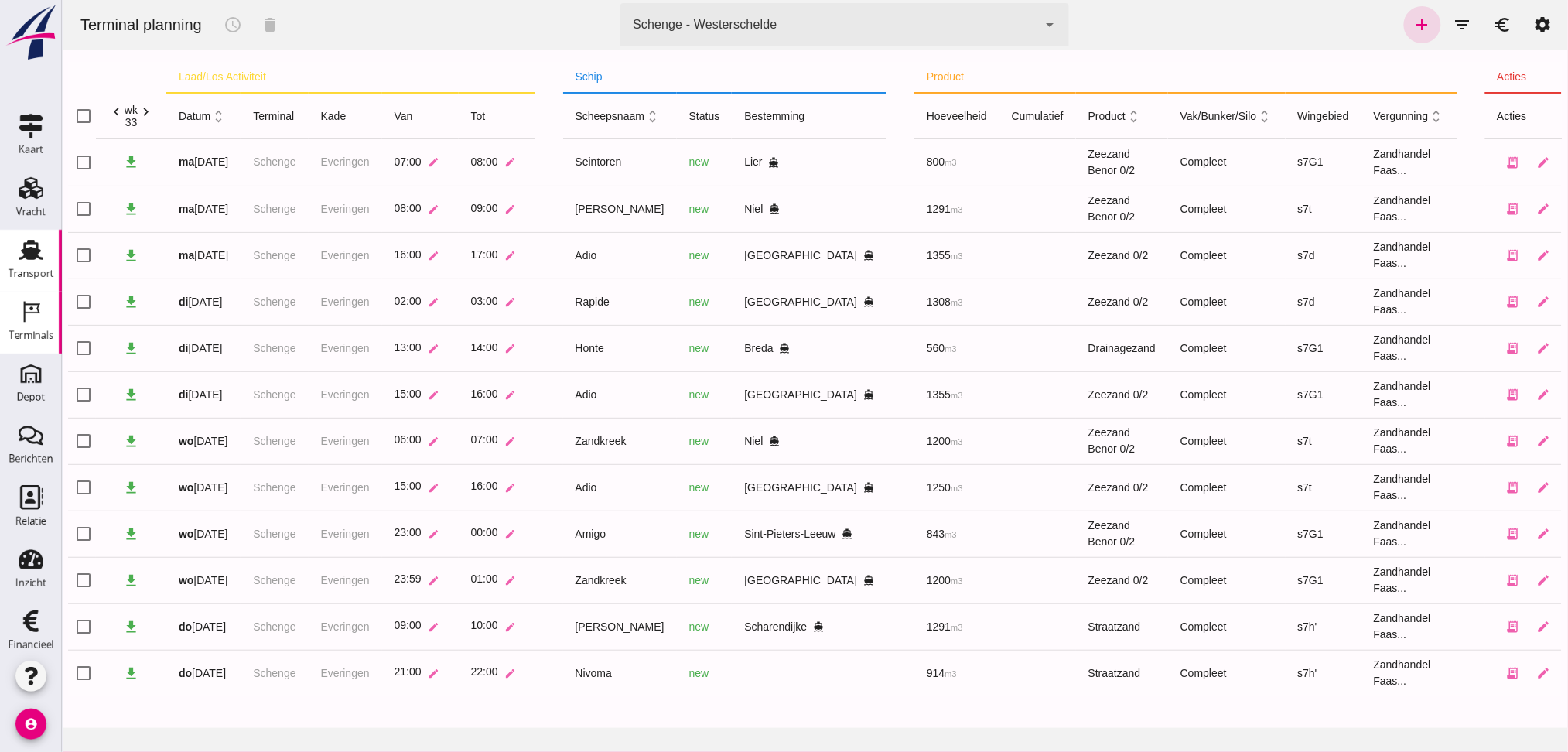
click at [34, 261] on icon "Transport" at bounding box center [31, 250] width 25 height 25
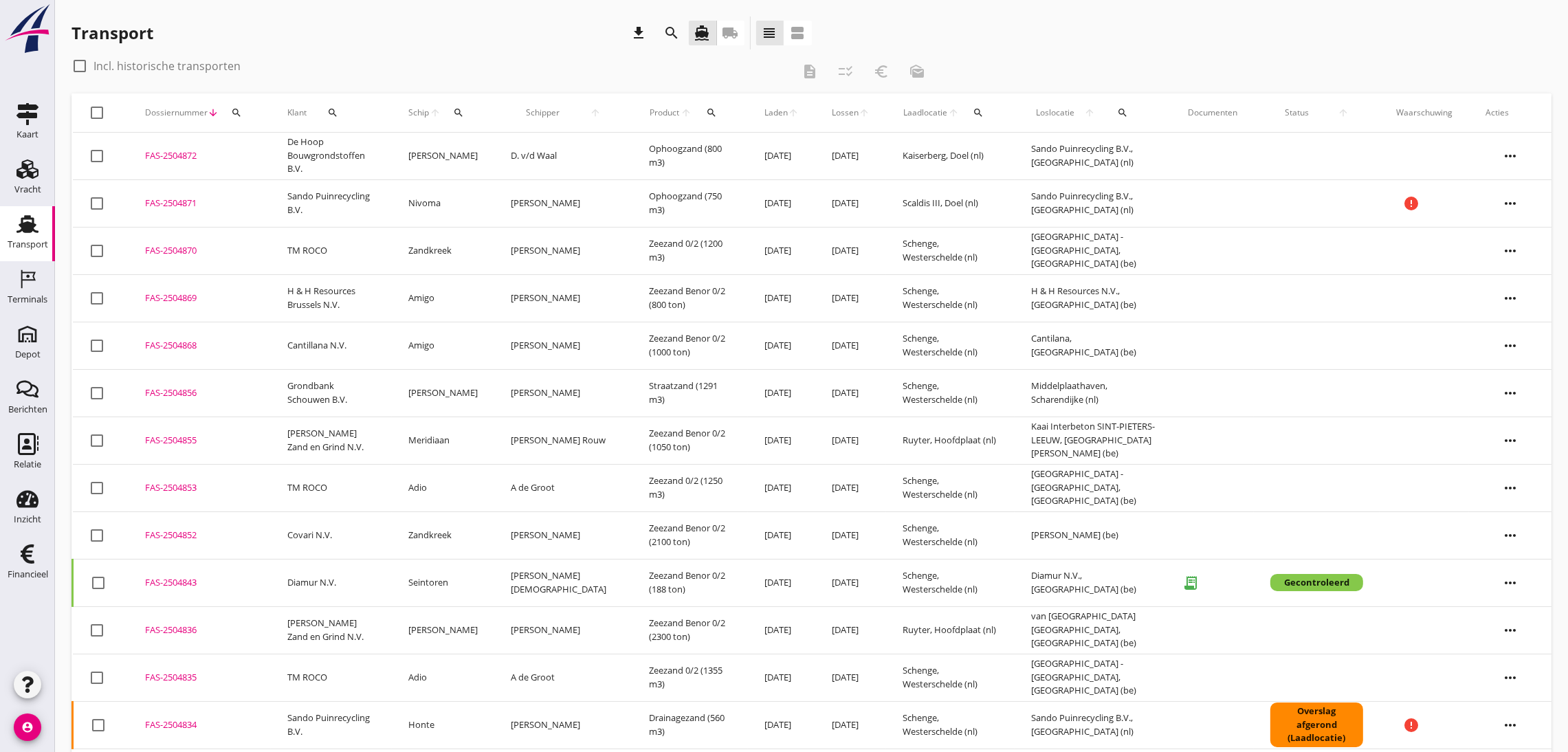
click at [167, 682] on div "FAS-2504835" at bounding box center [200, 677] width 109 height 13
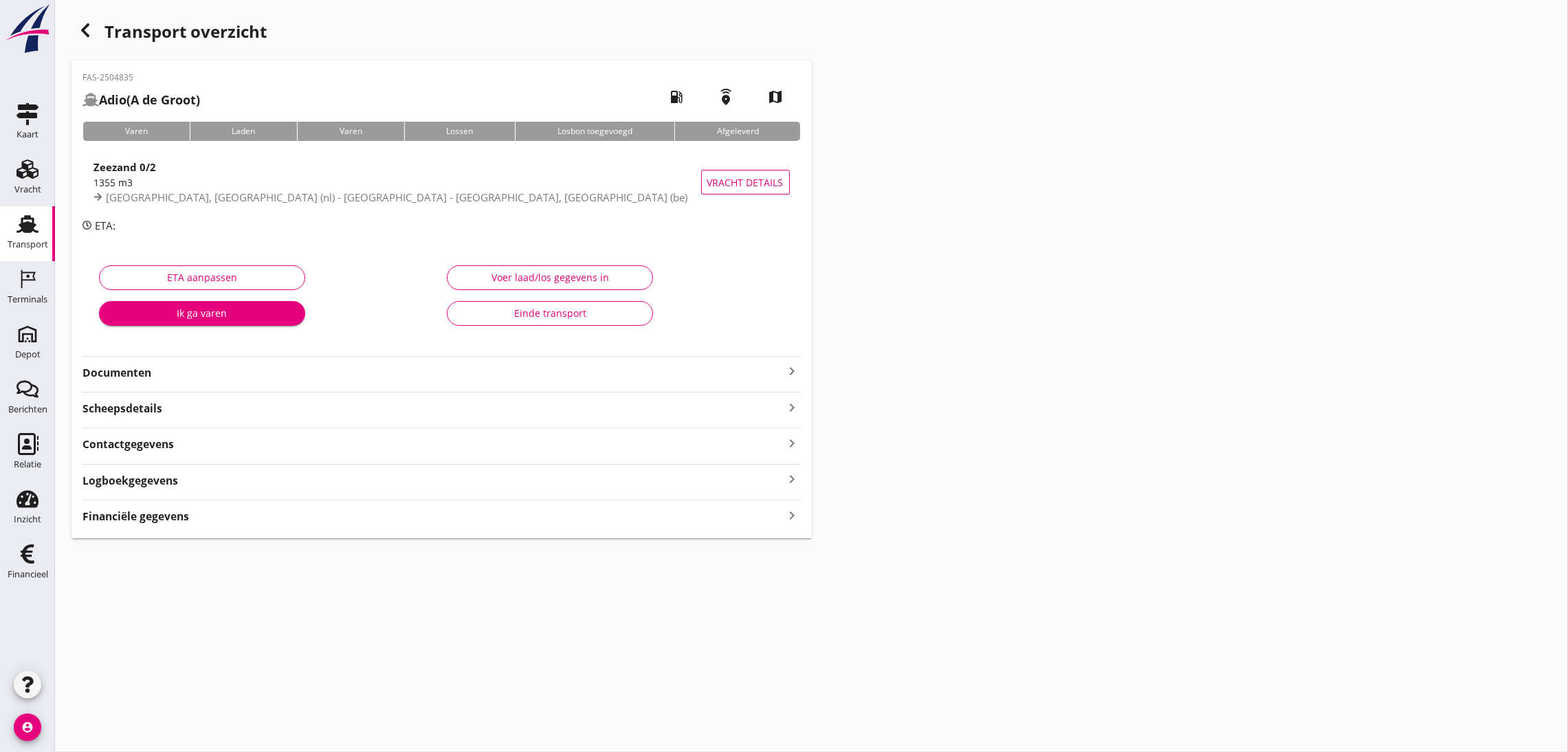
click at [126, 375] on strong "Documenten" at bounding box center [433, 372] width 702 height 16
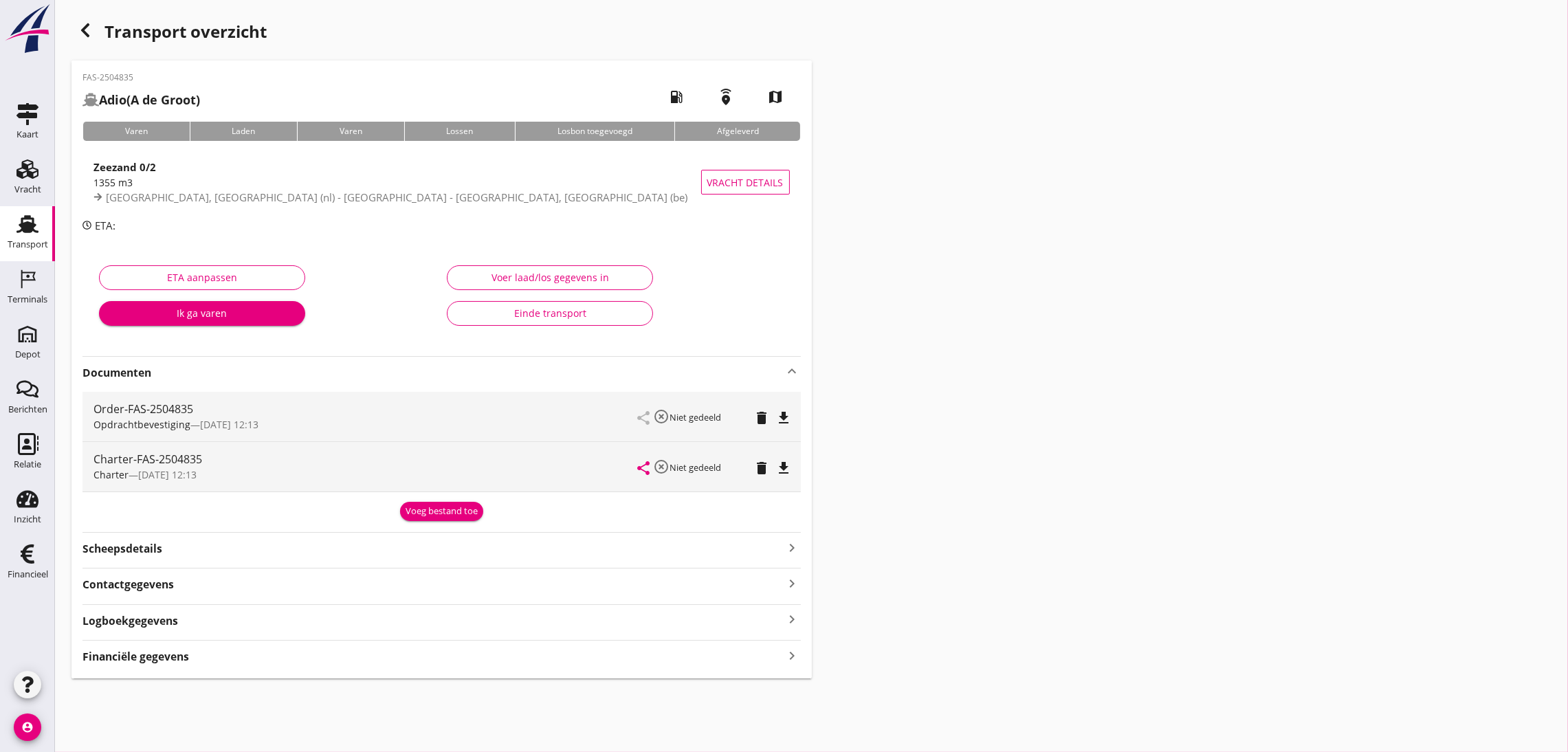
click at [432, 515] on div "Voeg bestand toe" at bounding box center [441, 511] width 72 height 13
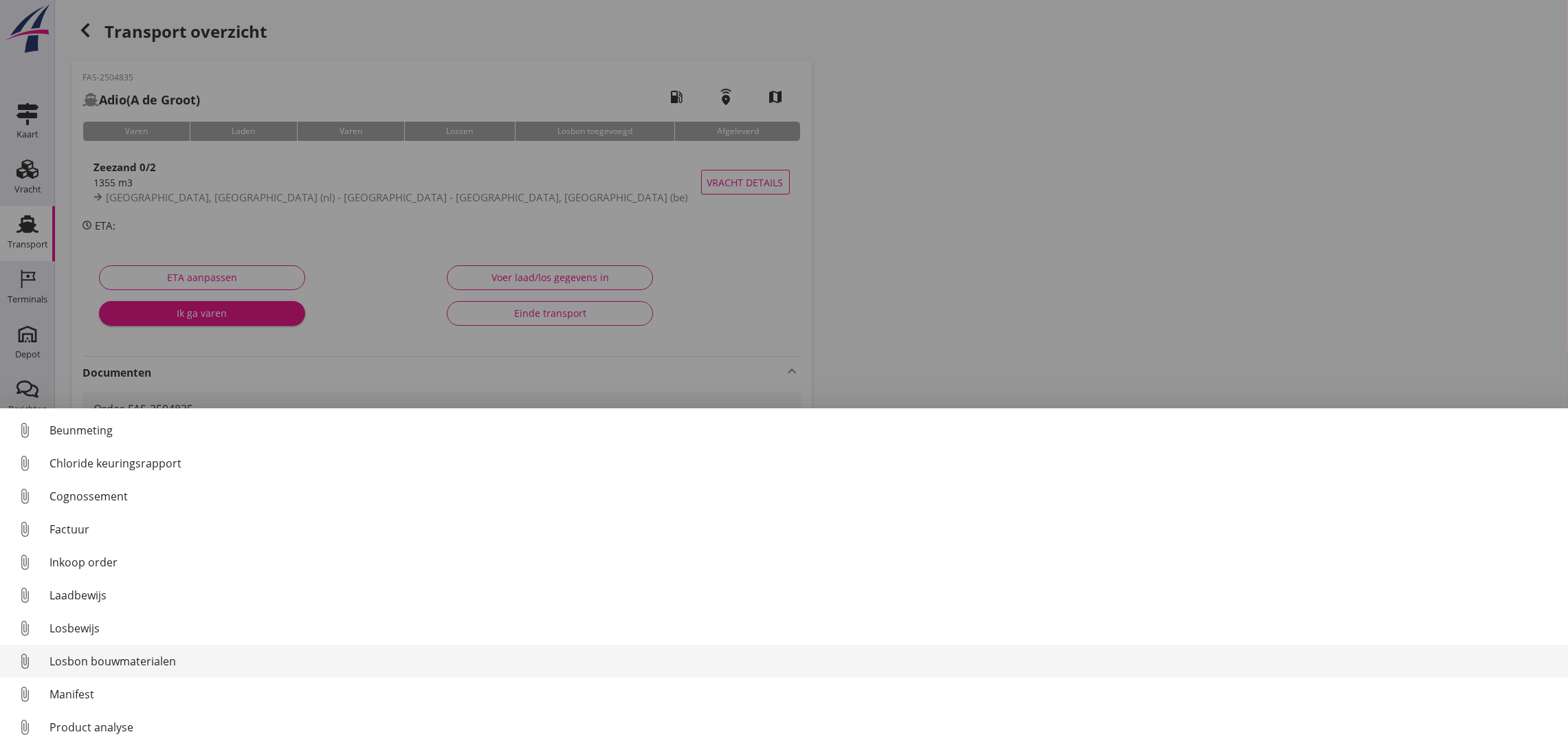
click at [357, 665] on div "Losbon bouwmaterialen" at bounding box center [804, 660] width 1508 height 17
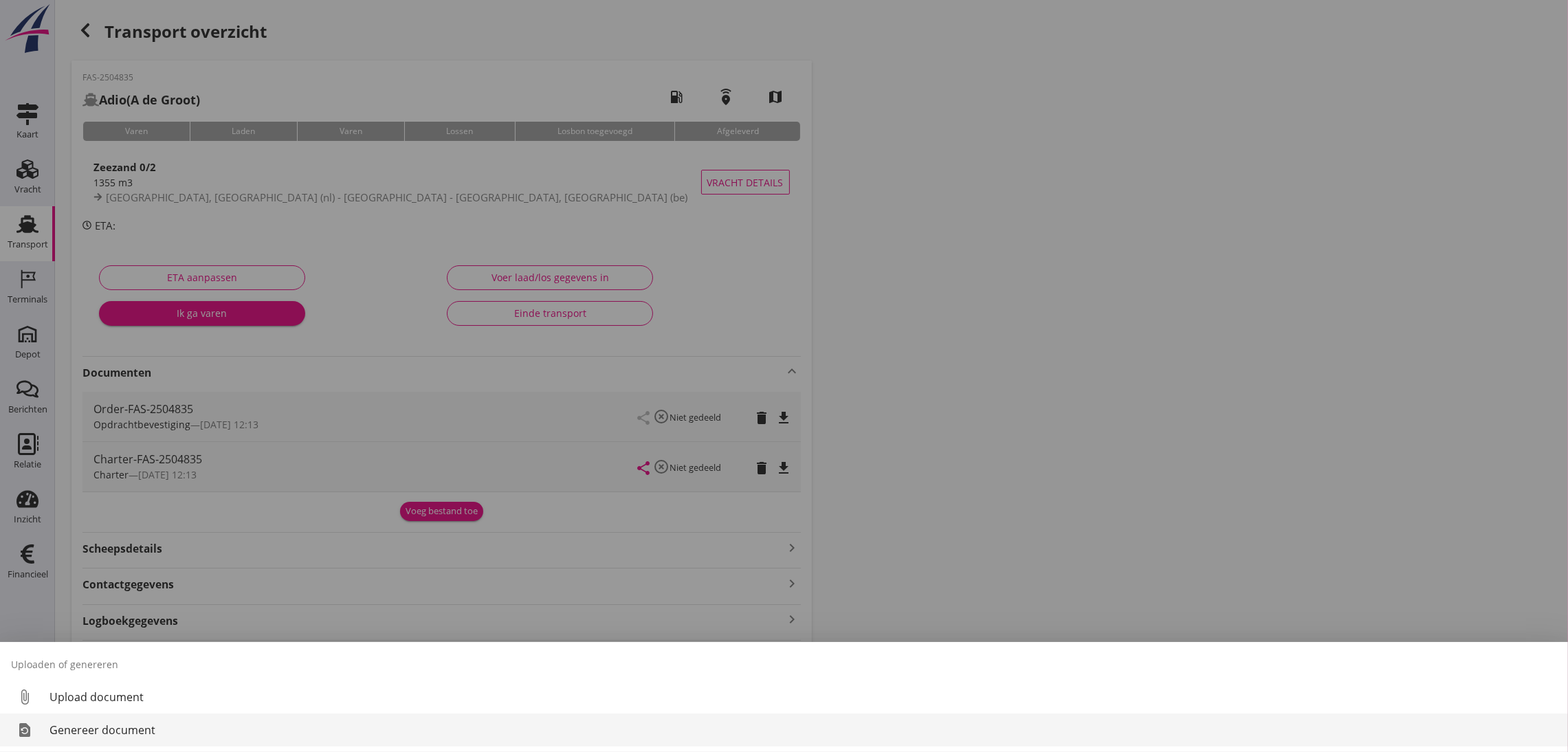
drag, startPoint x: 283, startPoint y: 731, endPoint x: 292, endPoint y: 717, distance: 16.6
click at [292, 717] on link "restore_page Genereer document" at bounding box center [784, 730] width 1568 height 33
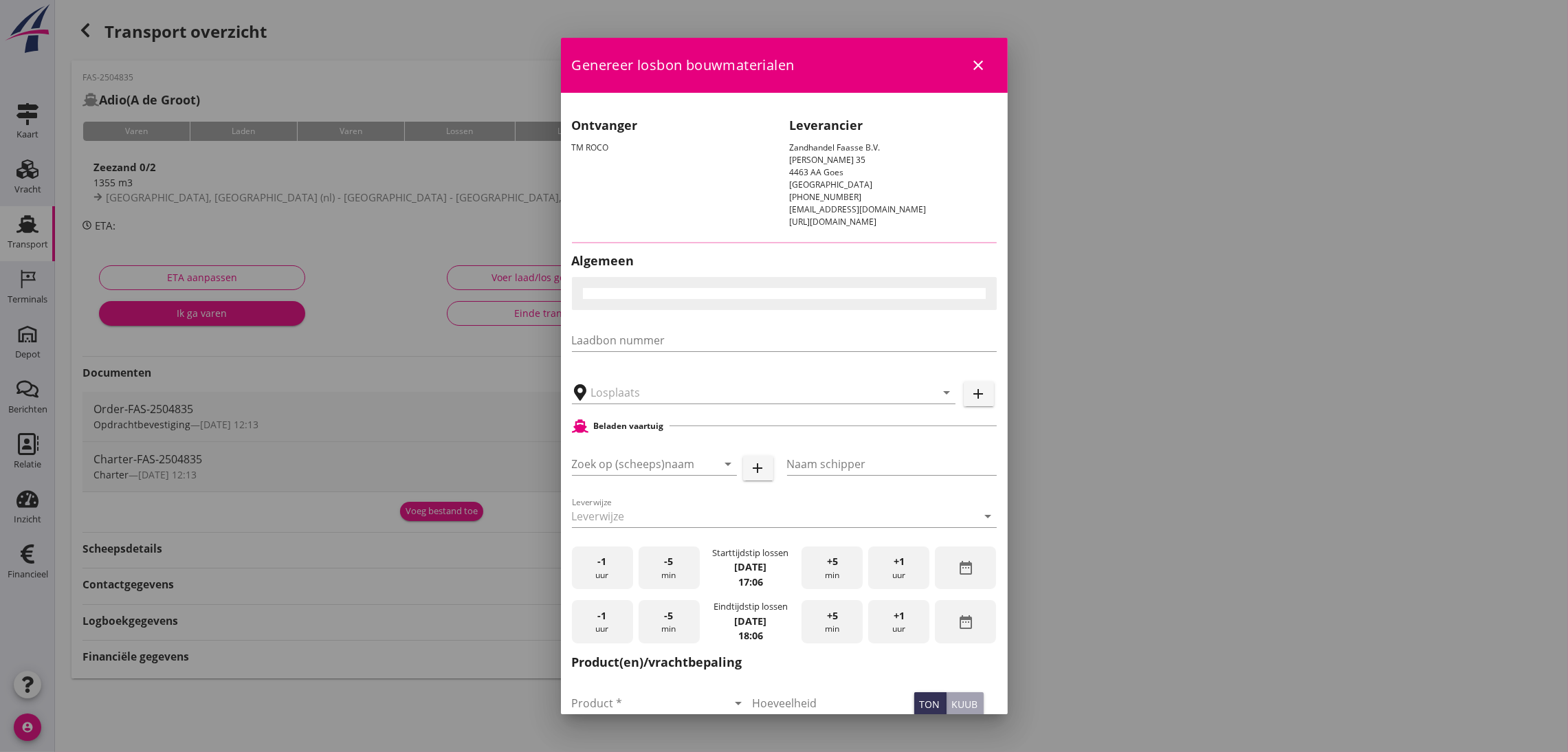
type input "[GEOGRAPHIC_DATA] - [GEOGRAPHIC_DATA], [GEOGRAPHIC_DATA]"
checkbox input "true"
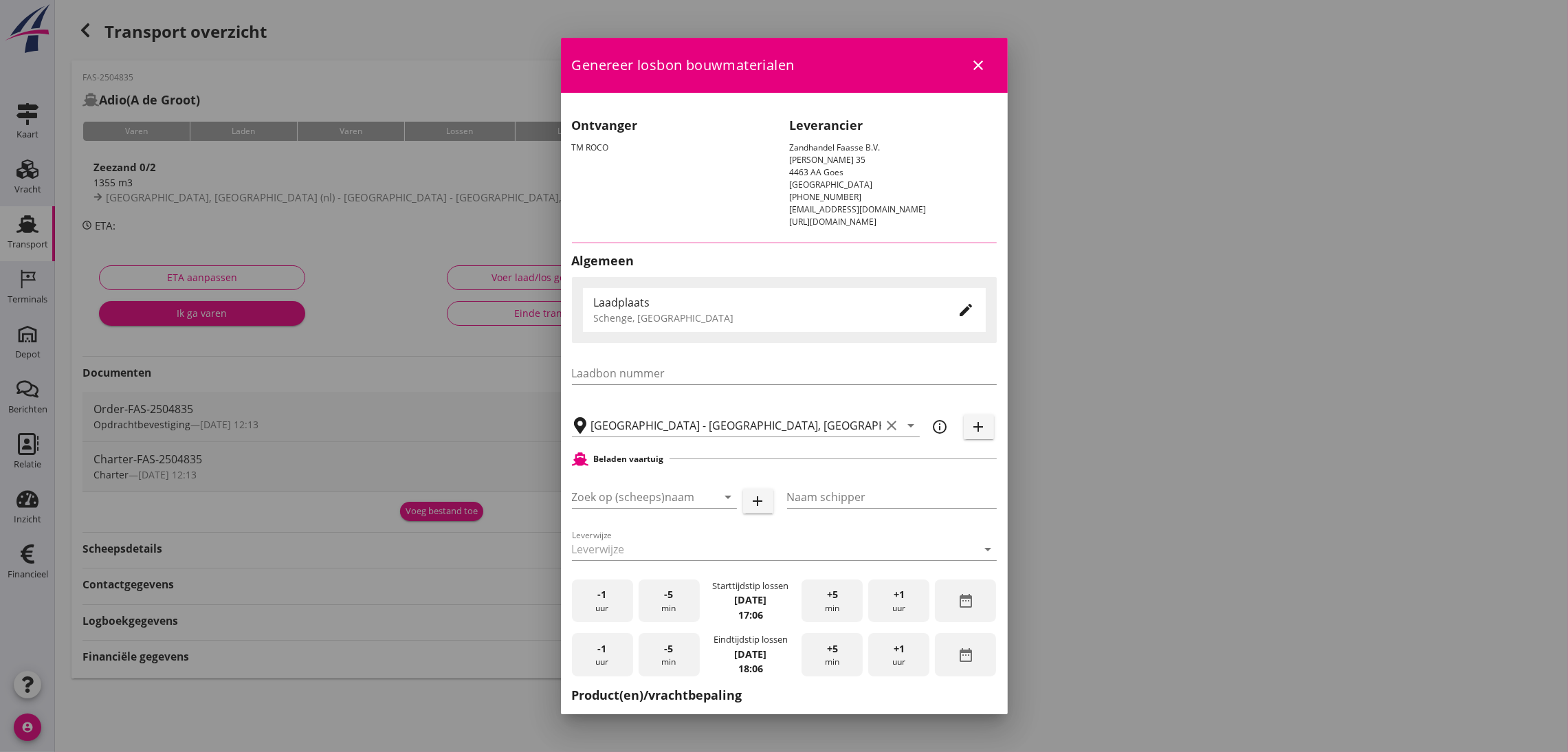
type input "Adio"
type input "A de Groot"
type input "Zeezand 0/2 (6120)"
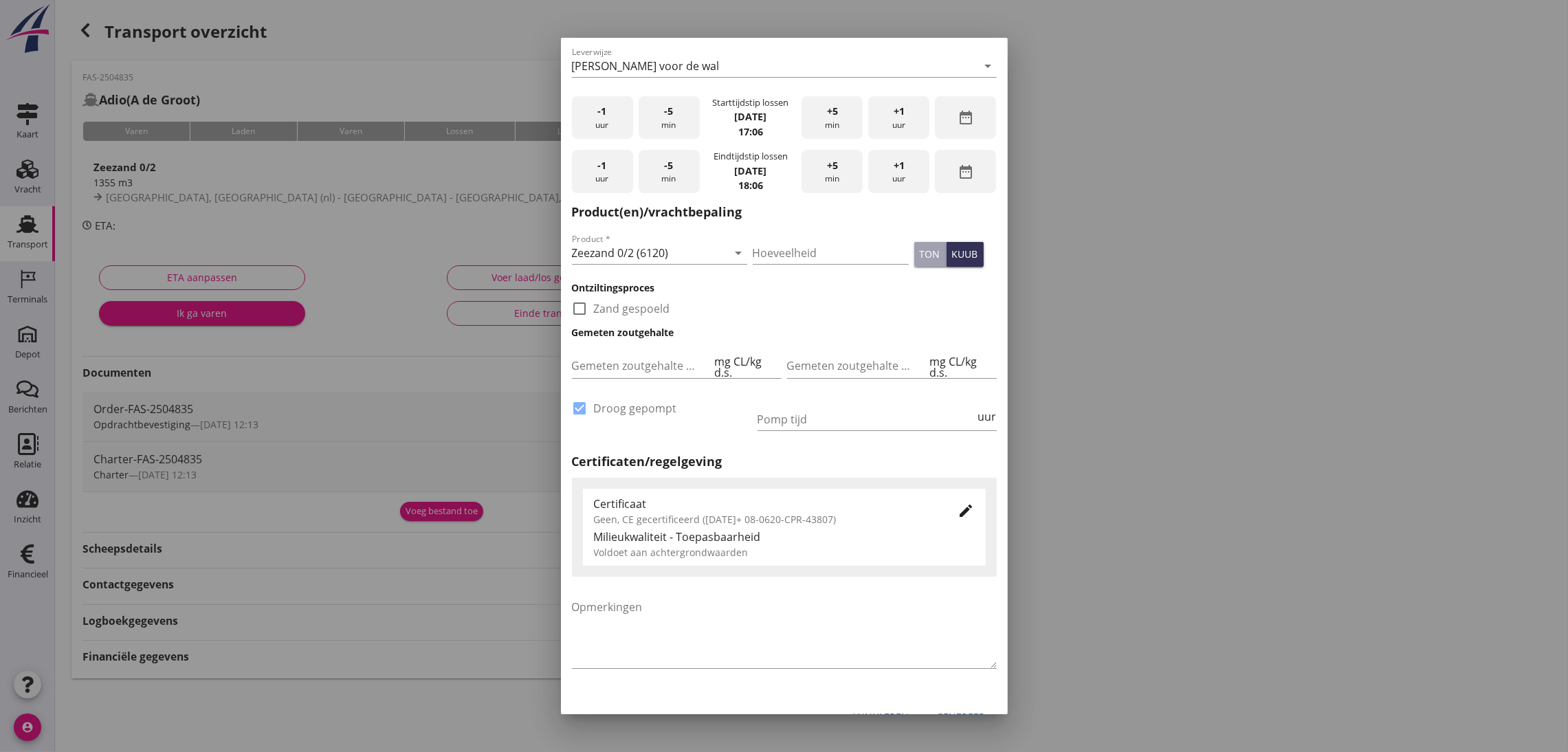
scroll to position [496, 0]
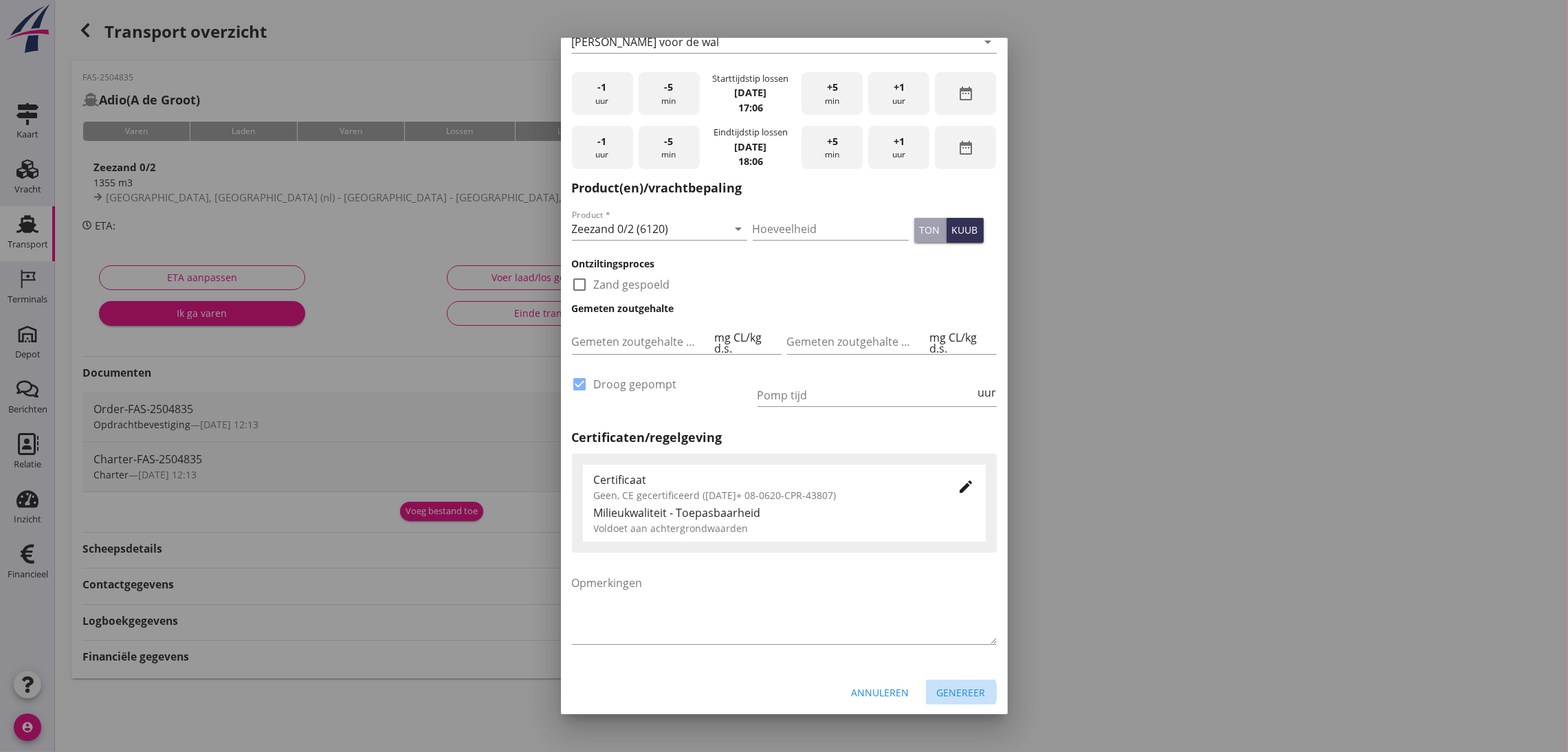
click at [943, 685] on div "Genereer" at bounding box center [962, 692] width 49 height 14
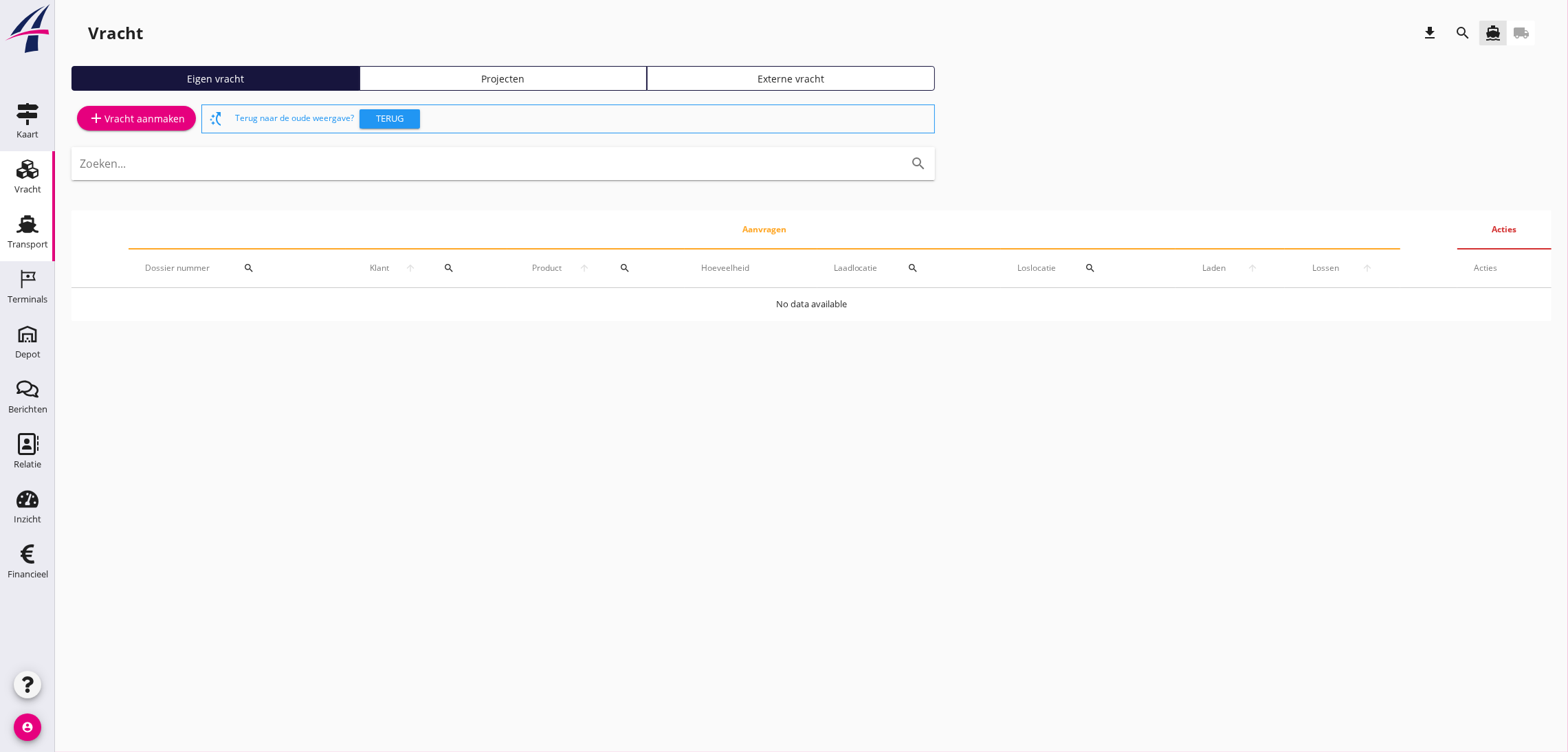
click at [43, 247] on div "Transport" at bounding box center [28, 244] width 40 height 9
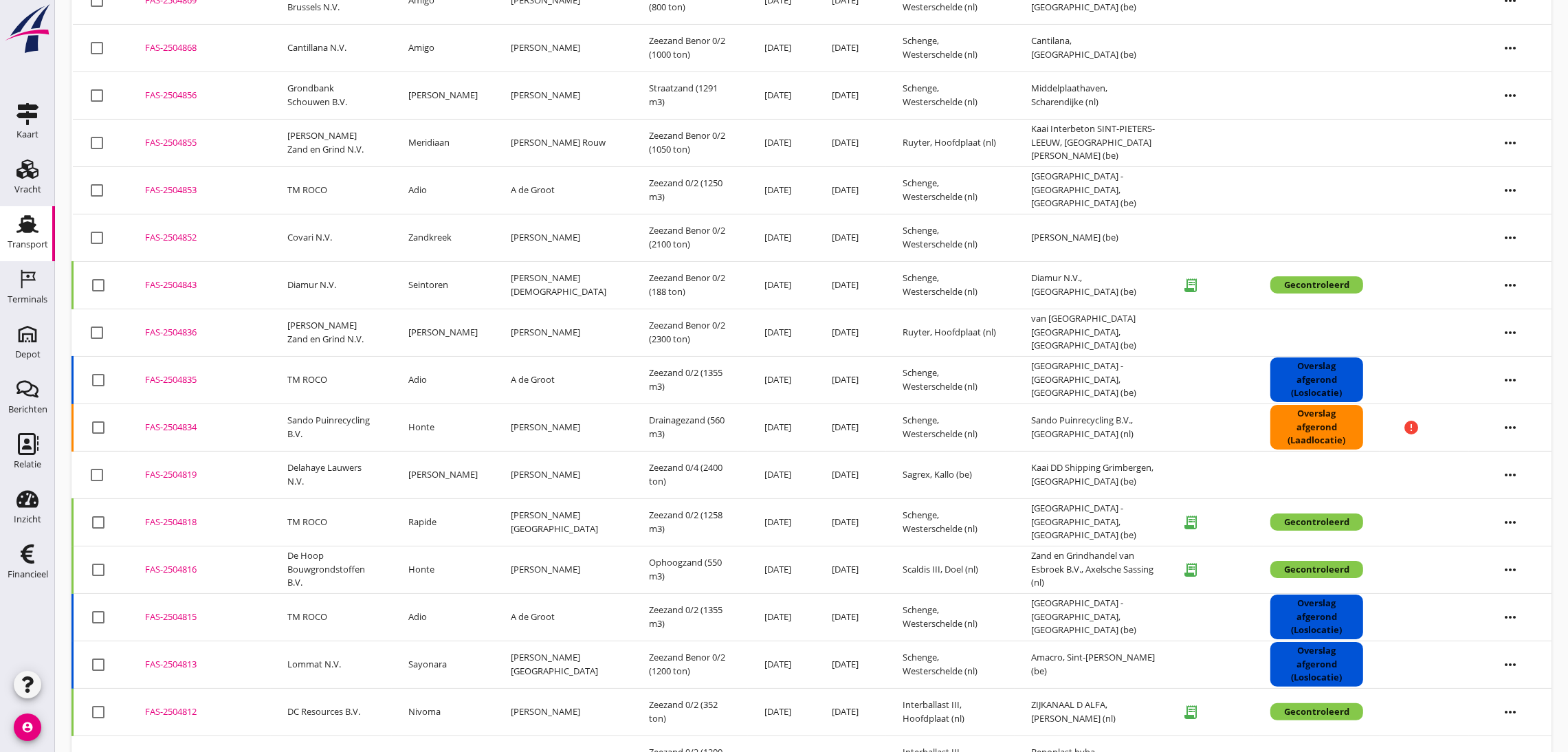
scroll to position [303, 0]
